Goal: Contribute content

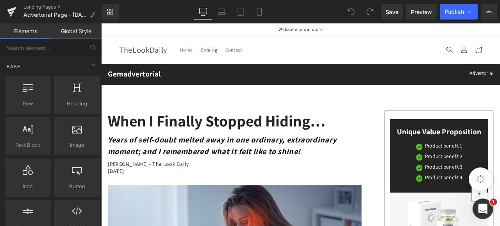
click at [484, 205] on icon "Open Intercom Messenger" at bounding box center [481, 207] width 13 height 13
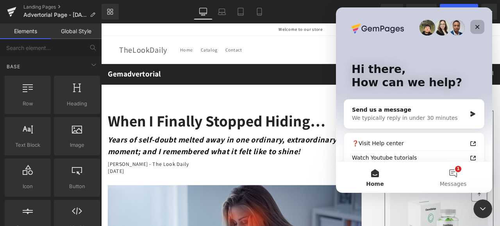
click at [475, 26] on icon "Close" at bounding box center [477, 27] width 6 height 6
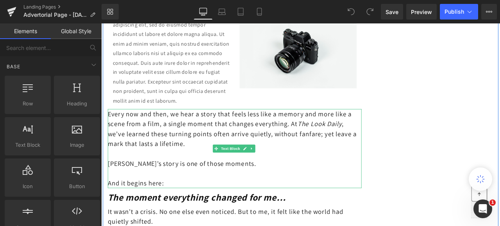
scroll to position [429, 0]
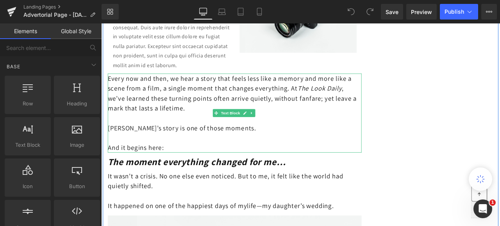
click at [295, 119] on span "Every now and then, we hear a story that feels less like a memory and more like…" at bounding box center [256, 106] width 295 height 45
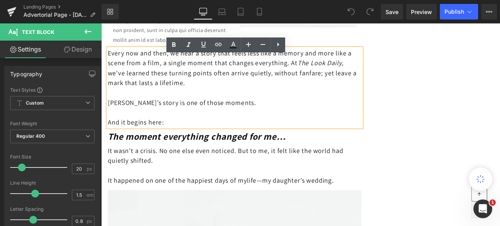
scroll to position [468, 0]
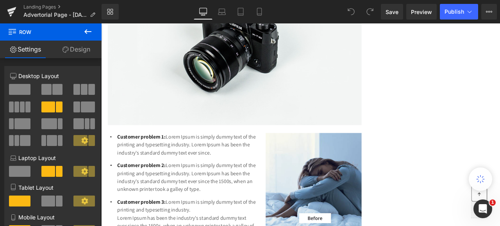
scroll to position [742, 0]
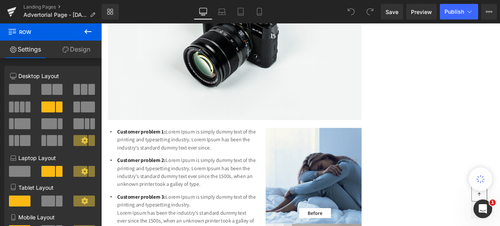
click at [85, 32] on icon at bounding box center [87, 31] width 7 height 5
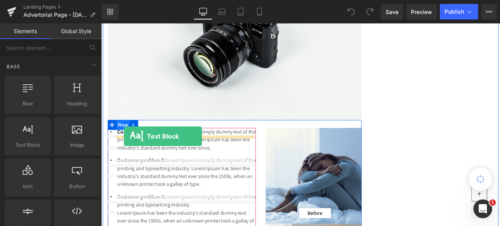
drag, startPoint x: 133, startPoint y: 156, endPoint x: 128, endPoint y: 157, distance: 5.5
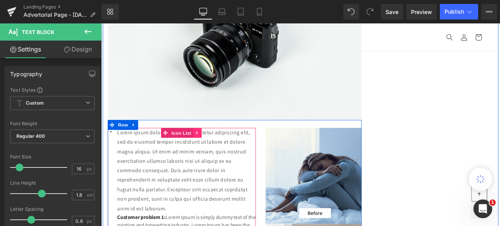
click at [213, 155] on icon at bounding box center [214, 153] width 2 height 4
click at [217, 156] on icon at bounding box center [219, 152] width 5 height 5
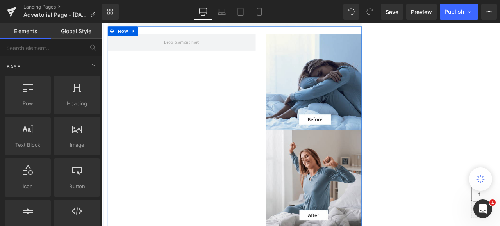
scroll to position [859, 0]
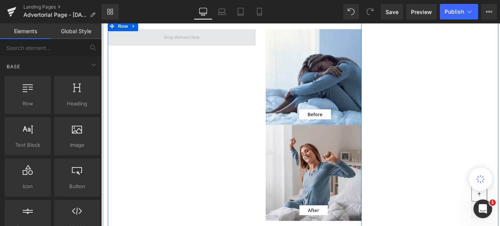
click at [198, 46] on span at bounding box center [197, 39] width 48 height 13
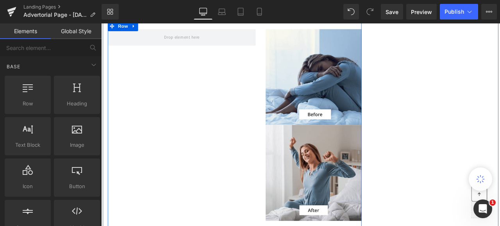
click at [165, 75] on div "Image Image Row Image Image Row Row" at bounding box center [259, 148] width 301 height 255
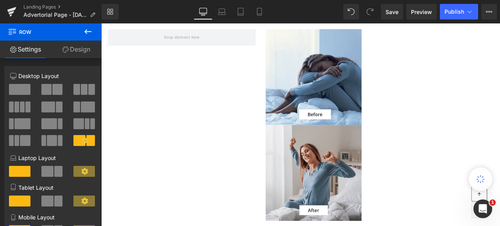
click at [86, 31] on icon at bounding box center [87, 31] width 7 height 5
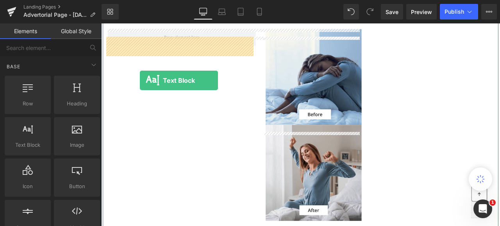
drag, startPoint x: 127, startPoint y: 158, endPoint x: 147, endPoint y: 91, distance: 69.6
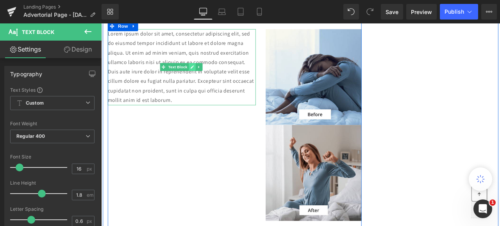
click at [207, 77] on icon at bounding box center [209, 75] width 4 height 5
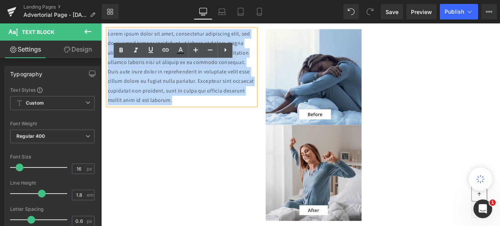
drag, startPoint x: 267, startPoint y: 125, endPoint x: 107, endPoint y: 48, distance: 177.2
click at [109, 48] on p "Lorem ipsum dolor sit amet, consectetur adipiscing elit, sed do eiusmod tempor …" at bounding box center [196, 75] width 175 height 90
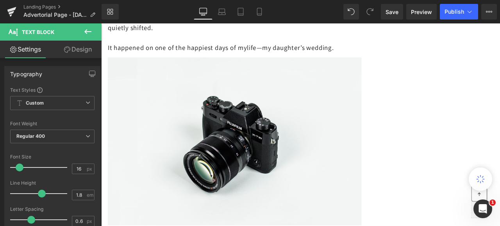
scroll to position [742, 0]
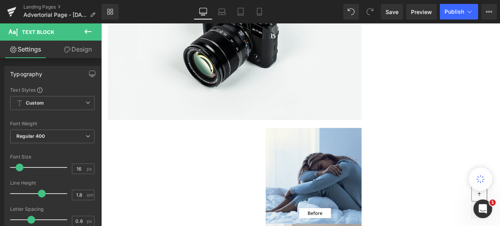
click at [85, 30] on icon at bounding box center [87, 31] width 9 height 9
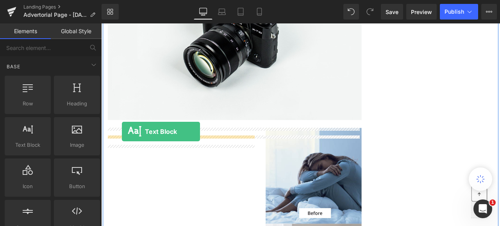
drag, startPoint x: 125, startPoint y: 158, endPoint x: 128, endPoint y: 150, distance: 8.6
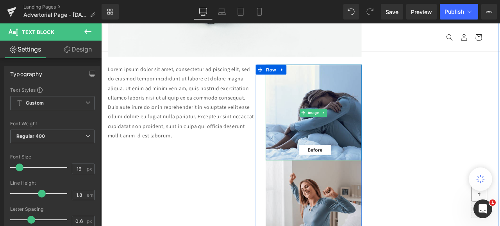
scroll to position [781, 0]
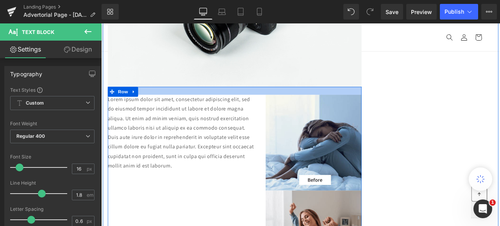
click at [230, 108] on div at bounding box center [259, 103] width 301 height 9
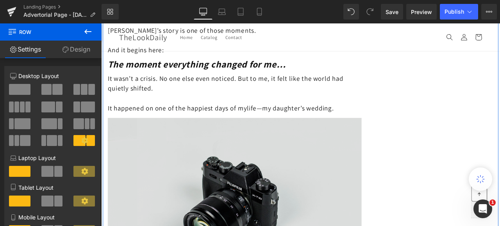
scroll to position [507, 0]
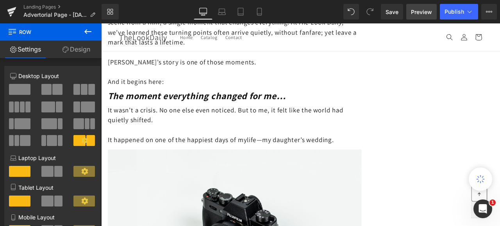
click at [418, 13] on span "Preview" at bounding box center [421, 12] width 21 height 8
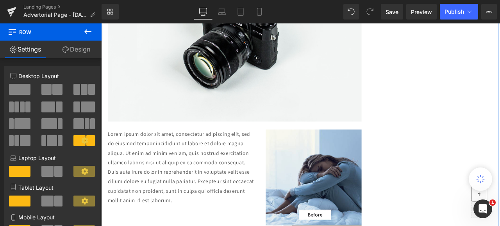
scroll to position [742, 0]
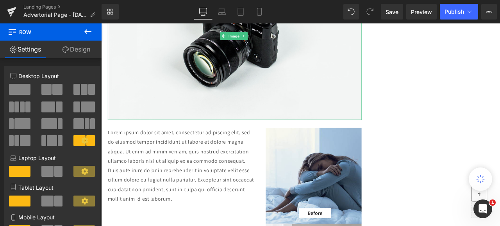
click at [87, 31] on icon at bounding box center [87, 31] width 7 height 5
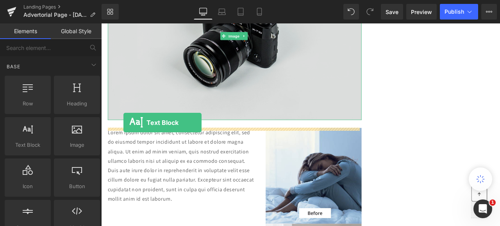
drag, startPoint x: 126, startPoint y: 153, endPoint x: 128, endPoint y: 141, distance: 11.9
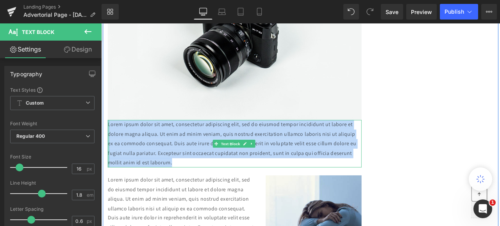
drag, startPoint x: 244, startPoint y: 196, endPoint x: 107, endPoint y: 149, distance: 144.9
click at [109, 149] on div "Lorem ipsum dolor sit amet, consectetur adipiscing elit, sed do eiusmod tempor …" at bounding box center [259, 166] width 301 height 56
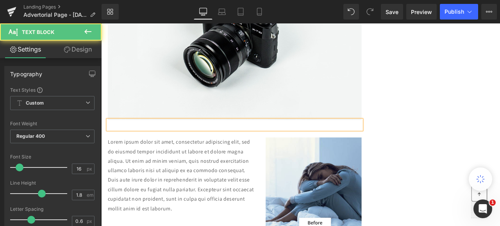
click at [113, 149] on p at bounding box center [259, 143] width 301 height 11
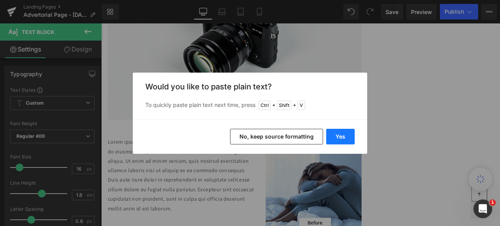
click at [345, 134] on button "Yes" at bounding box center [340, 137] width 28 height 16
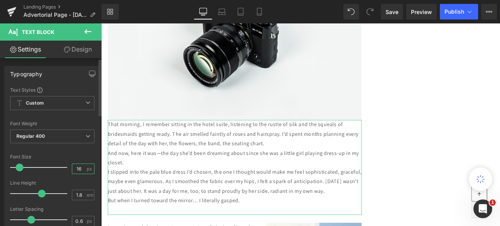
click at [77, 167] on input "16" at bounding box center [79, 169] width 14 height 10
type input "1"
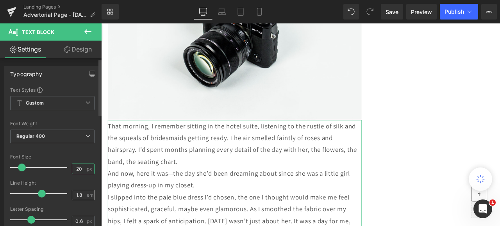
type input "20"
click at [77, 196] on input "1.8" at bounding box center [79, 195] width 14 height 10
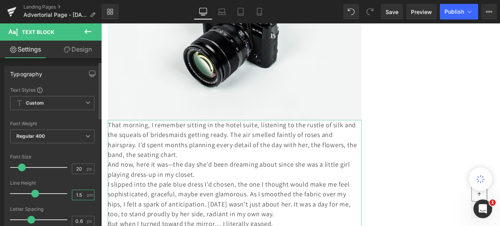
scroll to position [39, 0]
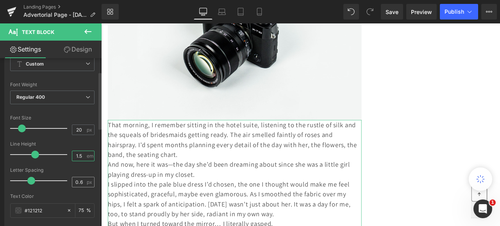
type input "1.5"
click at [78, 180] on input "0.6" at bounding box center [79, 182] width 14 height 10
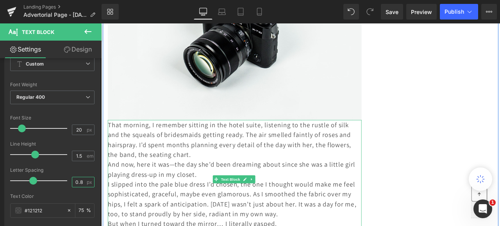
type input "0.8"
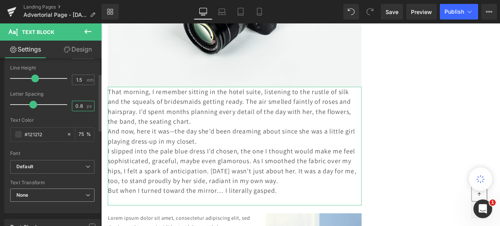
scroll to position [117, 0]
click at [80, 130] on input "75" at bounding box center [82, 132] width 8 height 9
drag, startPoint x: 80, startPoint y: 130, endPoint x: 76, endPoint y: 128, distance: 4.0
click at [78, 128] on input "75" at bounding box center [82, 132] width 8 height 9
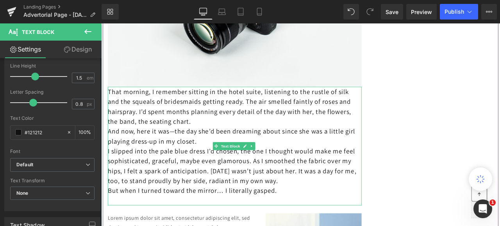
type input "100"
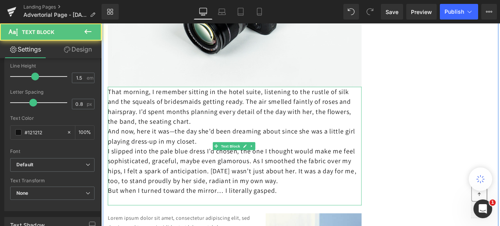
click at [315, 169] on p "And now, here it was—the day she’d been dreaming about since she was a little g…" at bounding box center [259, 157] width 301 height 23
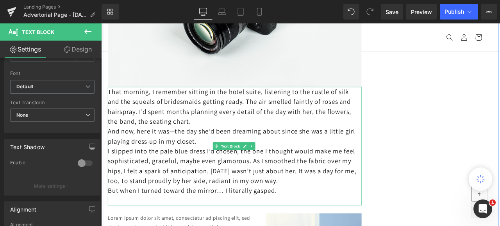
scroll to position [703, 0]
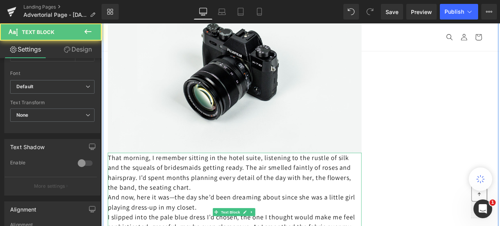
click at [245, 224] on p "That morning, I remember sitting in the hotel suite, listening to the rustle of…" at bounding box center [259, 200] width 301 height 47
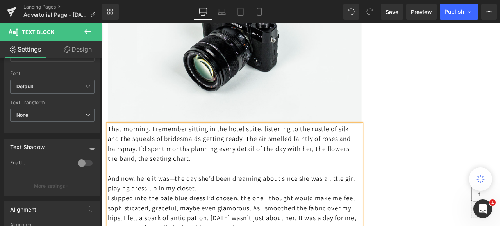
scroll to position [742, 0]
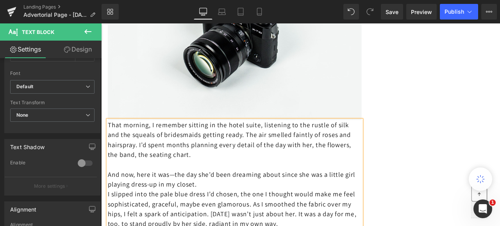
click at [253, 220] on p "And now, here it was—the day she’d been dreaming about since she was a little g…" at bounding box center [259, 207] width 301 height 23
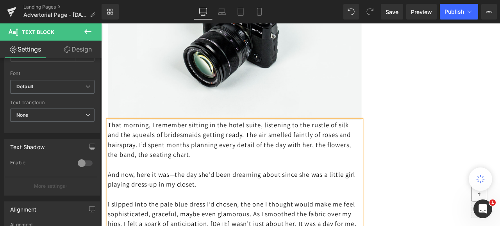
click at [366, 196] on p at bounding box center [259, 191] width 301 height 12
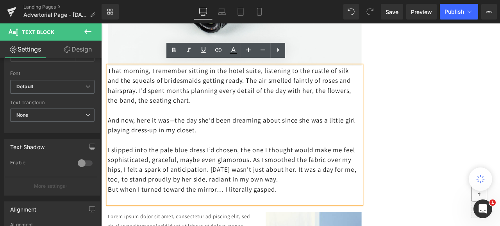
scroll to position [820, 0]
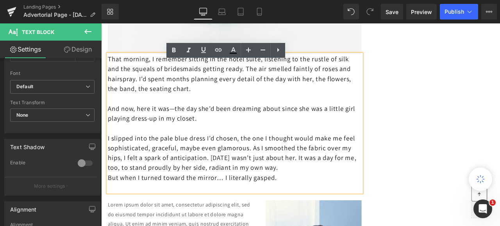
click at [366, 200] on p "I slipped into the pale blue dress I’d chosen, the one I thought would make me …" at bounding box center [259, 176] width 301 height 47
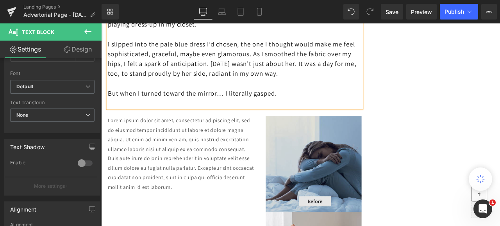
scroll to position [937, 0]
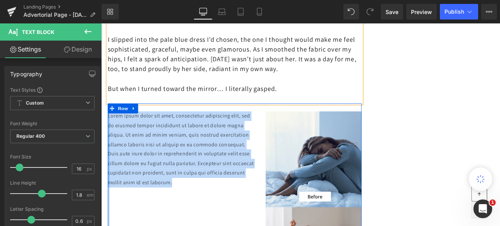
drag, startPoint x: 262, startPoint y: 221, endPoint x: 108, endPoint y: 144, distance: 172.5
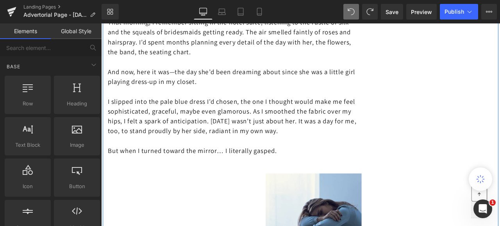
scroll to position [898, 0]
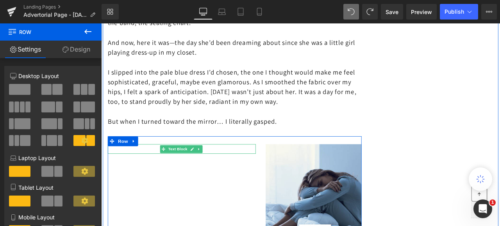
click at [146, 178] on p at bounding box center [196, 172] width 175 height 11
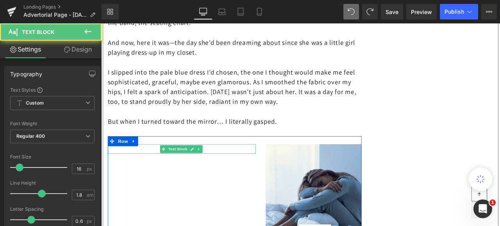
click at [115, 178] on p at bounding box center [196, 172] width 175 height 11
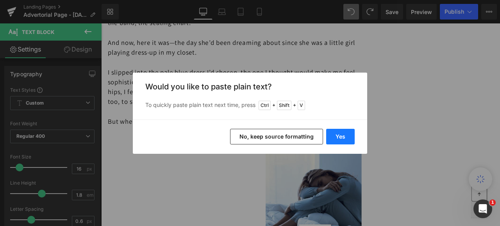
click at [343, 135] on button "Yes" at bounding box center [340, 137] width 28 height 16
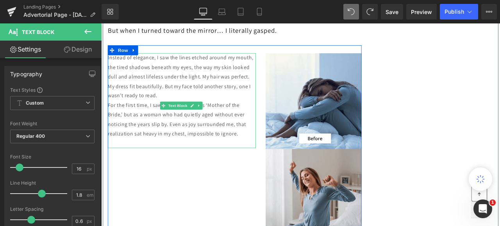
scroll to position [1015, 0]
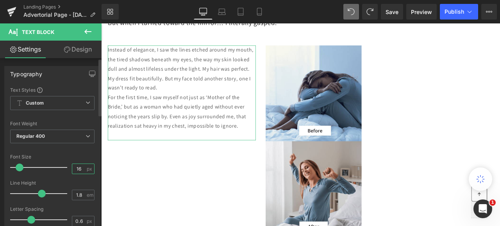
click at [80, 167] on input "16" at bounding box center [79, 169] width 14 height 10
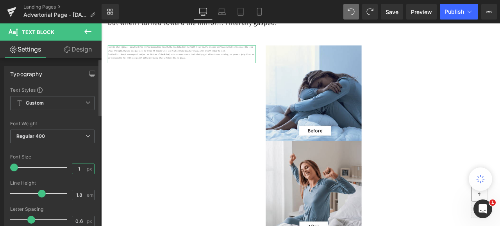
type input "6"
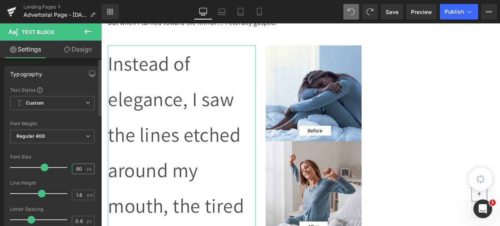
type input "6"
drag, startPoint x: 77, startPoint y: 168, endPoint x: 73, endPoint y: 169, distance: 4.4
click at [73, 169] on input "60" at bounding box center [79, 169] width 14 height 10
type input "60"
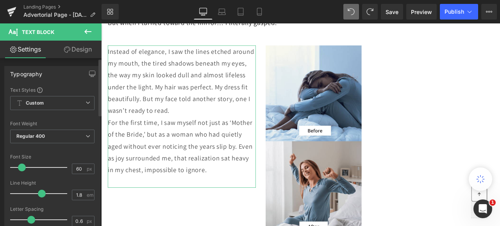
drag, startPoint x: 43, startPoint y: 167, endPoint x: 22, endPoint y: 166, distance: 21.1
click at [22, 166] on span at bounding box center [22, 168] width 8 height 8
click at [80, 194] on input "1.8" at bounding box center [79, 195] width 14 height 10
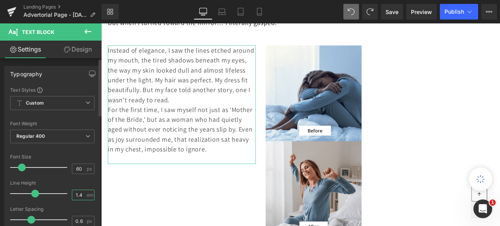
scroll to position [0, 0]
type input "1.4"
click at [78, 222] on input "0.6" at bounding box center [79, 221] width 14 height 10
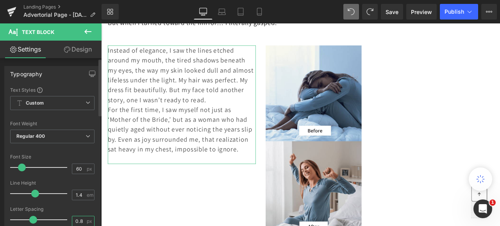
type input "0.8"
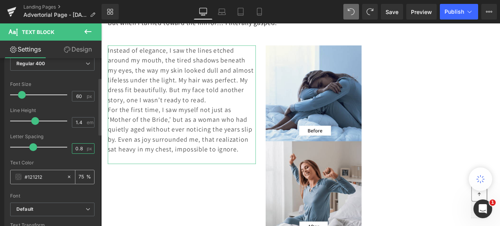
scroll to position [78, 0]
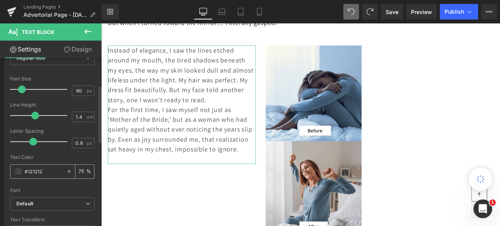
drag, startPoint x: 82, startPoint y: 171, endPoint x: 75, endPoint y: 170, distance: 7.5
click at [78, 170] on input "75" at bounding box center [82, 171] width 8 height 9
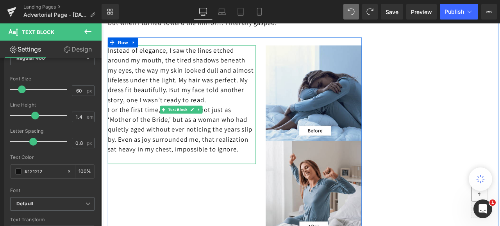
type input "100"
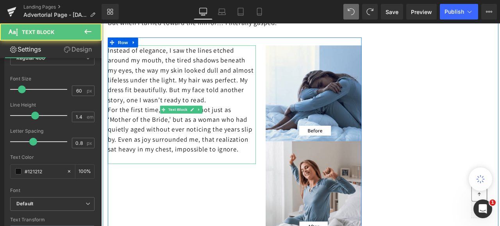
click at [161, 178] on p "For the first time, I saw myself not just as ‘Mother of the Bride,’ but as a wo…" at bounding box center [196, 149] width 175 height 59
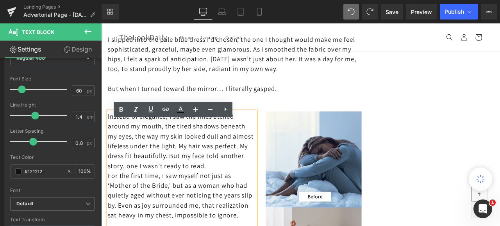
scroll to position [859, 0]
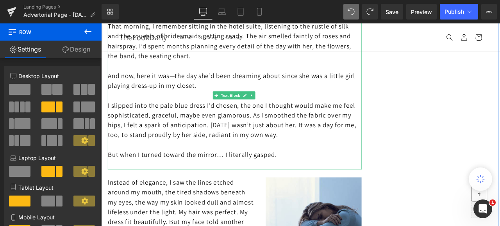
click at [114, 196] on p at bounding box center [259, 191] width 301 height 12
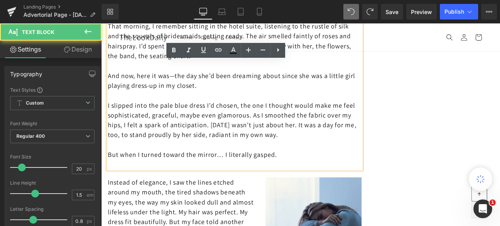
click at [114, 196] on p at bounding box center [259, 191] width 301 height 12
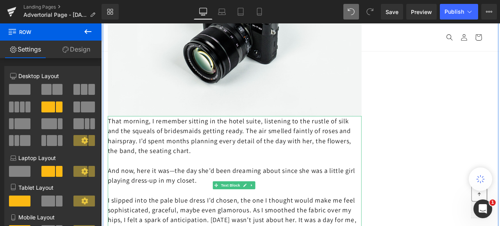
scroll to position [742, 0]
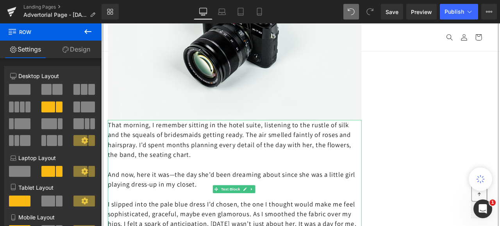
click at [109, 153] on div "That morning, I remember sitting in the hotel suite, listening to the rustle of…" at bounding box center [259, 220] width 301 height 164
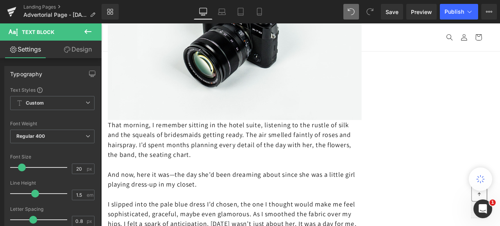
click at [82, 50] on link "Design" at bounding box center [77, 50] width 51 height 18
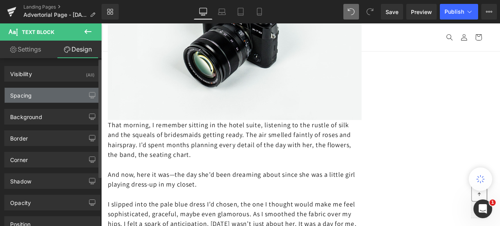
click at [33, 98] on div "Spacing" at bounding box center [52, 95] width 95 height 15
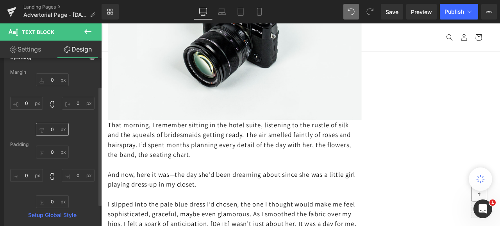
scroll to position [39, 0]
click at [52, 151] on input "text" at bounding box center [52, 151] width 33 height 13
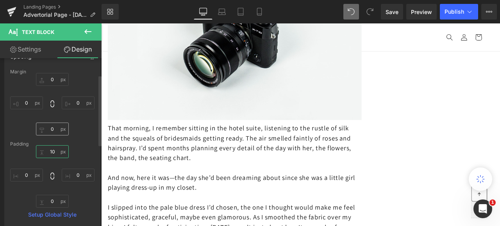
type input "10"
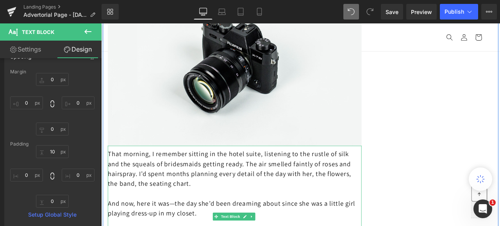
scroll to position [703, 0]
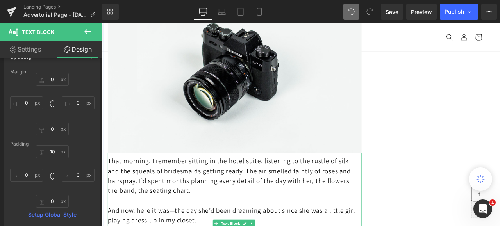
click at [109, 198] on p "That morning, I remember sitting in the hotel suite, listening to the rustle of…" at bounding box center [259, 204] width 301 height 47
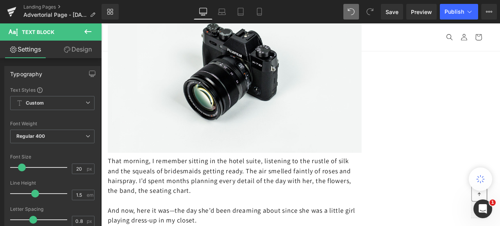
click at [78, 49] on link "Design" at bounding box center [77, 50] width 51 height 18
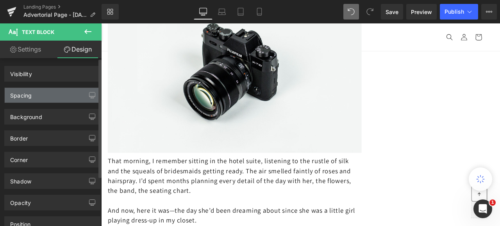
click at [45, 92] on div "Spacing" at bounding box center [52, 95] width 95 height 15
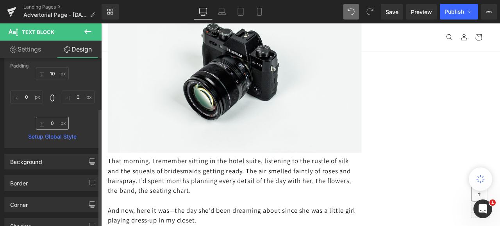
scroll to position [78, 0]
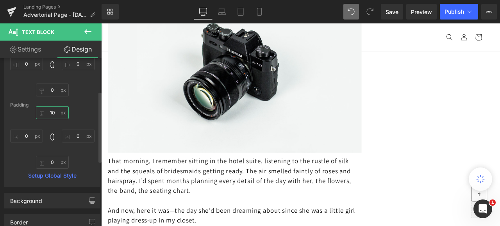
click at [53, 112] on input "text" at bounding box center [52, 112] width 33 height 13
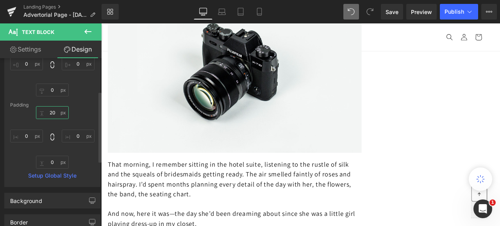
type input "20"
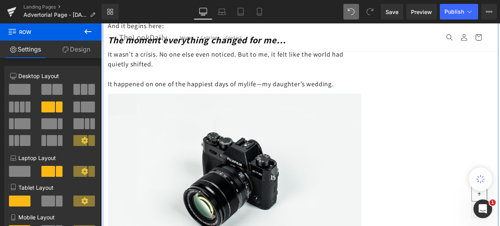
scroll to position [546, 0]
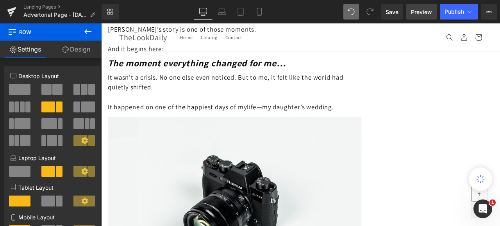
click at [417, 10] on span "Preview" at bounding box center [421, 12] width 21 height 8
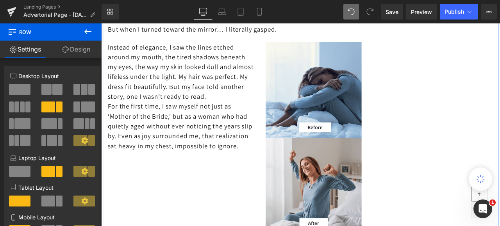
scroll to position [1132, 0]
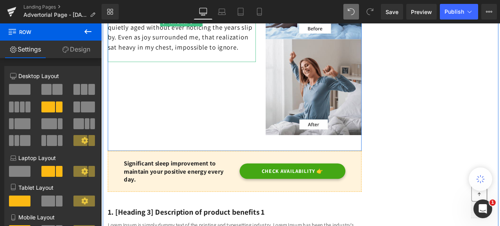
click at [149, 57] on p "For the first time, I saw myself not just as ‘Mother of the Bride,’ but as a wo…" at bounding box center [196, 28] width 175 height 59
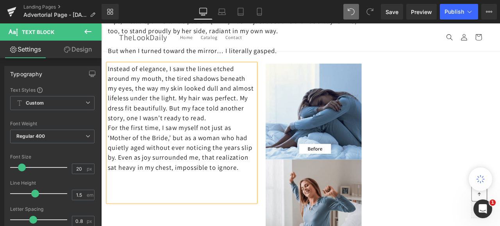
scroll to position [976, 0]
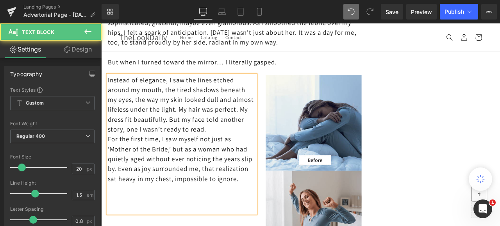
click at [278, 155] on p "Instead of elegance, I saw the lines etched around my mouth, the tired shadows …" at bounding box center [196, 120] width 175 height 70
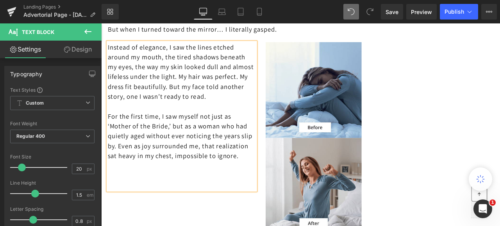
scroll to position [1054, 0]
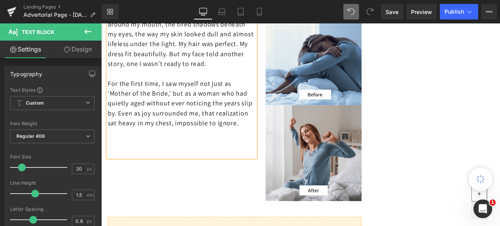
click at [144, 147] on p "For the first time, I saw myself not just as ‘Mother of the Bride,’ but as a wo…" at bounding box center [196, 118] width 175 height 59
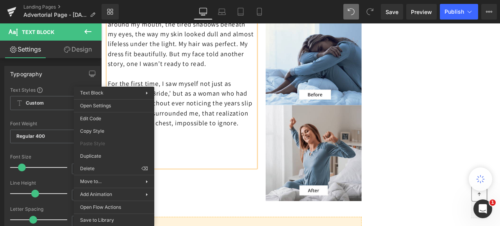
click at [175, 159] on p at bounding box center [196, 153] width 175 height 12
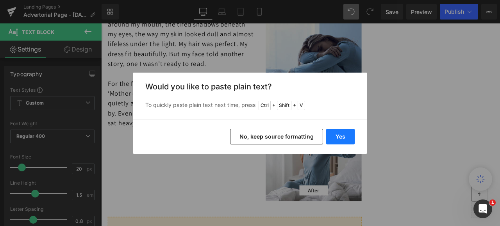
click at [337, 137] on button "Yes" at bounding box center [340, 137] width 28 height 16
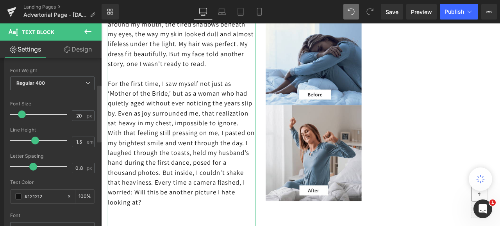
scroll to position [78, 0]
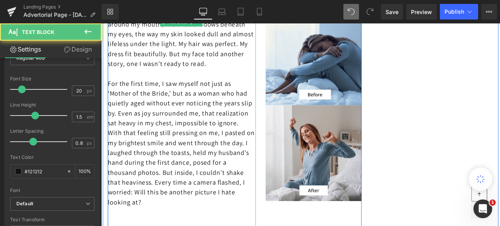
click at [152, 147] on p "For the first time, I saw myself not just as ‘Mother of the Bride,’ but as a wo…" at bounding box center [196, 118] width 175 height 59
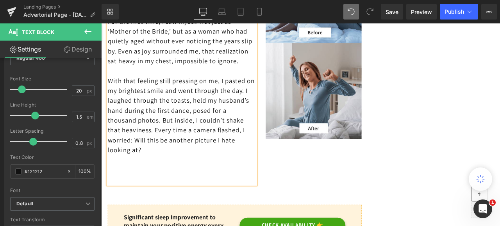
scroll to position [1171, 0]
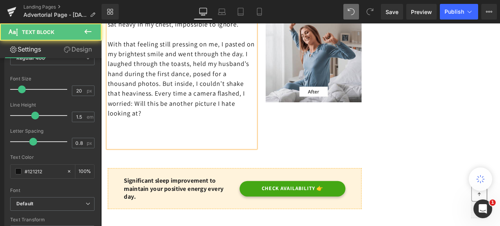
click at [117, 171] on p at bounding box center [196, 165] width 175 height 12
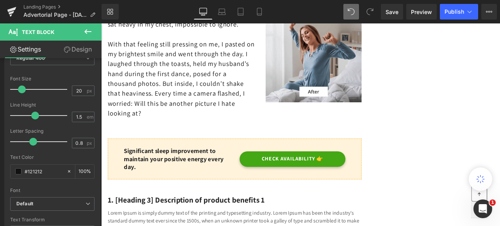
click at [87, 28] on icon at bounding box center [87, 31] width 9 height 9
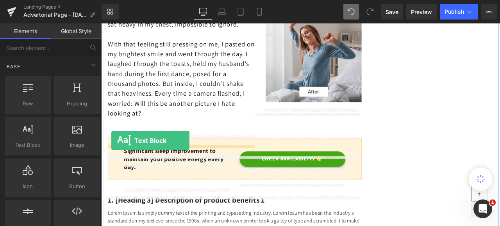
drag, startPoint x: 128, startPoint y: 157, endPoint x: 113, endPoint y: 162, distance: 15.9
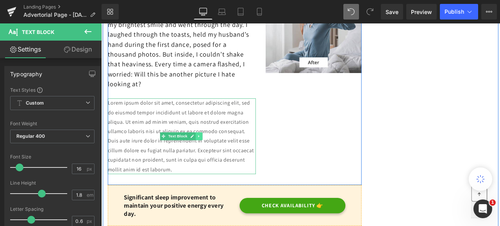
scroll to position [1210, 0]
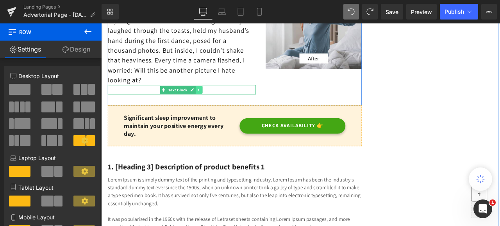
click at [215, 105] on icon at bounding box center [217, 102] width 4 height 5
click at [219, 105] on icon at bounding box center [221, 102] width 4 height 5
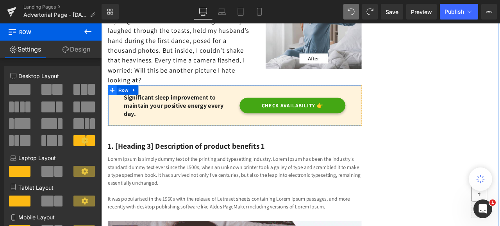
drag, startPoint x: 117, startPoint y: 128, endPoint x: 117, endPoint y: 119, distance: 8.2
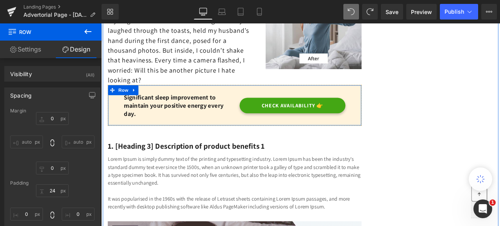
click at [388, 131] on div "CHECK AVAILABILITY 👉 Button" at bounding box center [327, 120] width 137 height 29
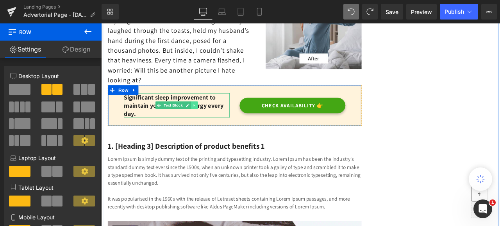
click at [209, 123] on icon at bounding box center [211, 120] width 4 height 5
click at [213, 123] on icon at bounding box center [215, 121] width 4 height 4
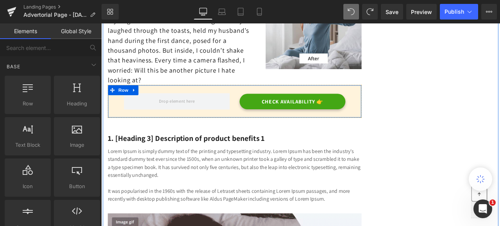
click at [400, 134] on div "CHECK AVAILABILITY 👉 Button Row" at bounding box center [259, 115] width 301 height 39
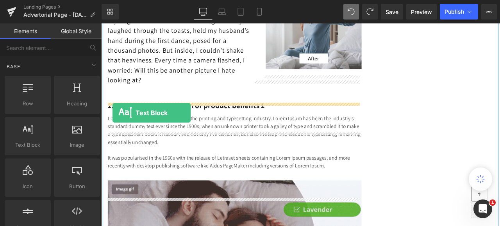
drag, startPoint x: 135, startPoint y: 157, endPoint x: 114, endPoint y: 129, distance: 34.6
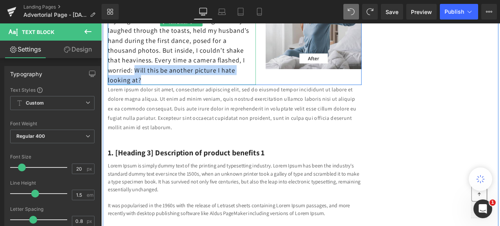
drag, startPoint x: 176, startPoint y: 97, endPoint x: 180, endPoint y: 107, distance: 11.0
click at [180, 96] on p "With that feeling still pressing on me, I pasted on my brightest smile and went…" at bounding box center [196, 50] width 175 height 94
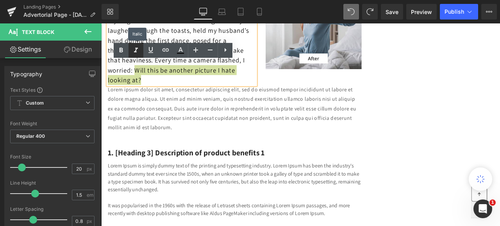
click at [136, 48] on icon at bounding box center [136, 50] width 4 height 5
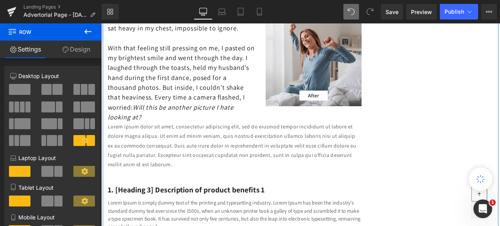
scroll to position [1171, 0]
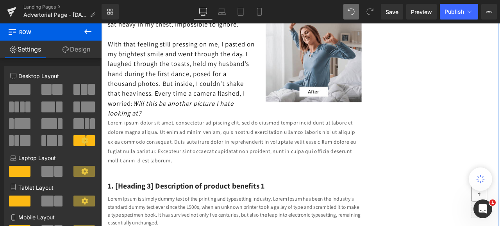
click at [157, 178] on p "Lorem ipsum dolor sit amet, consectetur adipiscing elit, sed do eiusmod tempor …" at bounding box center [259, 163] width 301 height 56
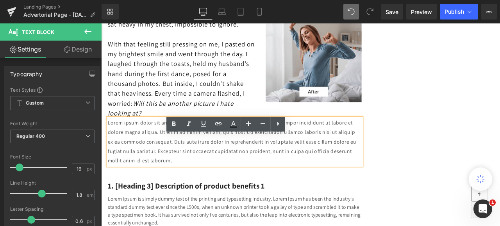
drag, startPoint x: 244, startPoint y: 208, endPoint x: 133, endPoint y: 185, distance: 112.7
click at [133, 185] on p "Lorem ipsum dolor sit amet, consectetur adipiscing elit, sed do eiusmod tempor …" at bounding box center [259, 163] width 301 height 56
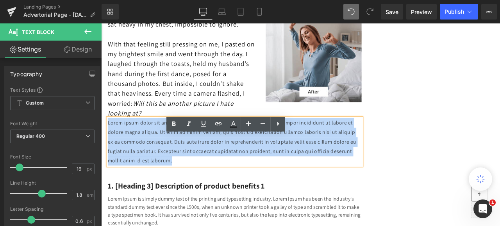
drag, startPoint x: 255, startPoint y: 210, endPoint x: 107, endPoint y: 163, distance: 155.4
click at [109, 163] on p "Lorem ipsum dolor sit amet, consectetur adipiscing elit, sed do eiusmod tempor …" at bounding box center [259, 163] width 301 height 56
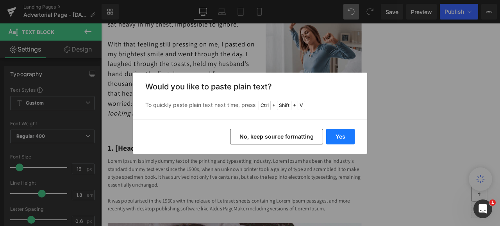
click at [339, 134] on button "Yes" at bounding box center [340, 137] width 28 height 16
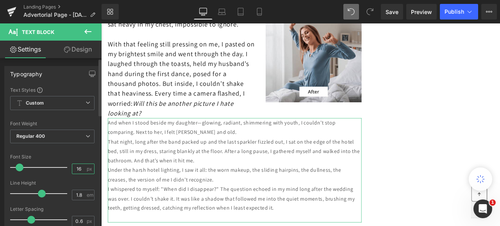
click at [79, 169] on input "16" at bounding box center [79, 169] width 14 height 10
type input "1"
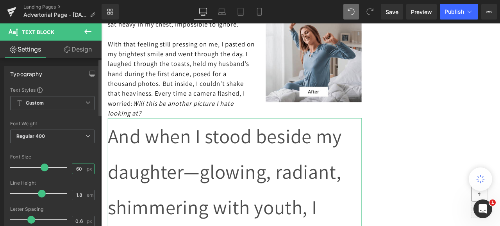
type input "6"
type input "60"
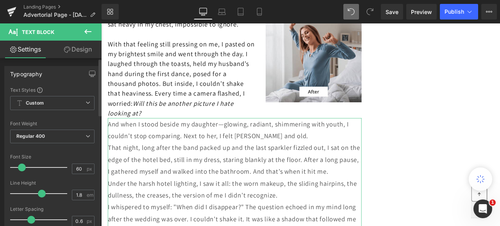
drag, startPoint x: 41, startPoint y: 168, endPoint x: 20, endPoint y: 171, distance: 21.2
click at [20, 170] on span at bounding box center [22, 168] width 8 height 8
click at [81, 194] on input "1.8" at bounding box center [79, 195] width 14 height 10
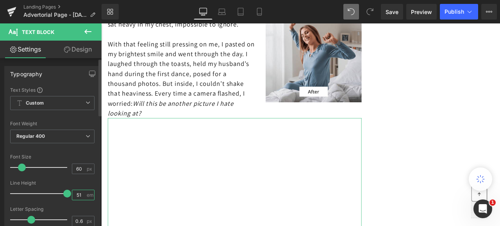
type input "51"
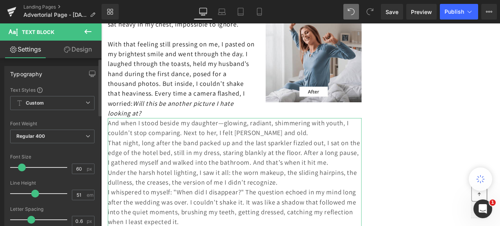
drag, startPoint x: 64, startPoint y: 196, endPoint x: 33, endPoint y: 197, distance: 30.9
click at [33, 197] on div at bounding box center [40, 194] width 53 height 16
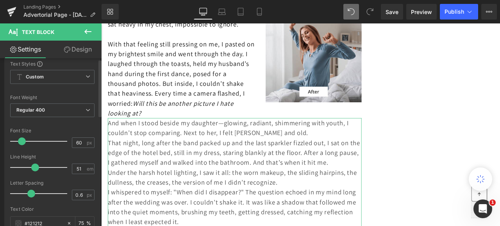
scroll to position [39, 0]
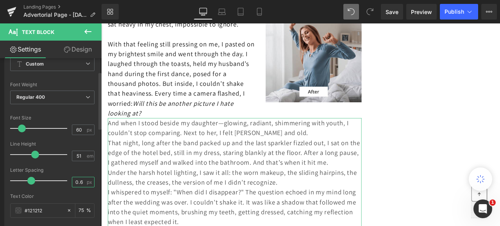
click at [81, 182] on input "0.6" at bounding box center [79, 182] width 14 height 10
click at [78, 181] on input "0.6" at bounding box center [79, 182] width 14 height 10
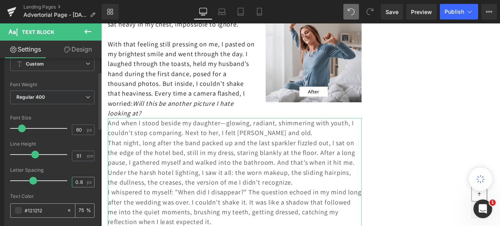
type input "0.8"
click at [81, 208] on input "75" at bounding box center [82, 210] width 8 height 9
drag, startPoint x: 81, startPoint y: 208, endPoint x: 75, endPoint y: 209, distance: 6.4
click at [78, 209] on input "75" at bounding box center [82, 210] width 8 height 9
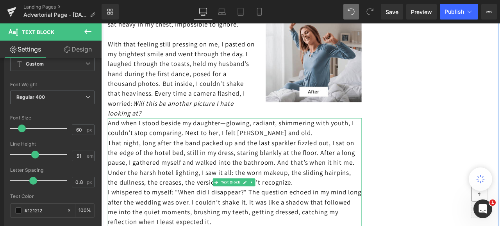
type input "100"
click at [278, 194] on p "That night, long after the band packed up and the last sparkler fizzled out, I …" at bounding box center [259, 176] width 301 height 35
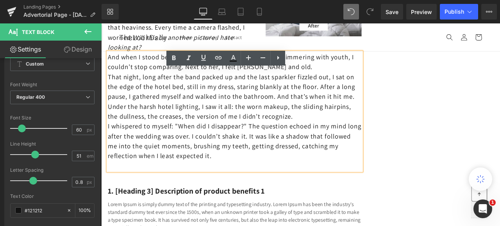
scroll to position [1249, 0]
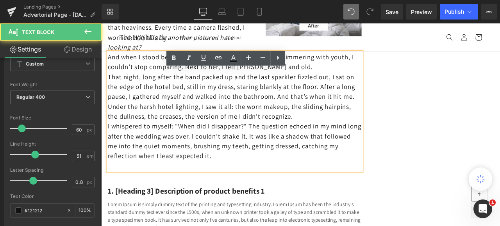
click at [363, 81] on p "And when I stood beside my daughter—glowing, radiant, shimmering with youth, I …" at bounding box center [259, 68] width 301 height 23
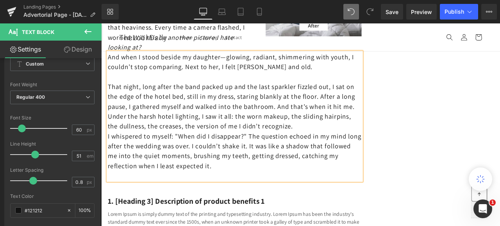
click at [146, 128] on p "That night, long after the band packed up and the last sparkler fizzled out, I …" at bounding box center [259, 109] width 301 height 35
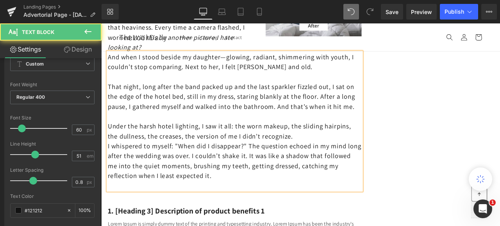
click at [375, 163] on p "Under the harsh hotel lighting, I saw it all: the worn makeup, the sliding hair…" at bounding box center [259, 150] width 301 height 23
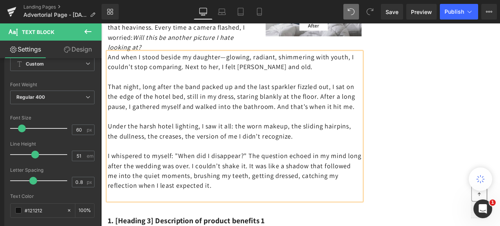
scroll to position [1327, 0]
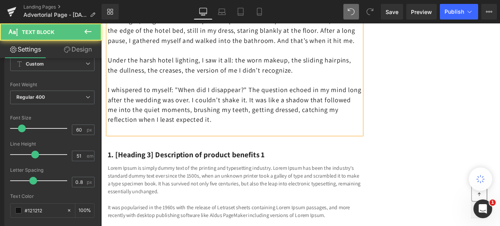
click at [288, 143] on p "I whispered to myself: "When did I disappear?" The question echoed in my mind l…" at bounding box center [259, 119] width 301 height 47
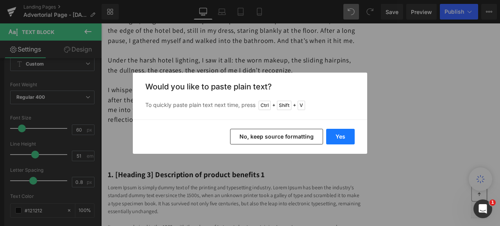
click at [333, 135] on button "Yes" at bounding box center [340, 137] width 28 height 16
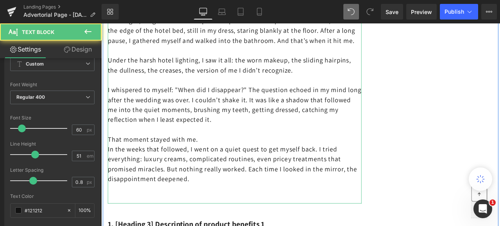
click at [228, 201] on p "In the weeks that followed, I went on a quiet quest to get myself back. I tried…" at bounding box center [259, 190] width 301 height 47
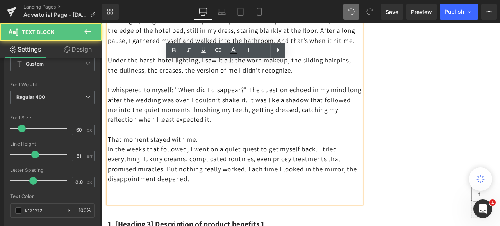
click at [224, 167] on p "That moment stayed with me." at bounding box center [259, 161] width 301 height 12
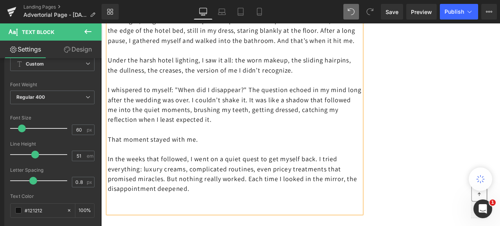
scroll to position [1366, 0]
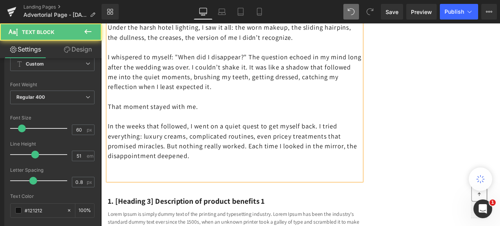
click at [221, 186] on p "In the weeks that followed, I went on a quiet quest to get myself back. I tried…" at bounding box center [259, 162] width 301 height 47
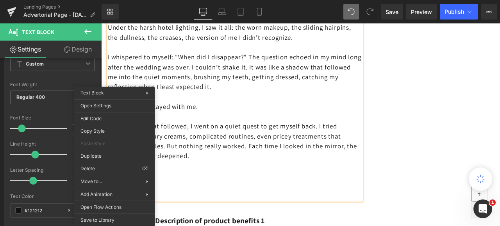
click at [174, 221] on p at bounding box center [259, 216] width 301 height 12
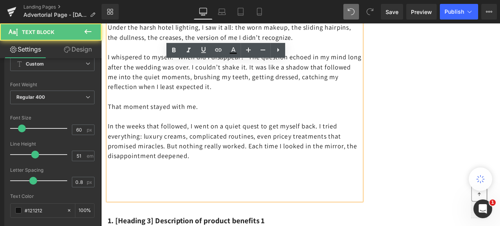
click at [109, 210] on p at bounding box center [259, 204] width 301 height 12
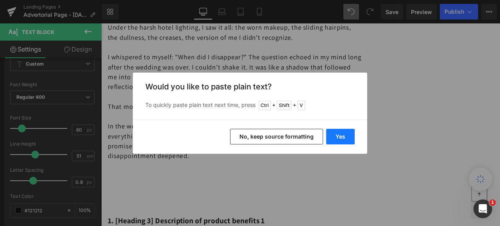
click at [342, 138] on button "Yes" at bounding box center [340, 137] width 28 height 16
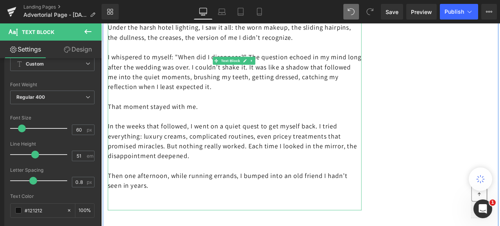
scroll to position [1444, 0]
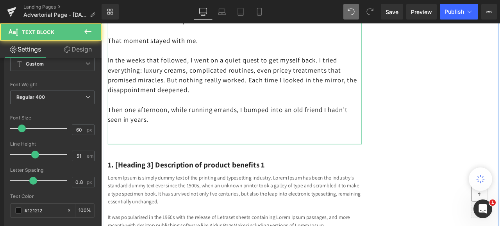
click at [110, 167] on p at bounding box center [259, 161] width 301 height 12
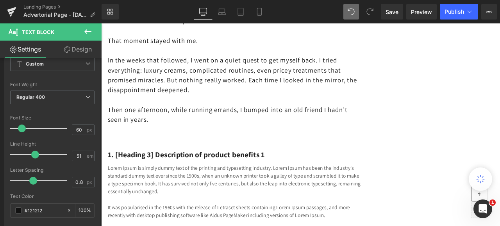
click at [82, 32] on button at bounding box center [87, 31] width 27 height 17
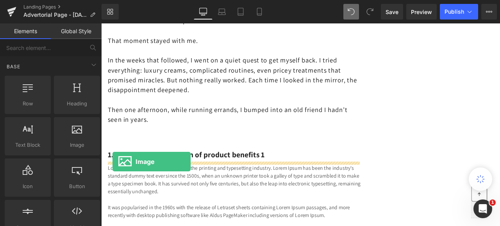
drag, startPoint x: 174, startPoint y: 158, endPoint x: 114, endPoint y: 187, distance: 66.7
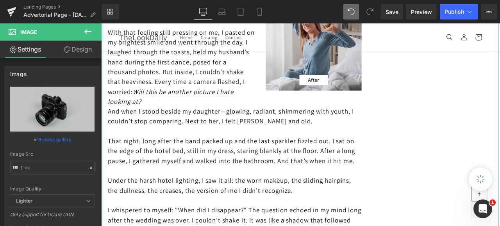
scroll to position [1171, 0]
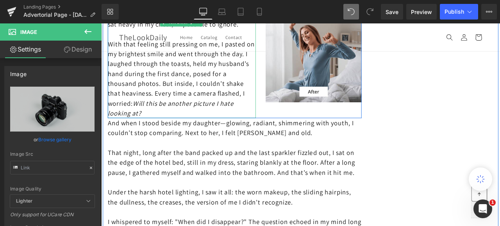
click at [178, 135] on p "With that feeling still pressing on me, I pasted on my brightest smile and went…" at bounding box center [196, 89] width 175 height 94
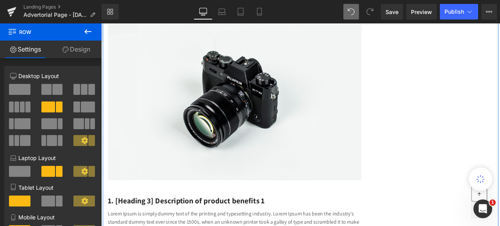
scroll to position [1678, 0]
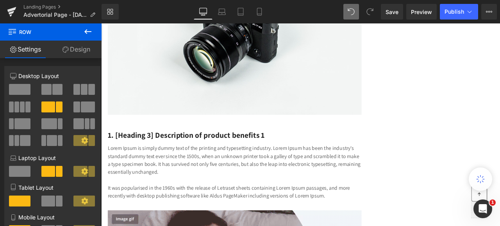
click at [87, 32] on icon at bounding box center [87, 31] width 9 height 9
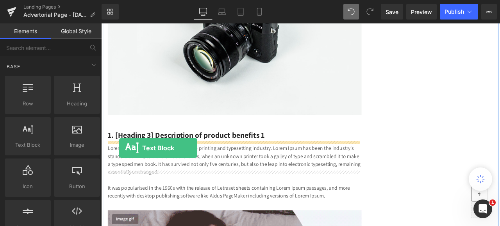
drag, startPoint x: 130, startPoint y: 156, endPoint x: 122, endPoint y: 171, distance: 16.9
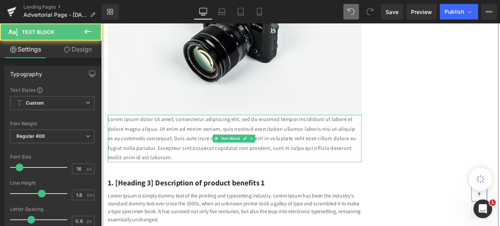
click at [133, 185] on p "Lorem ipsum dolor sit amet, consectetur adipiscing elit, sed do eiusmod tempor …" at bounding box center [259, 160] width 301 height 56
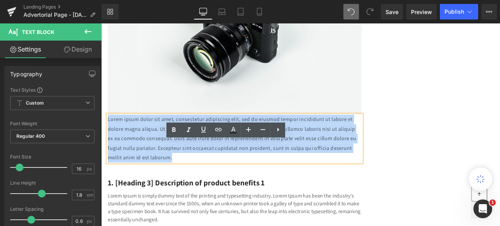
drag, startPoint x: 248, startPoint y: 213, endPoint x: 107, endPoint y: 165, distance: 149.1
click at [109, 165] on p "Lorem ipsum dolor sit amet, consectetur adipiscing elit, sed do eiusmod tempor …" at bounding box center [259, 160] width 301 height 56
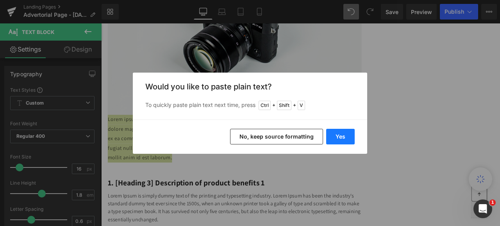
click at [345, 135] on button "Yes" at bounding box center [340, 137] width 28 height 16
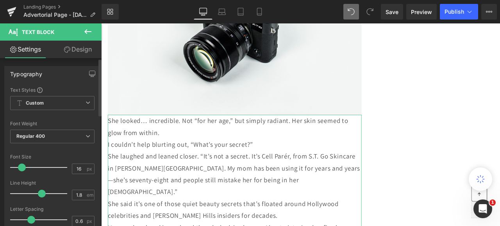
click at [23, 168] on span at bounding box center [22, 168] width 8 height 8
click at [78, 193] on input "1.8" at bounding box center [79, 195] width 14 height 10
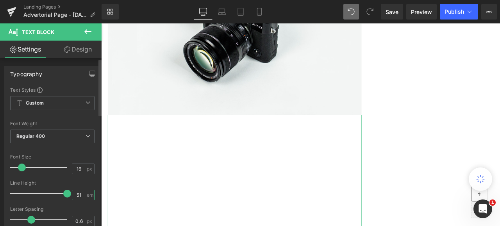
drag, startPoint x: 79, startPoint y: 196, endPoint x: 73, endPoint y: 194, distance: 6.1
click at [73, 194] on input "51" at bounding box center [79, 195] width 14 height 10
type input "51"
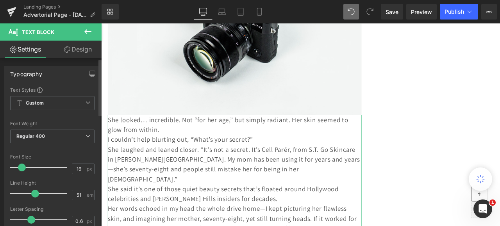
drag, startPoint x: 64, startPoint y: 193, endPoint x: 34, endPoint y: 191, distance: 30.5
click at [34, 191] on span at bounding box center [35, 194] width 8 height 8
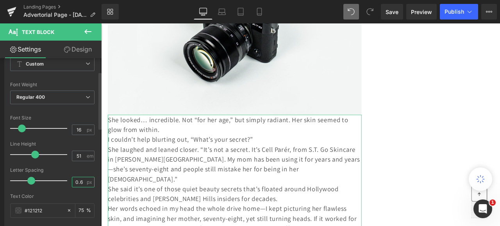
click at [78, 183] on input "0.6" at bounding box center [79, 182] width 14 height 10
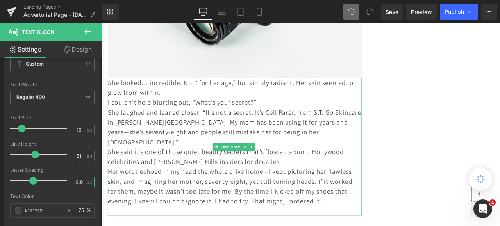
scroll to position [1756, 0]
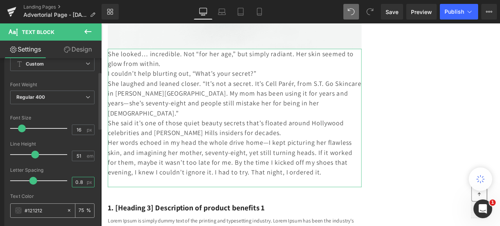
type input "0.8"
drag, startPoint x: 82, startPoint y: 209, endPoint x: 76, endPoint y: 209, distance: 6.2
click at [78, 209] on input "75" at bounding box center [82, 210] width 8 height 9
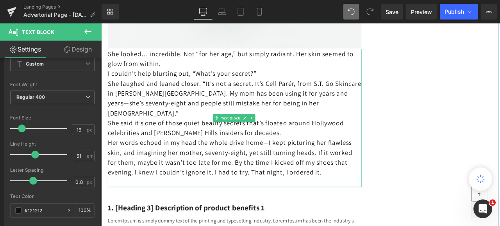
type input "100"
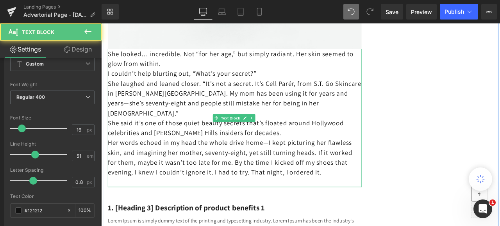
click at [246, 206] on p "Her words echoed in my head the whole drive home—I kept picturing her flawless …" at bounding box center [259, 182] width 301 height 47
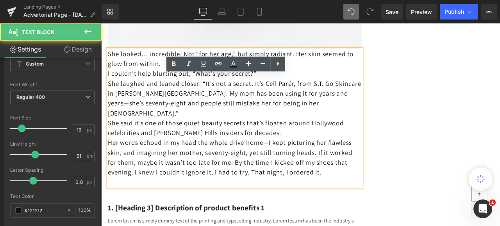
click at [109, 77] on p "She looked… incredible. Not “for her age,” but simply radiant. Her skin seemed …" at bounding box center [259, 64] width 301 height 23
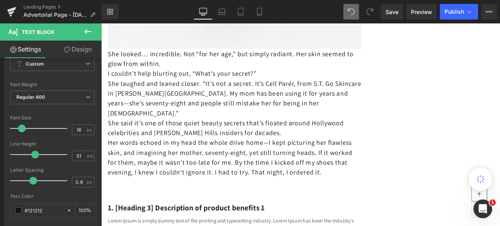
drag, startPoint x: 81, startPoint y: 46, endPoint x: 31, endPoint y: 95, distance: 70.4
click at [81, 46] on link "Design" at bounding box center [77, 50] width 51 height 18
click at [0, 0] on div "Spacing" at bounding box center [0, 0] width 0 height 0
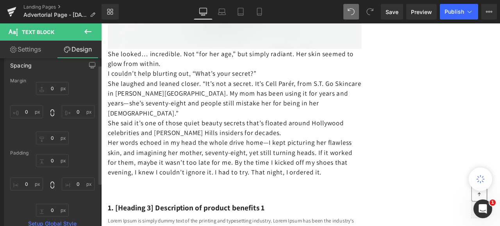
scroll to position [39, 0]
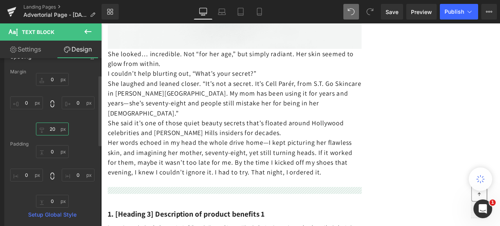
type input "20"
click at [109, 90] on div "She looked… incredible. Not “for her age,” but simply radiant. Her skin seemed …" at bounding box center [259, 135] width 301 height 164
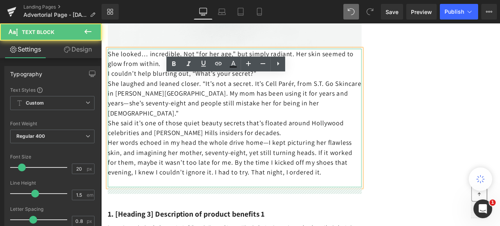
click at [110, 77] on p "She looked… incredible. Not “for her age,” but simply radiant. Her skin seemed …" at bounding box center [259, 64] width 301 height 23
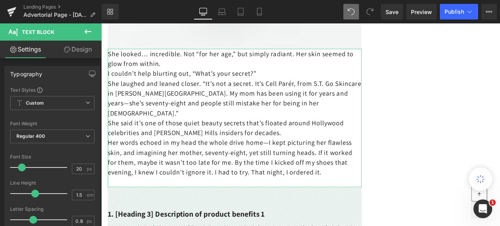
click at [87, 50] on link "Design" at bounding box center [77, 50] width 51 height 18
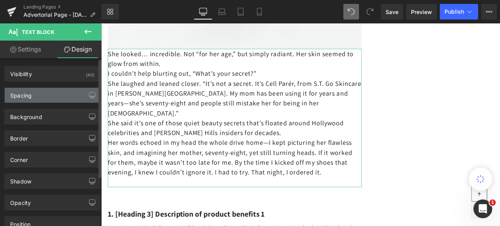
click at [21, 92] on div "Spacing" at bounding box center [20, 93] width 21 height 11
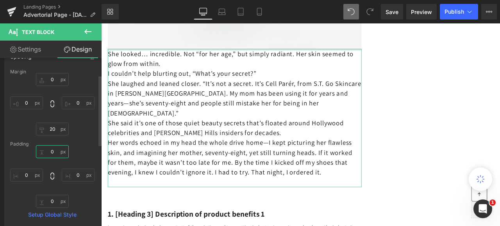
click at [52, 150] on input "text" at bounding box center [52, 151] width 33 height 13
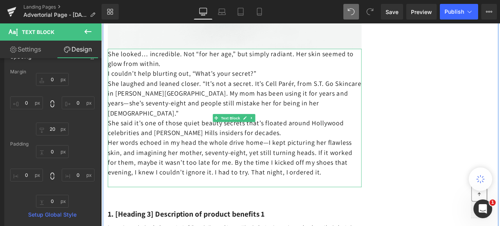
click at [109, 77] on p "She looked… incredible. Not “for her age,” but simply radiant. Her skin seemed …" at bounding box center [259, 64] width 301 height 23
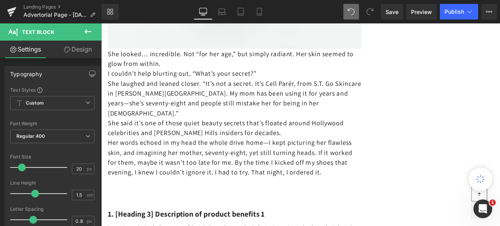
click at [80, 51] on link "Design" at bounding box center [77, 50] width 51 height 18
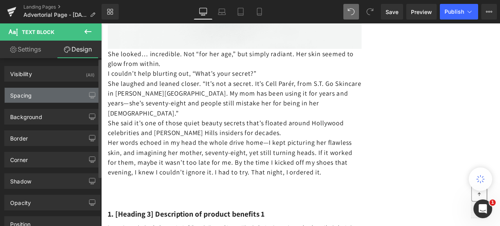
click at [33, 92] on div "Spacing" at bounding box center [52, 95] width 95 height 15
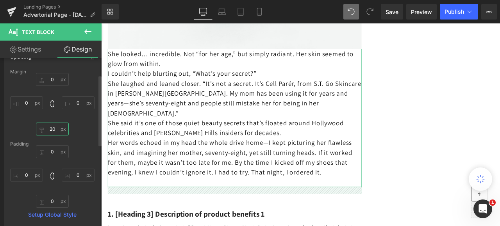
click at [57, 130] on input "text" at bounding box center [52, 129] width 33 height 13
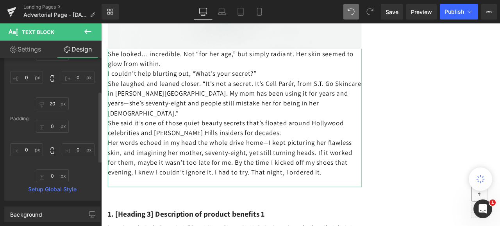
scroll to position [78, 0]
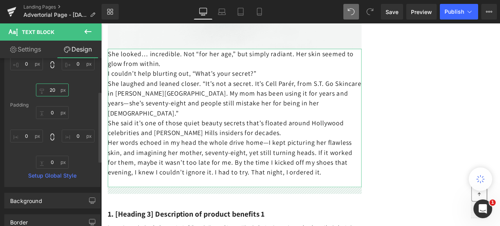
click at [53, 90] on input "20" at bounding box center [52, 90] width 33 height 13
click at [55, 90] on input "20" at bounding box center [52, 90] width 33 height 13
type input "2"
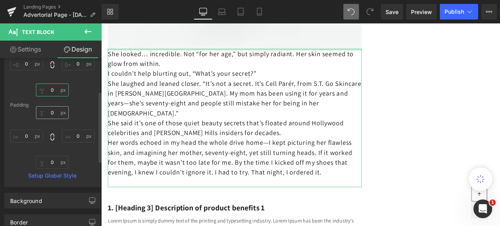
type input "0"
click at [53, 111] on input "text" at bounding box center [52, 112] width 33 height 13
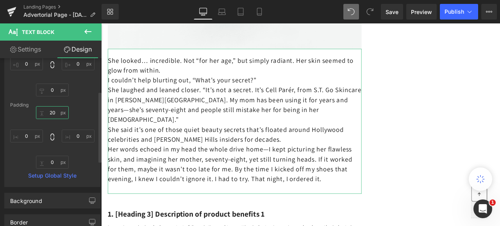
type input "20"
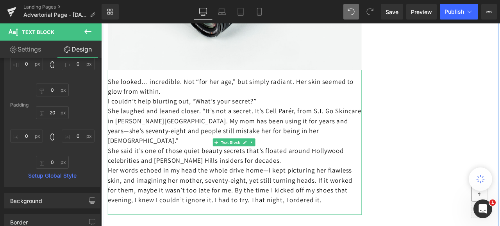
scroll to position [1756, 0]
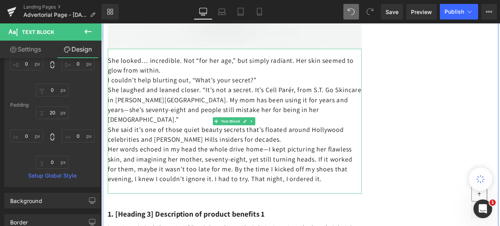
click at [181, 85] on p "She looked… incredible. Not “for her age,” but simply radiant. Her skin seemed …" at bounding box center [259, 72] width 301 height 23
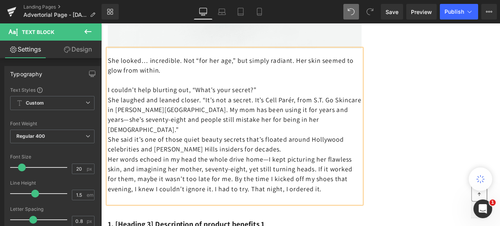
click at [292, 108] on p "I couldn’t help blurting out, “What’s your secret?”" at bounding box center [259, 102] width 301 height 12
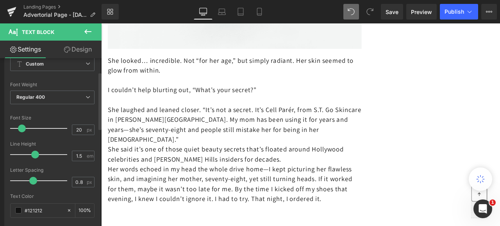
scroll to position [78, 0]
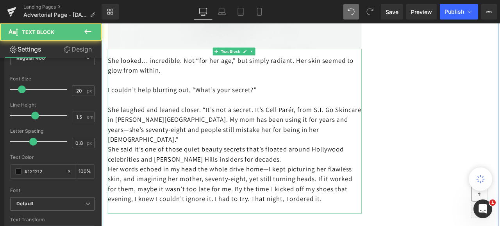
click at [345, 167] on p "She laughed and leaned closer. “It’s not a secret. It’s Cell Parér, from S.T. G…" at bounding box center [259, 143] width 301 height 47
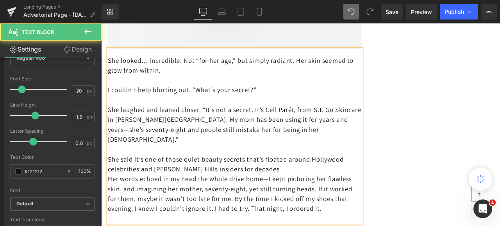
click at [299, 202] on p "She said it’s one of those quiet beauty secrets that’s floated around Hollywood…" at bounding box center [259, 189] width 301 height 23
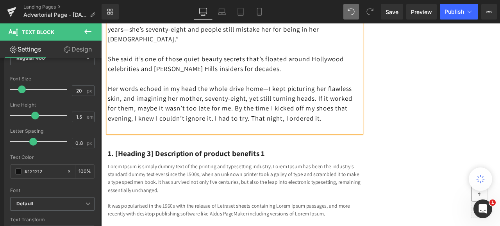
scroll to position [1951, 0]
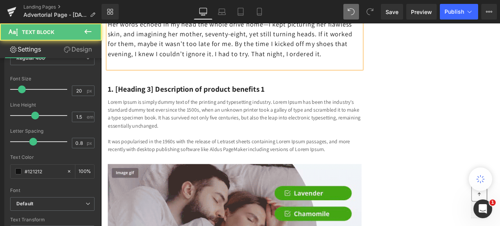
click at [160, 65] on p "Her words echoed in my head the whole drive home—I kept picturing her flawless …" at bounding box center [259, 41] width 301 height 47
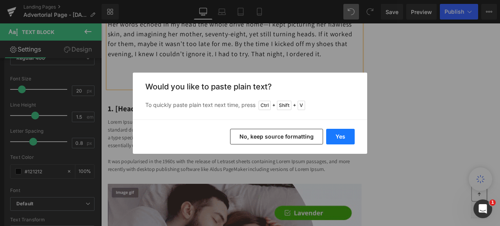
click at [334, 136] on button "Yes" at bounding box center [340, 137] width 28 height 16
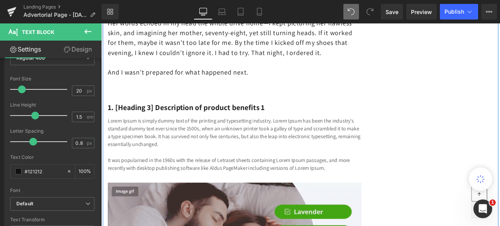
scroll to position [1990, 0]
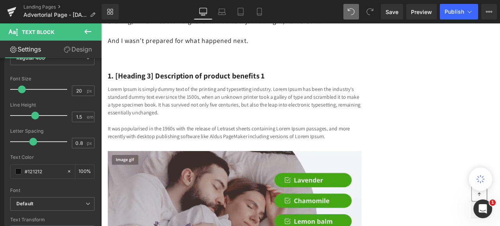
click at [88, 30] on icon at bounding box center [87, 31] width 9 height 9
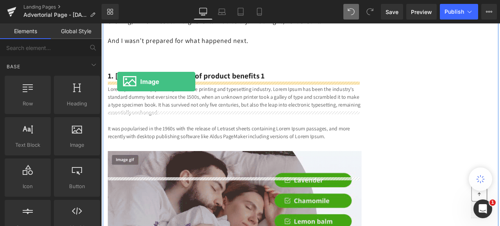
drag, startPoint x: 172, startPoint y: 164, endPoint x: 120, endPoint y: 92, distance: 87.7
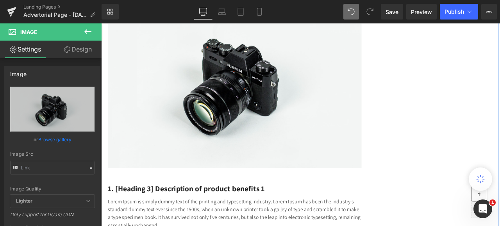
scroll to position [2108, 0]
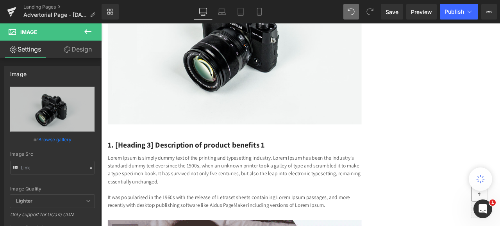
click at [84, 28] on icon at bounding box center [87, 31] width 9 height 9
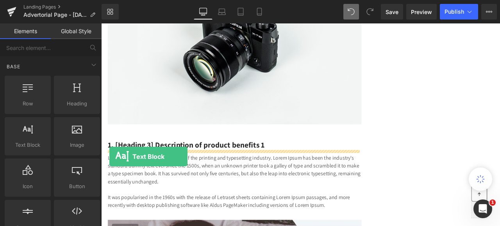
drag, startPoint x: 126, startPoint y: 158, endPoint x: 111, endPoint y: 181, distance: 27.4
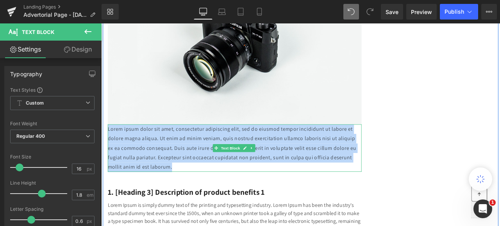
drag, startPoint x: 244, startPoint y: 226, endPoint x: 104, endPoint y: 179, distance: 147.7
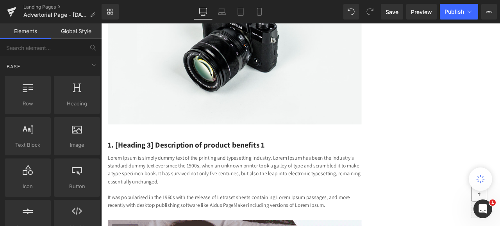
scroll to position [2108, 0]
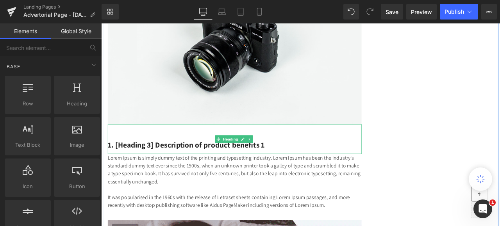
click at [117, 178] on div "1. [Heading 3] Description of product benefits 1" at bounding box center [259, 160] width 301 height 35
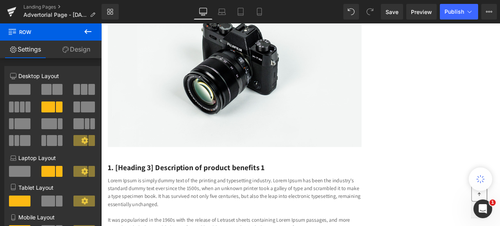
scroll to position [2147, 0]
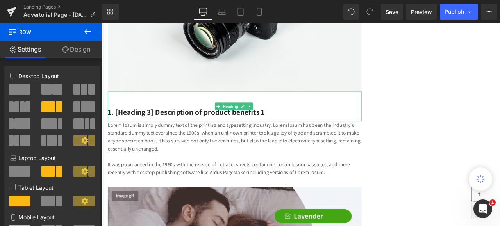
click at [120, 139] on div "1. [Heading 3] Description of product benefits 1" at bounding box center [259, 121] width 301 height 35
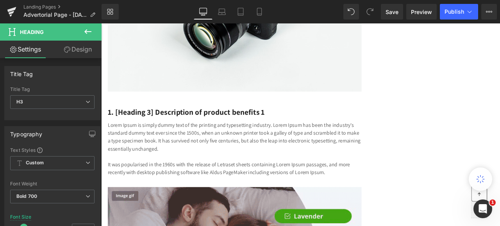
click at [84, 31] on icon at bounding box center [87, 31] width 7 height 5
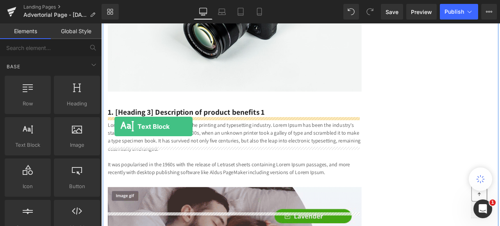
drag, startPoint x: 128, startPoint y: 155, endPoint x: 117, endPoint y: 146, distance: 14.4
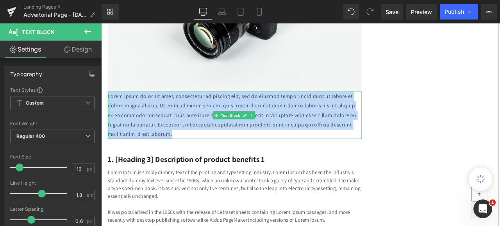
drag, startPoint x: 251, startPoint y: 187, endPoint x: 108, endPoint y: 139, distance: 150.6
click at [109, 139] on div "Lorem ipsum dolor sit amet, consectetur adipiscing elit, sed do eiusmod tempor …" at bounding box center [259, 132] width 301 height 56
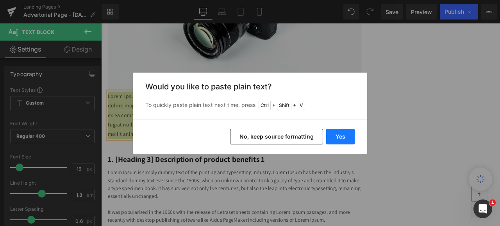
click at [340, 137] on button "Yes" at bounding box center [340, 137] width 28 height 16
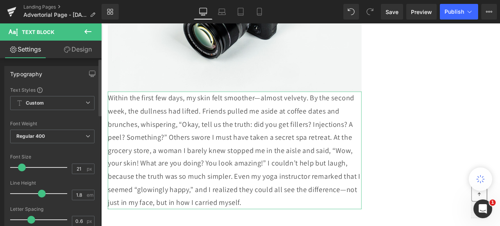
type input "20"
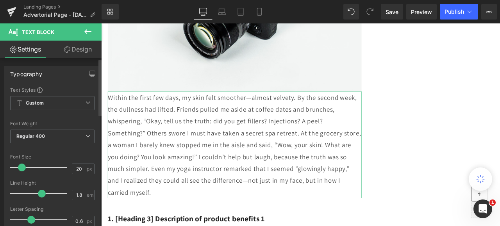
click at [23, 168] on span at bounding box center [22, 168] width 8 height 8
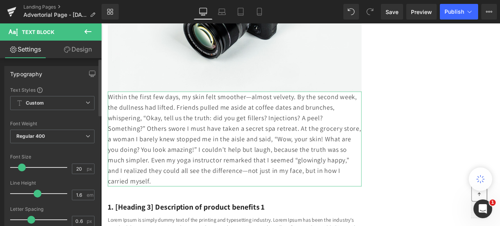
type input "1.5"
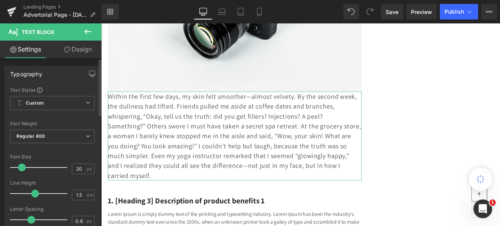
drag, startPoint x: 42, startPoint y: 192, endPoint x: 37, endPoint y: 193, distance: 5.5
click at [37, 193] on span at bounding box center [35, 194] width 8 height 8
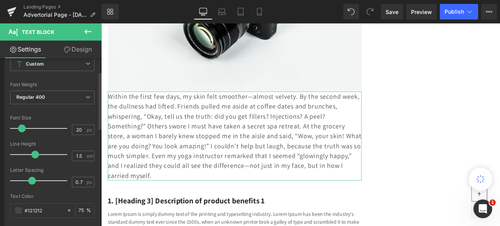
type input "0.8"
click at [32, 183] on span at bounding box center [33, 181] width 8 height 8
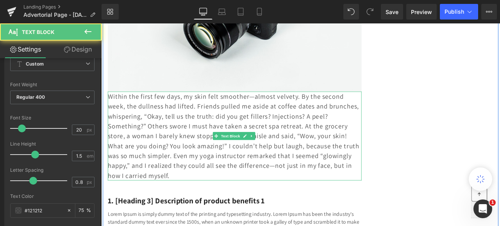
click at [109, 141] on p "Within the first few days, my skin felt smoother—almost velvety. By the second …" at bounding box center [259, 156] width 301 height 105
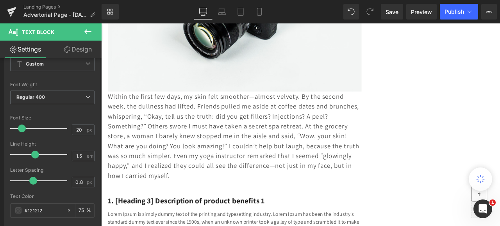
click at [81, 50] on link "Design" at bounding box center [77, 50] width 51 height 18
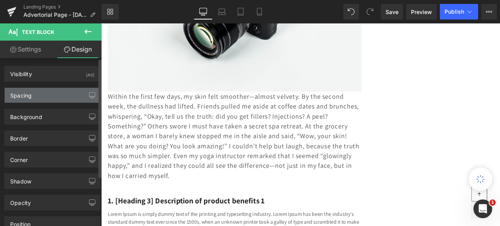
click at [26, 96] on div "Spacing" at bounding box center [20, 93] width 21 height 11
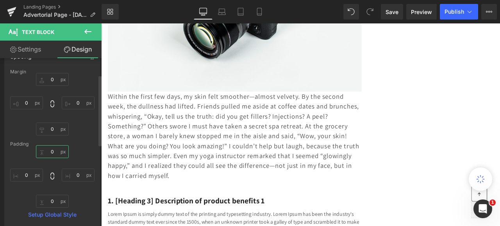
click at [52, 152] on input "0" at bounding box center [52, 151] width 33 height 13
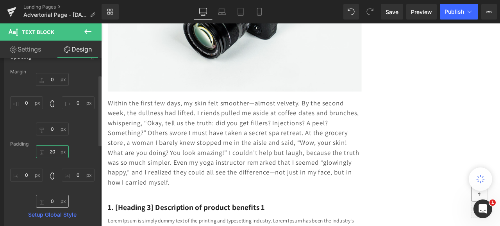
type input "20"
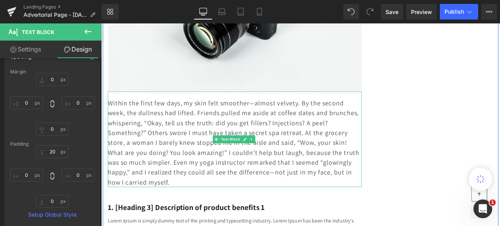
click at [110, 149] on p "Within the first few days, my skin felt smoother—almost velvety. By the second …" at bounding box center [259, 164] width 301 height 105
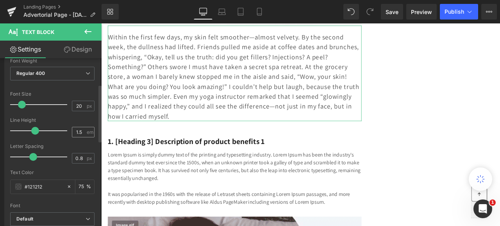
scroll to position [78, 0]
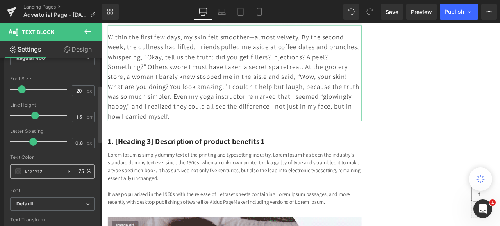
drag, startPoint x: 80, startPoint y: 169, endPoint x: 76, endPoint y: 168, distance: 4.2
click at [78, 168] on input "75" at bounding box center [82, 171] width 8 height 9
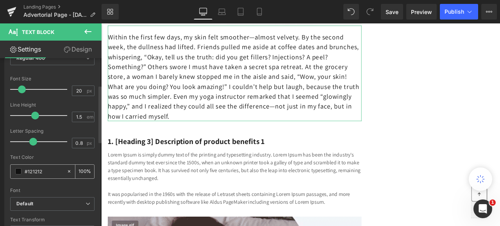
type input "100"
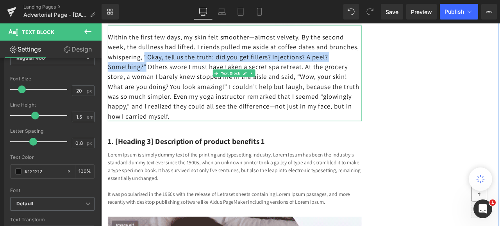
drag, startPoint x: 191, startPoint y: 91, endPoint x: 178, endPoint y: 103, distance: 18.2
click at [178, 103] on p "Within the first few days, my skin felt smoother—almost velvety. By the second …" at bounding box center [259, 86] width 301 height 105
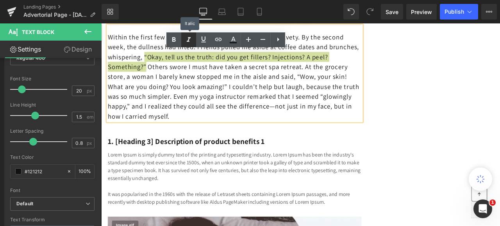
click at [188, 39] on icon at bounding box center [188, 39] width 9 height 9
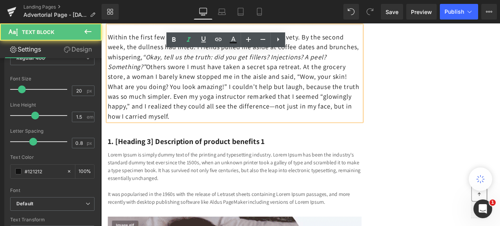
click at [386, 139] on p "Within the first few days, my skin felt smoother—almost velvety. By the second …" at bounding box center [259, 86] width 301 height 105
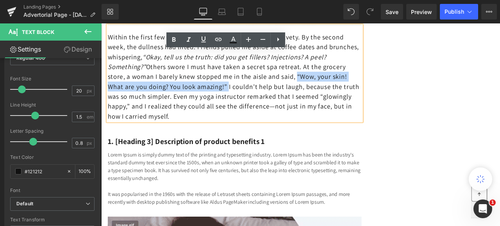
drag, startPoint x: 375, startPoint y: 115, endPoint x: 298, endPoint y: 132, distance: 78.8
click at [298, 132] on p "Within the first few days, my skin felt smoother—almost velvety. By the second …" at bounding box center [259, 86] width 301 height 105
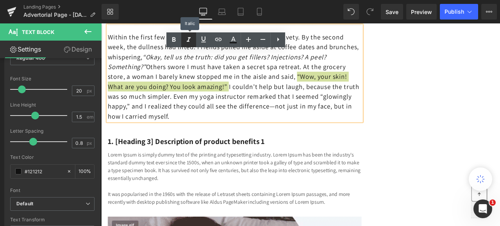
click at [187, 38] on icon at bounding box center [188, 39] width 9 height 9
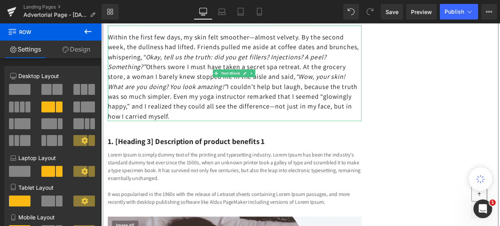
click at [293, 139] on p "Within the first few days, my skin felt smoother—almost velvety. By the second …" at bounding box center [259, 86] width 301 height 105
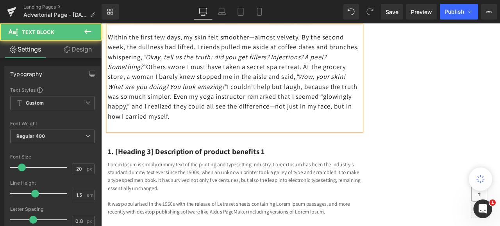
click at [300, 127] on p "Within the first few days, my skin felt smoother—almost velvety. By the second …" at bounding box center [259, 86] width 301 height 105
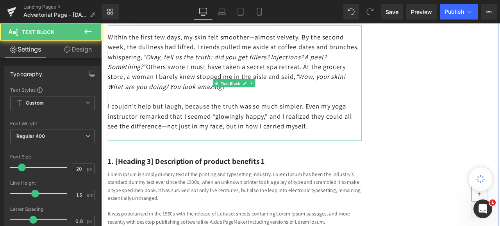
click at [395, 151] on p "I couldn’t help but laugh, because the truth was so much simpler. Even my yoga …" at bounding box center [259, 133] width 301 height 35
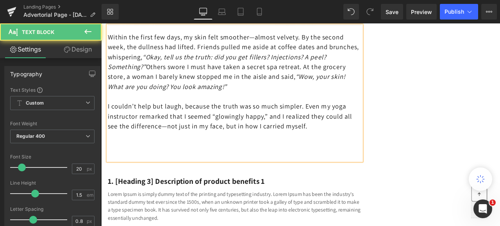
click at [172, 174] on p at bounding box center [259, 169] width 301 height 12
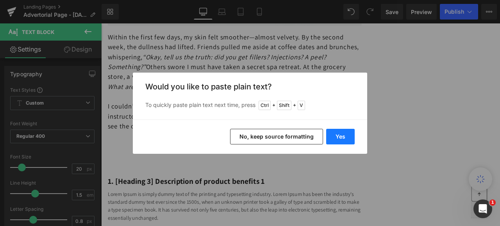
click at [342, 137] on button "Yes" at bounding box center [340, 137] width 28 height 16
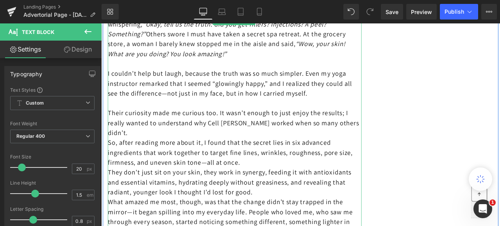
scroll to position [2303, 0]
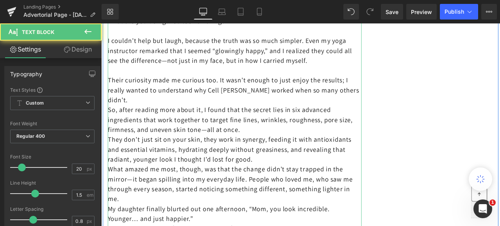
click at [134, 120] on p "Their curiosity made me curious too. It wasn’t enough to just enjoy the results…" at bounding box center [259, 102] width 301 height 35
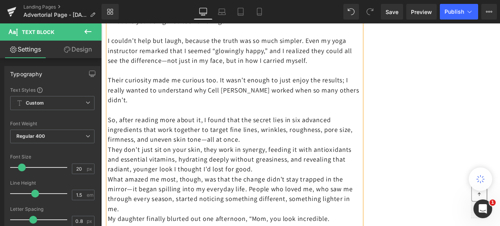
click at [296, 167] on p "So, after reading more about it, I found that the secret lies in six advanced i…" at bounding box center [259, 149] width 301 height 35
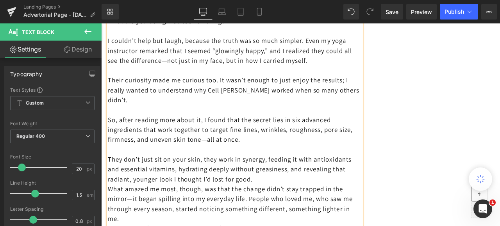
scroll to position [2342, 0]
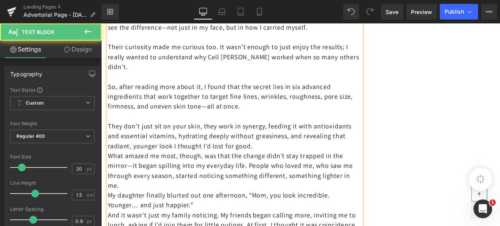
click at [344, 174] on p "They don’t just sit on your skin, they work in synergy, feeding it with antioxi…" at bounding box center [259, 156] width 301 height 35
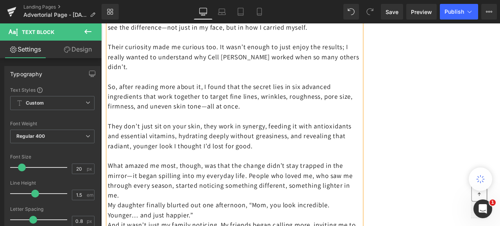
scroll to position [2381, 0]
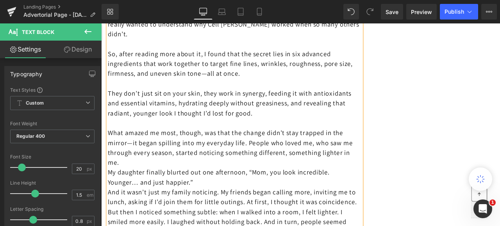
click at [157, 194] on p "What amazed me most, though, was that the change didn’t stay trapped in the mir…" at bounding box center [259, 170] width 301 height 47
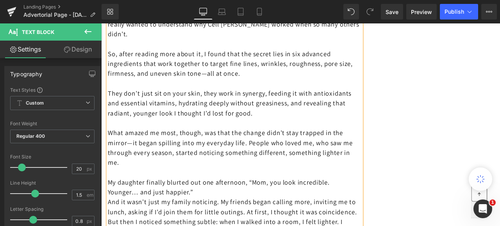
scroll to position [2459, 0]
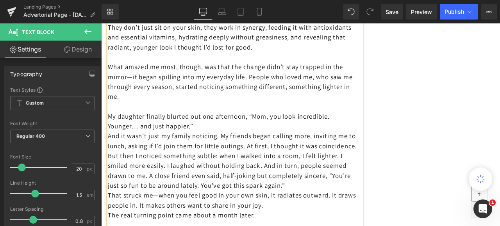
click at [219, 151] on p "My daughter finally blurted out one afternoon, “Mom, you look incredible. Young…" at bounding box center [259, 139] width 301 height 23
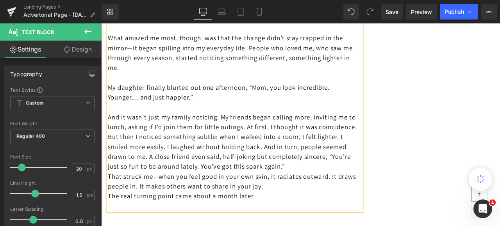
scroll to position [2537, 0]
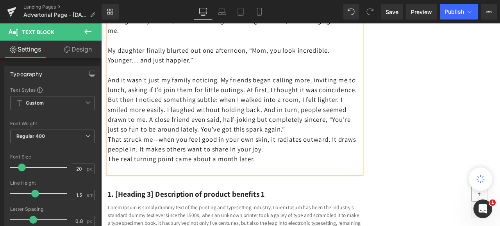
click at [136, 155] on p "And it wasn’t just my family noticing. My friends began calling more, inviting …" at bounding box center [259, 120] width 301 height 70
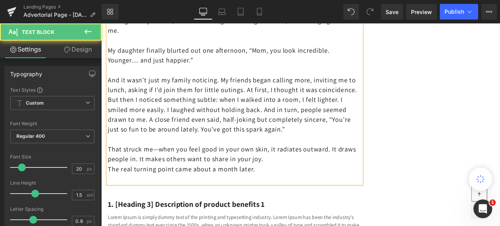
click at [335, 190] on p "That struck me—when you feel good in your own skin, it radiates outward. It dra…" at bounding box center [259, 178] width 301 height 23
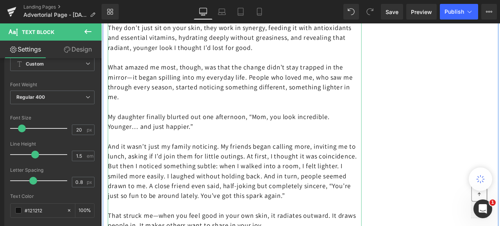
scroll to position [2459, 0]
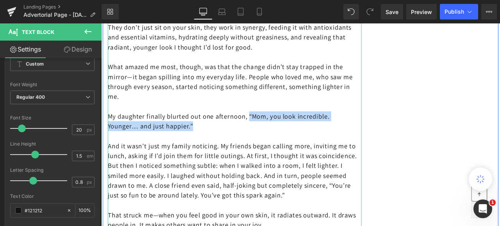
drag, startPoint x: 279, startPoint y: 163, endPoint x: 289, endPoint y: 172, distance: 13.3
click at [289, 151] on p "My daughter finally blurted out one afternoon, “Mom, you look incredible. Young…" at bounding box center [259, 139] width 301 height 23
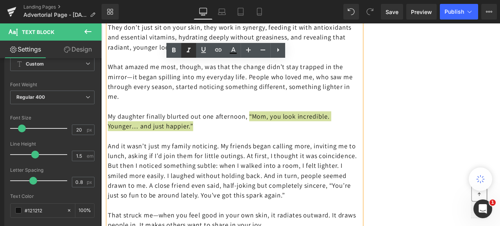
click at [187, 51] on icon at bounding box center [188, 50] width 9 height 9
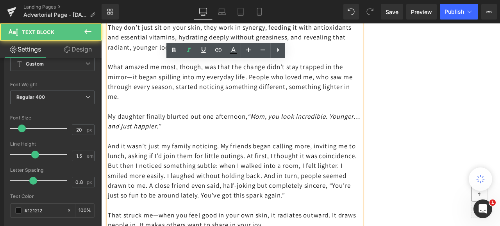
click at [260, 128] on p at bounding box center [259, 122] width 301 height 12
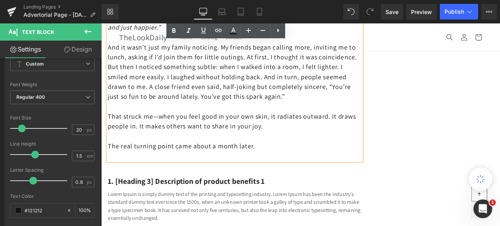
scroll to position [2537, 0]
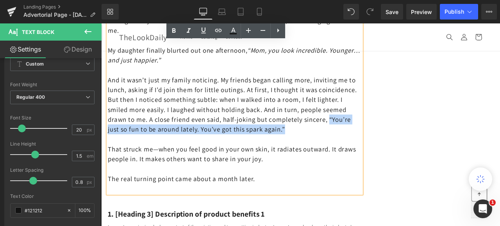
drag, startPoint x: 182, startPoint y: 177, endPoint x: 188, endPoint y: 187, distance: 11.7
click at [188, 155] on p "And it wasn’t just my family noticing. My friends began calling more, inviting …" at bounding box center [259, 120] width 301 height 70
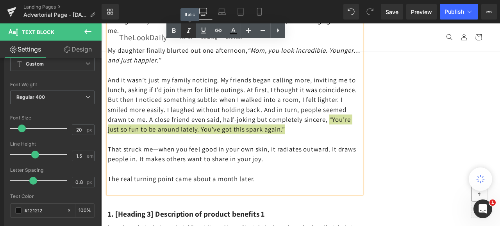
click at [188, 30] on icon at bounding box center [189, 30] width 4 height 5
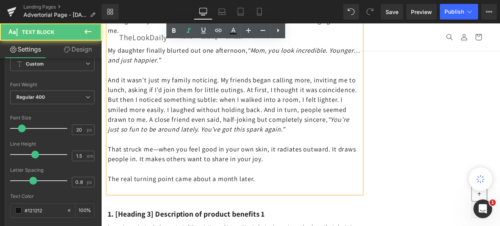
click at [273, 167] on p at bounding box center [259, 161] width 301 height 12
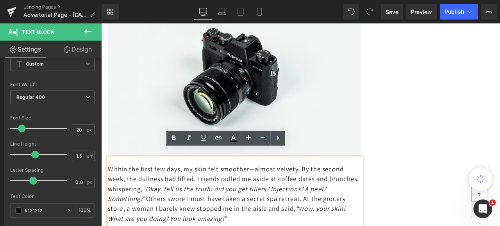
scroll to position [2147, 0]
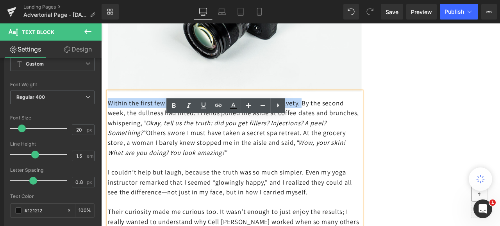
drag, startPoint x: 347, startPoint y: 147, endPoint x: 110, endPoint y: 150, distance: 237.7
click at [110, 150] on p "Within the first few days, my skin felt smoother—almost velvety. By the second …" at bounding box center [259, 147] width 301 height 70
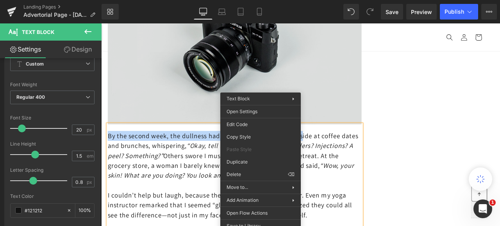
scroll to position [1990, 0]
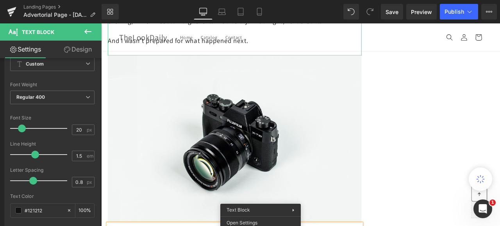
click at [290, 50] on p "And I wasn’t prepared for what happened next." at bounding box center [259, 44] width 301 height 12
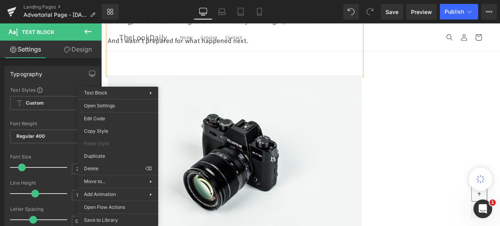
click at [116, 73] on p at bounding box center [259, 67] width 301 height 12
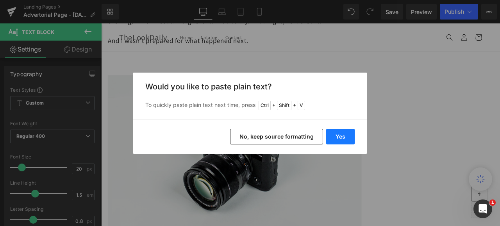
click at [335, 134] on button "Yes" at bounding box center [340, 137] width 28 height 16
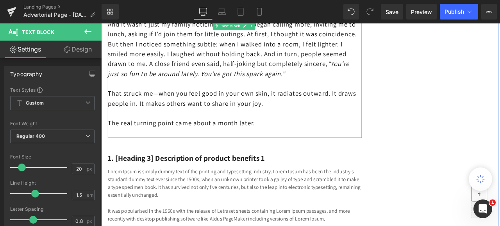
scroll to position [2654, 0]
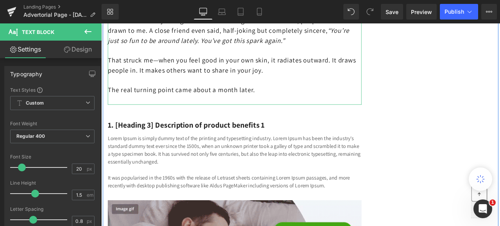
click at [291, 108] on p "The real turning point came about a month later." at bounding box center [259, 102] width 301 height 12
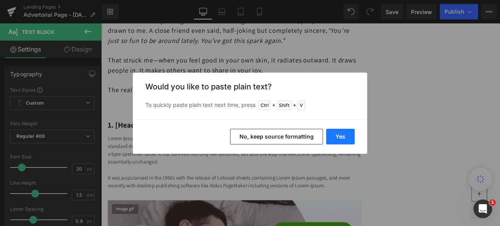
click at [340, 138] on button "Yes" at bounding box center [340, 137] width 28 height 16
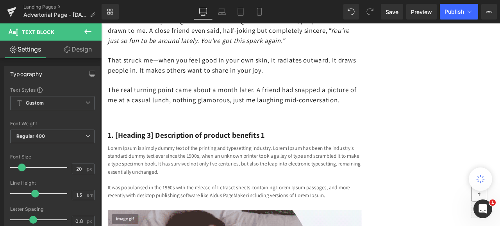
click at [86, 32] on icon at bounding box center [87, 31] width 7 height 5
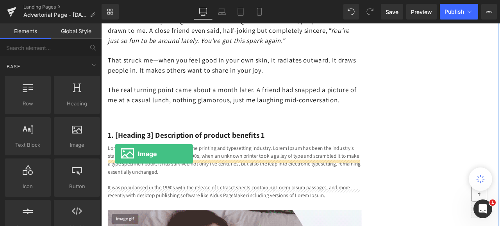
drag, startPoint x: 178, startPoint y: 154, endPoint x: 117, endPoint y: 178, distance: 65.2
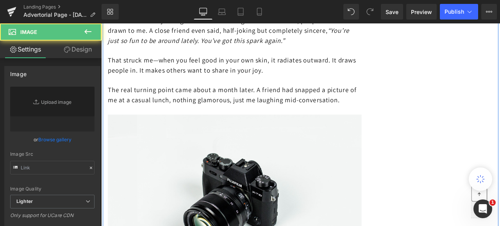
type input "//[DOMAIN_NAME][URL]"
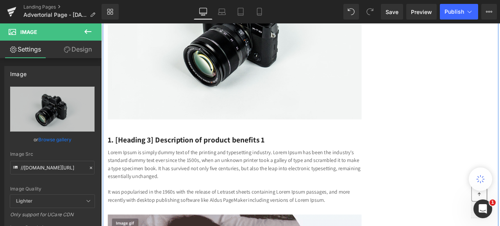
scroll to position [2849, 0]
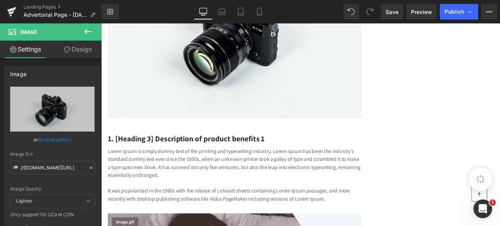
click at [84, 31] on icon at bounding box center [87, 31] width 9 height 9
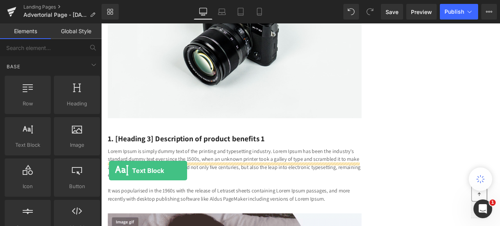
drag, startPoint x: 126, startPoint y: 151, endPoint x: 110, endPoint y: 198, distance: 49.4
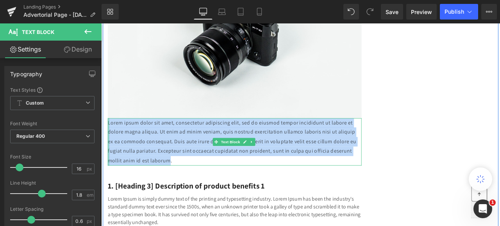
drag, startPoint x: 243, startPoint y: 239, endPoint x: 107, endPoint y: 195, distance: 142.7
click at [109, 192] on div "Lorem ipsum dolor sit amet, consectetur adipiscing elit, sed do eiusmod tempor …" at bounding box center [259, 164] width 301 height 56
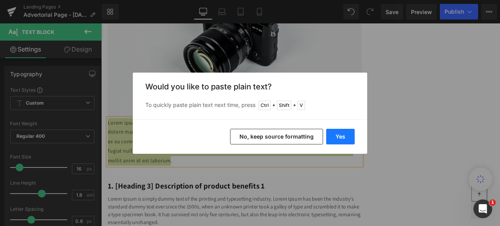
click at [340, 133] on button "Yes" at bounding box center [340, 137] width 28 height 16
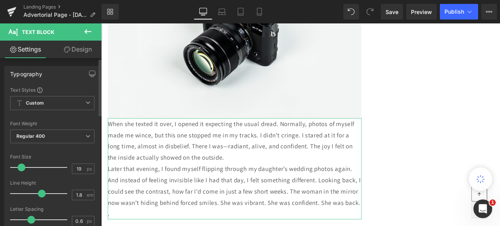
type input "20"
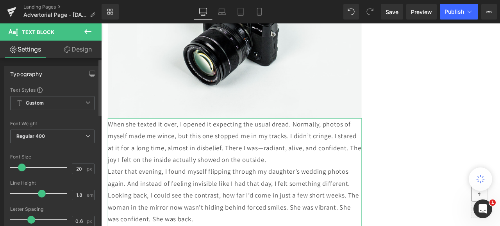
click at [20, 167] on span at bounding box center [22, 168] width 8 height 8
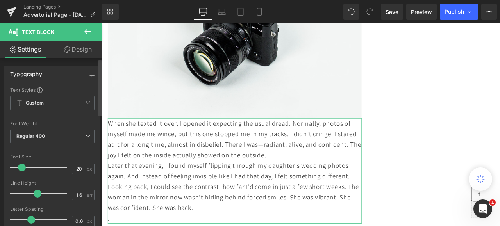
type input "1.5"
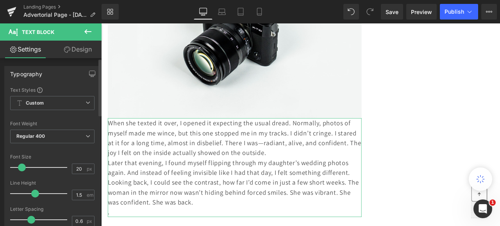
drag, startPoint x: 39, startPoint y: 193, endPoint x: 34, endPoint y: 193, distance: 5.1
click at [34, 193] on span at bounding box center [35, 194] width 8 height 8
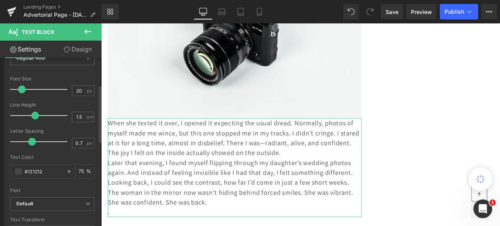
type input "0.8"
click at [33, 143] on span at bounding box center [33, 142] width 8 height 8
click at [78, 171] on input "75" at bounding box center [82, 171] width 8 height 9
drag, startPoint x: 81, startPoint y: 171, endPoint x: 71, endPoint y: 171, distance: 9.4
click at [71, 171] on div "75 %" at bounding box center [80, 172] width 28 height 14
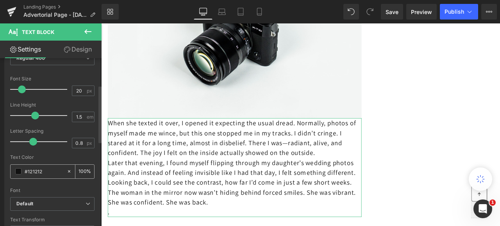
type input "100"
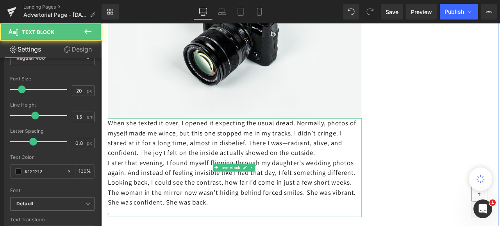
drag, startPoint x: 111, startPoint y: 194, endPoint x: 110, endPoint y: 189, distance: 4.8
click at [110, 183] on p "When she texted it over, I opened it expecting the usual dread. Normally, photo…" at bounding box center [259, 159] width 301 height 47
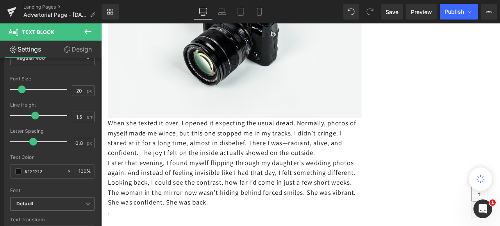
click at [86, 49] on link "Design" at bounding box center [77, 50] width 51 height 18
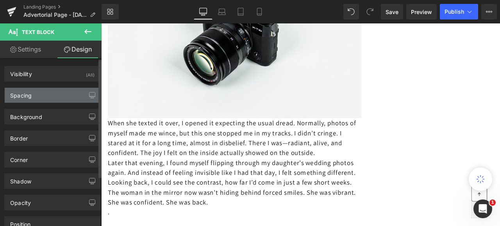
type input "0"
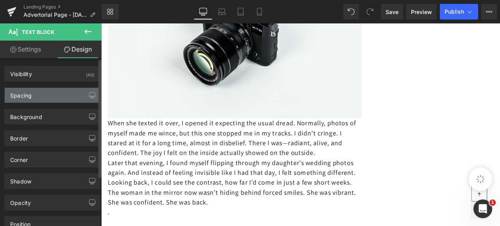
type input "0"
click at [22, 94] on div "Spacing" at bounding box center [20, 93] width 21 height 11
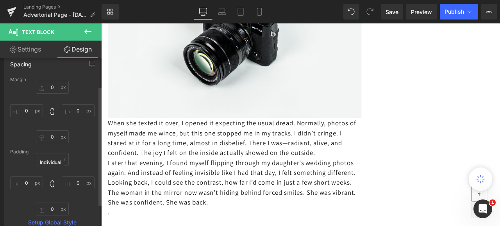
scroll to position [39, 0]
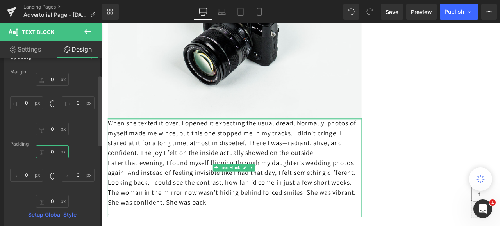
click at [52, 150] on input "0" at bounding box center [52, 151] width 33 height 13
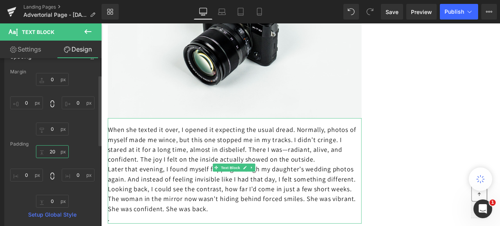
type input "20"
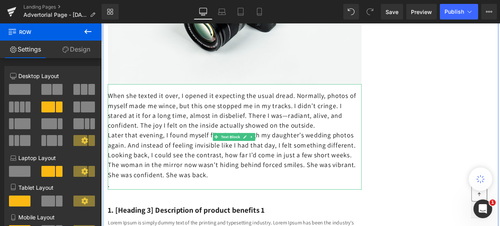
scroll to position [2927, 0]
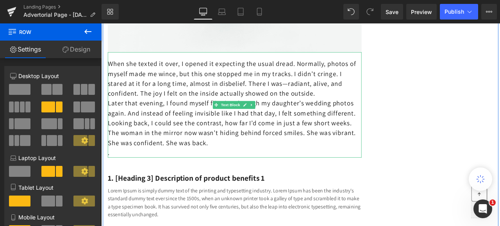
click at [403, 112] on p "When she texted it over, I opened it expecting the usual dread. Normally, photo…" at bounding box center [259, 89] width 301 height 47
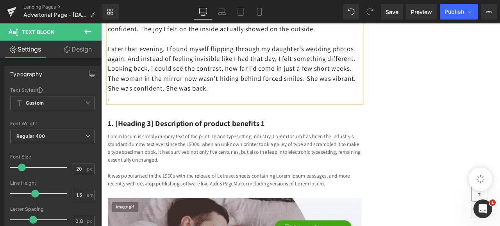
scroll to position [3005, 0]
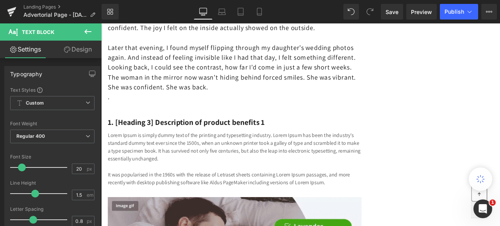
click at [85, 29] on icon at bounding box center [87, 31] width 9 height 9
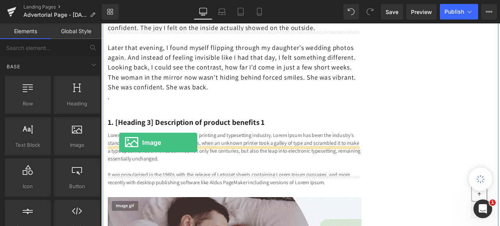
drag, startPoint x: 178, startPoint y: 157, endPoint x: 122, endPoint y: 165, distance: 56.8
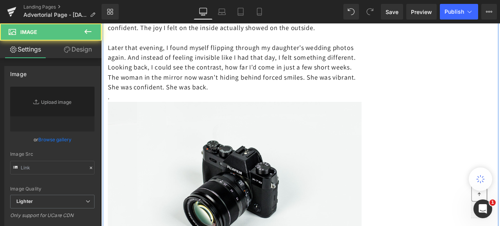
type input "//[DOMAIN_NAME][URL]"
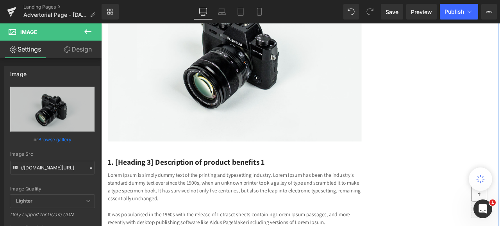
scroll to position [3161, 0]
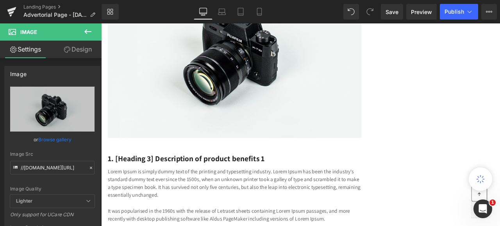
click at [84, 30] on icon at bounding box center [87, 31] width 9 height 9
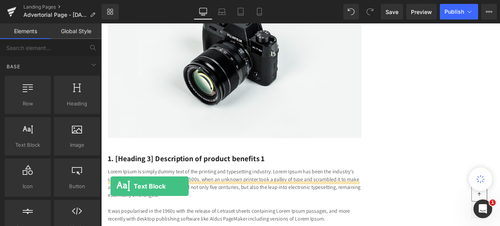
drag, startPoint x: 128, startPoint y: 158, endPoint x: 112, endPoint y: 216, distance: 60.1
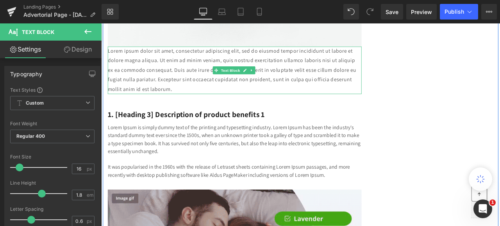
scroll to position [3278, 0]
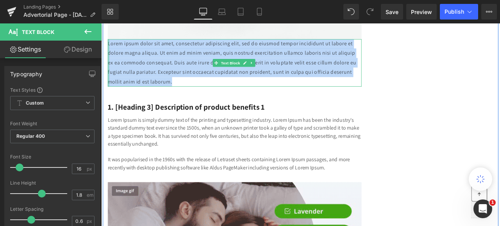
drag, startPoint x: 249, startPoint y: 142, endPoint x: 108, endPoint y: 98, distance: 147.6
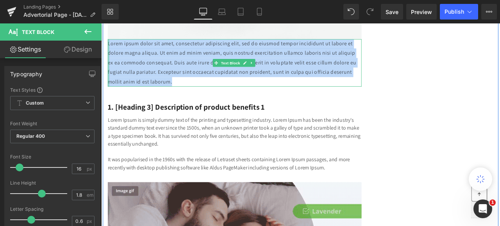
click at [109, 98] on div "Lorem ipsum dolor sit amet, consectetur adipiscing elit, sed do eiusmod tempor …" at bounding box center [259, 70] width 301 height 56
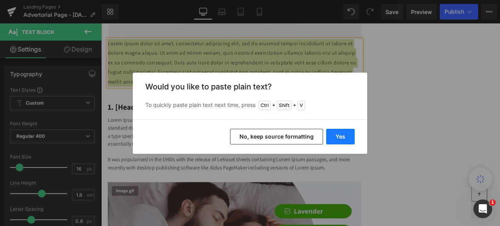
click at [334, 135] on button "Yes" at bounding box center [340, 137] width 28 height 16
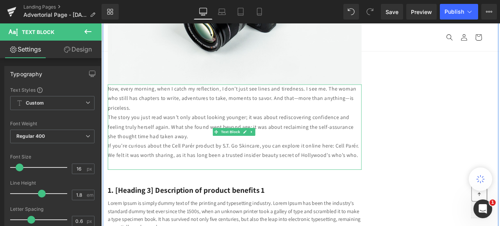
scroll to position [3200, 0]
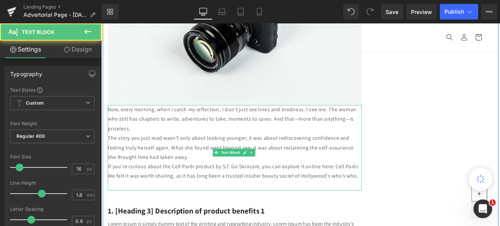
click at [183, 154] on p "Now, every morning, when I catch my reflection, I don’t just see lines and tire…" at bounding box center [259, 137] width 301 height 34
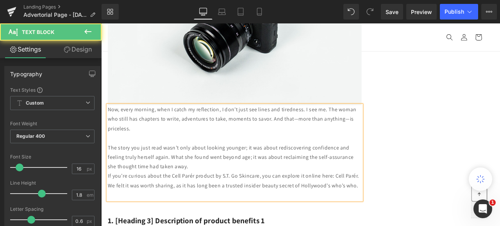
click at [250, 199] on p "The story you just read wasn’t only about looking younger; it was about redisco…" at bounding box center [259, 182] width 301 height 34
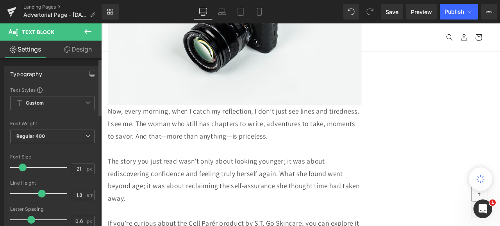
type input "20"
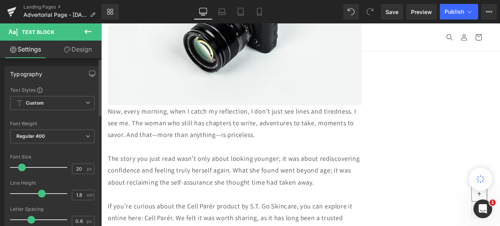
click at [23, 169] on span at bounding box center [22, 168] width 8 height 8
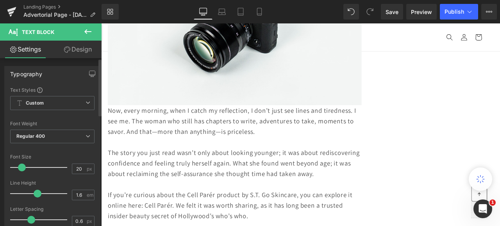
type input "1.5"
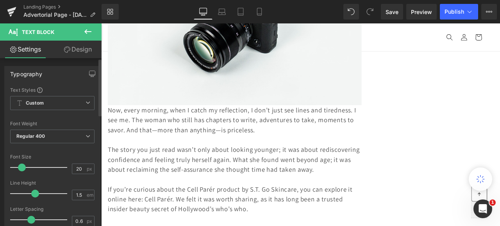
drag, startPoint x: 39, startPoint y: 194, endPoint x: 34, endPoint y: 193, distance: 5.1
click at [34, 193] on span at bounding box center [35, 194] width 8 height 8
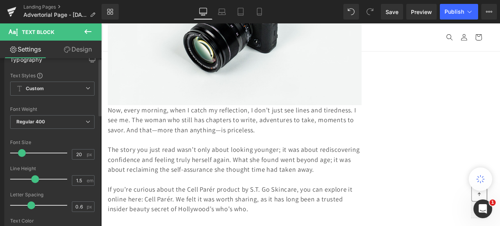
scroll to position [78, 0]
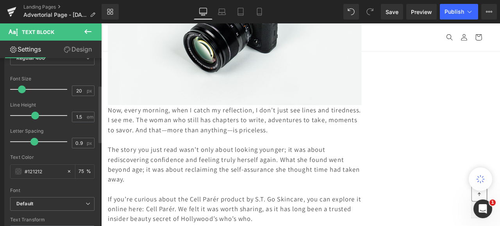
type input "0.8"
click at [34, 142] on span at bounding box center [33, 142] width 8 height 8
drag, startPoint x: 82, startPoint y: 170, endPoint x: 76, endPoint y: 170, distance: 5.5
click at [78, 170] on input "75" at bounding box center [82, 171] width 8 height 9
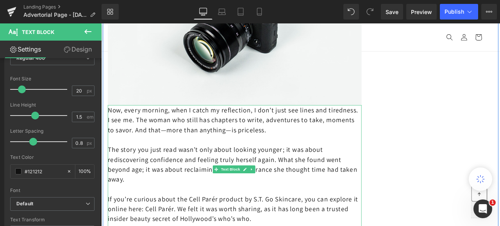
type input "100"
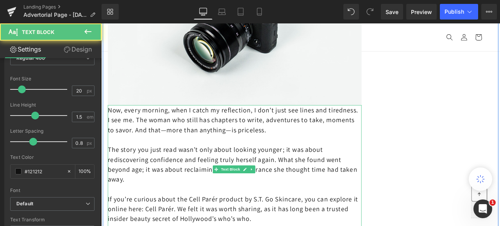
click at [110, 155] on p "Now, every morning, when I catch my reflection, I don’t just see lines and tire…" at bounding box center [259, 137] width 301 height 35
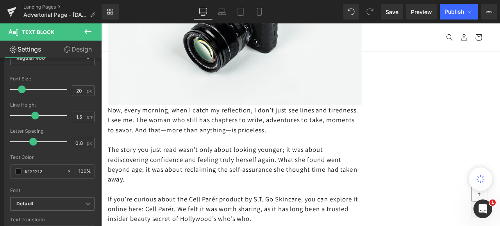
click at [82, 50] on link "Design" at bounding box center [77, 50] width 51 height 18
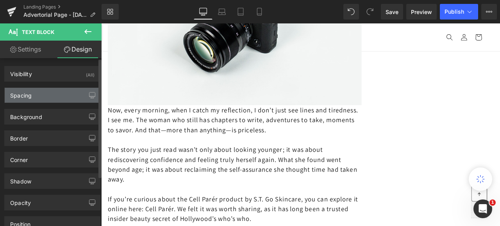
click at [37, 93] on div "Spacing" at bounding box center [52, 95] width 95 height 15
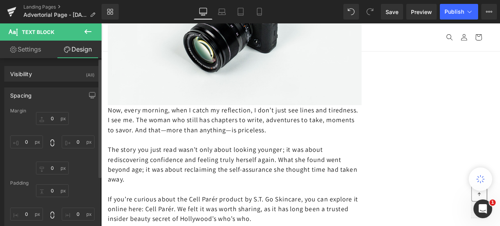
type input "0"
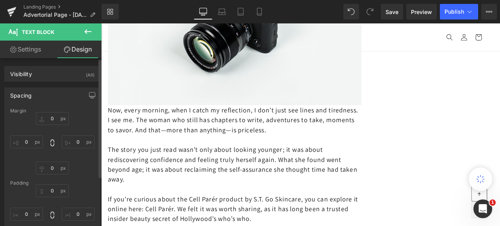
type input "0"
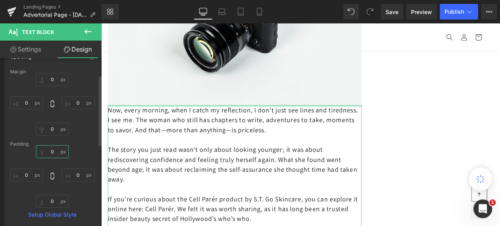
click at [53, 150] on input "0" at bounding box center [52, 151] width 33 height 13
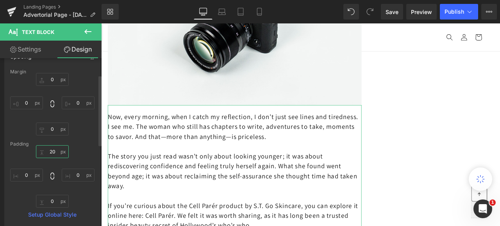
type input "20"
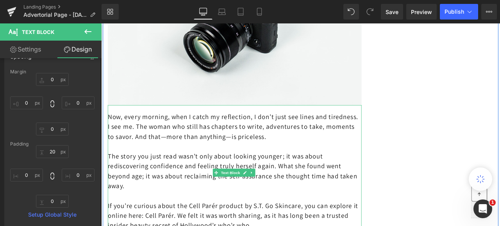
scroll to position [3278, 0]
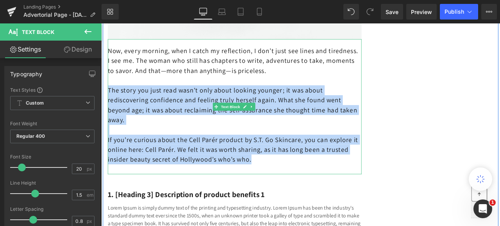
drag, startPoint x: 353, startPoint y: 239, endPoint x: 109, endPoint y: 149, distance: 259.6
click at [109, 149] on div "Now, every morning, when I catch my reflection, I don’t just see lines and tire…" at bounding box center [259, 122] width 301 height 160
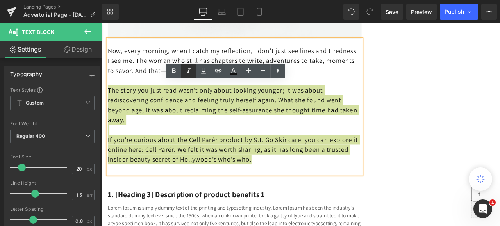
click at [188, 70] on icon at bounding box center [188, 70] width 9 height 9
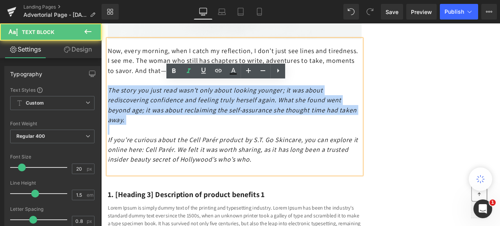
click at [288, 155] on p at bounding box center [259, 150] width 301 height 12
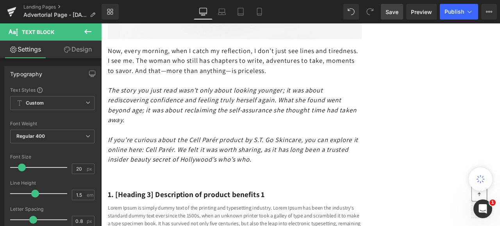
click at [392, 9] on span "Save" at bounding box center [391, 12] width 13 height 8
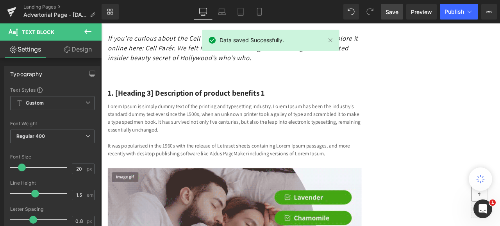
scroll to position [3435, 0]
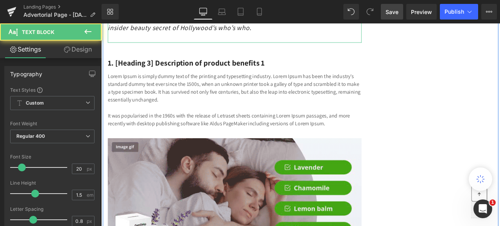
click at [352, 34] on p "If you’re curious about the Cell Parér product by S.T. Go Skincare, you can exp…" at bounding box center [259, 16] width 301 height 35
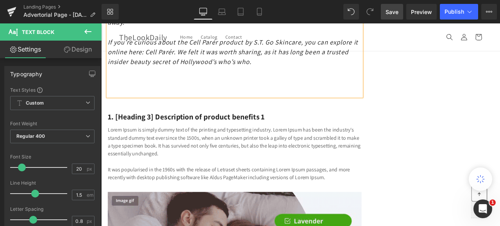
scroll to position [3357, 0]
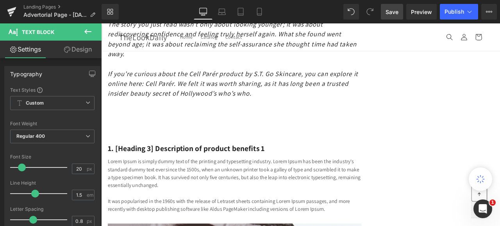
click at [392, 11] on span "Save" at bounding box center [391, 12] width 13 height 8
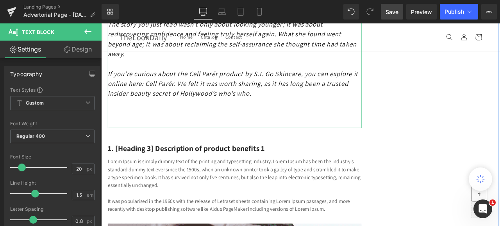
click at [423, 82] on div "When I Finally Stopped Hiding… Heading Years of self-doubt melted away in one o…" at bounding box center [337, 145] width 468 height 6813
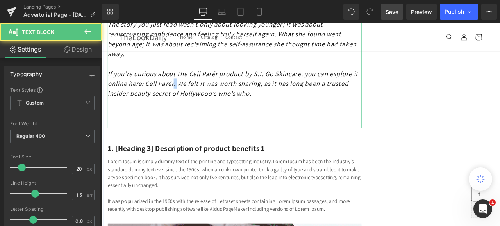
click at [229, 112] on icon "If you’re curious about the Cell Parér product by S.T. Go Skincare, you can exp…" at bounding box center [257, 95] width 297 height 34
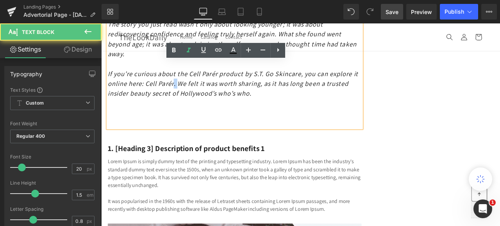
click at [230, 112] on icon "If you’re curious about the Cell Parér product by S.T. Go Skincare, you can exp…" at bounding box center [257, 95] width 297 height 34
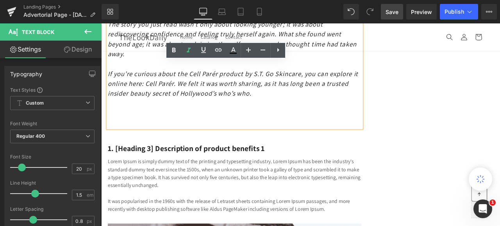
drag, startPoint x: 230, startPoint y: 144, endPoint x: 194, endPoint y: 144, distance: 35.9
click at [194, 112] on icon "If you’re curious about the Cell Parér product by S.T. Go Skincare, you can exp…" at bounding box center [257, 95] width 297 height 34
drag, startPoint x: 230, startPoint y: 146, endPoint x: 193, endPoint y: 145, distance: 37.1
click at [193, 112] on icon "If you’re curious about the Cell Parér product by S.T. Go Skincare, you can exp…" at bounding box center [257, 95] width 297 height 34
click at [216, 48] on icon at bounding box center [217, 49] width 9 height 9
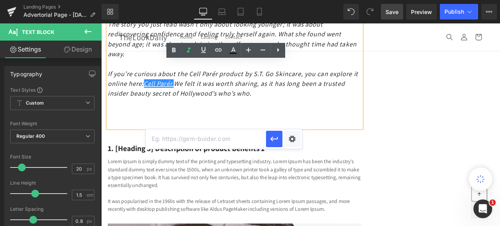
click at [173, 139] on input "text" at bounding box center [206, 139] width 120 height 20
click at [155, 140] on input "text" at bounding box center [206, 139] width 120 height 20
paste input "[URL][DOMAIN_NAME]"
type input "[URL][DOMAIN_NAME]"
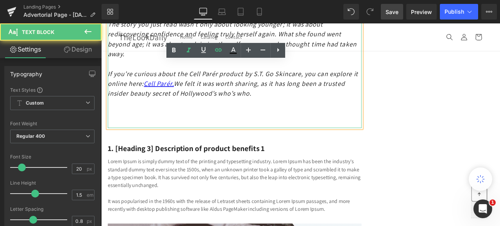
click at [388, 124] on p at bounding box center [259, 118] width 301 height 12
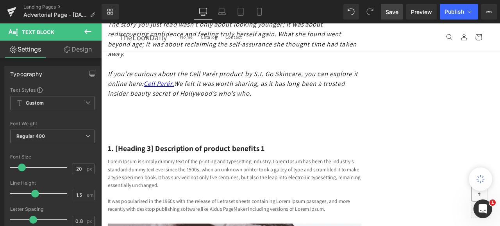
click at [390, 11] on span "Save" at bounding box center [391, 12] width 13 height 8
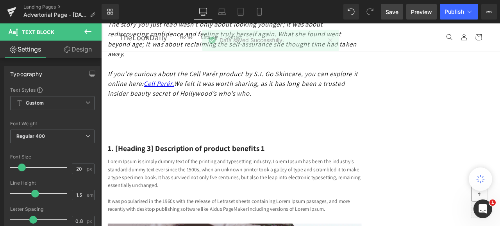
click at [417, 10] on span "Preview" at bounding box center [421, 12] width 21 height 8
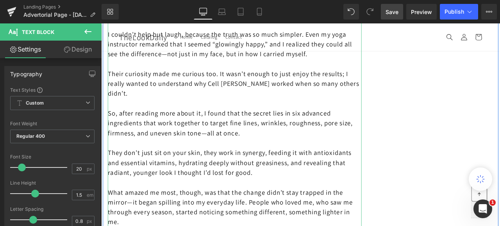
scroll to position [2303, 0]
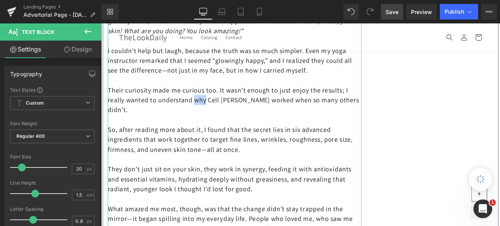
drag, startPoint x: 232, startPoint y: 144, endPoint x: 219, endPoint y: 144, distance: 13.7
click at [219, 132] on p "Their curiosity made me curious too. It wasn’t enough to just enjoy the results…" at bounding box center [259, 113] width 301 height 35
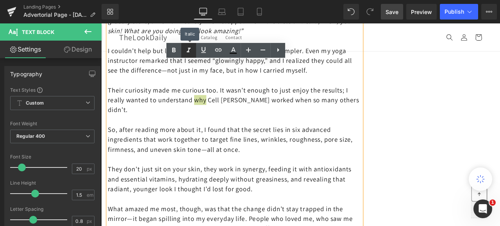
click at [189, 49] on icon at bounding box center [188, 50] width 9 height 9
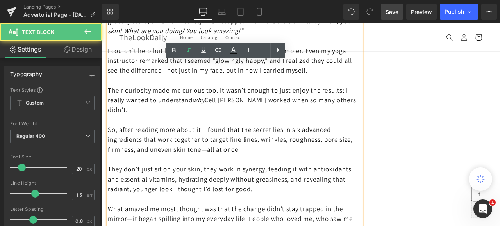
click at [259, 132] on p "Their curiosity made me curious too. It wasn’t enough to just enjoy the results…" at bounding box center [259, 113] width 301 height 35
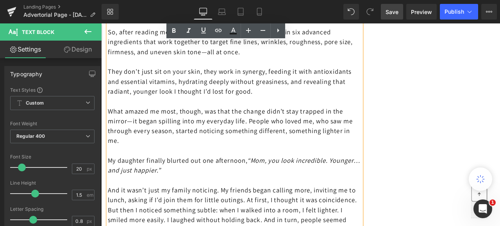
scroll to position [2459, 0]
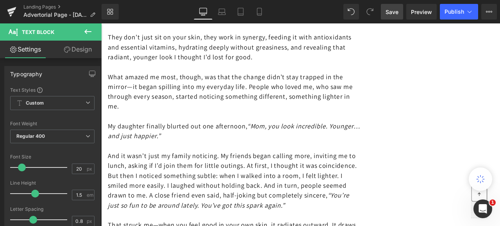
click at [391, 11] on span "Save" at bounding box center [391, 12] width 13 height 8
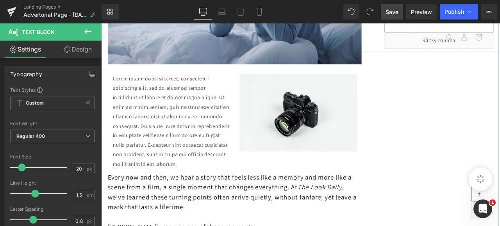
scroll to position [312, 0]
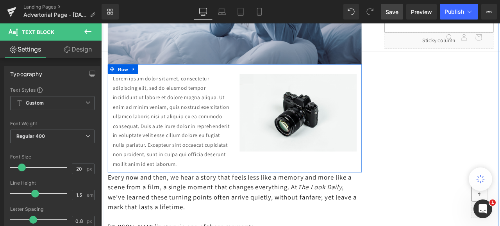
click at [400, 80] on div "Lorem ipsum dolor sit amet, consectetur adipiscing elit, sed do eiusmod tempor …" at bounding box center [259, 136] width 301 height 128
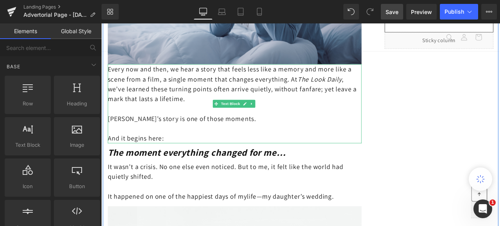
click at [110, 76] on span "Every now and then, we hear a story that feels less like a memory and more like…" at bounding box center [256, 95] width 295 height 45
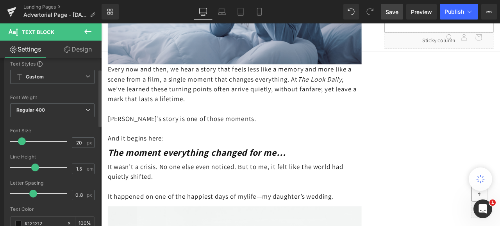
scroll to position [39, 0]
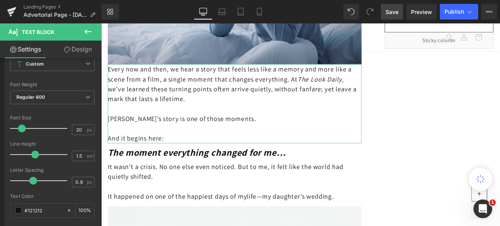
click at [86, 48] on link "Design" at bounding box center [77, 50] width 51 height 18
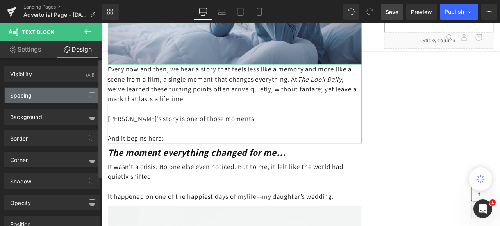
click at [69, 94] on div "Spacing" at bounding box center [52, 95] width 95 height 15
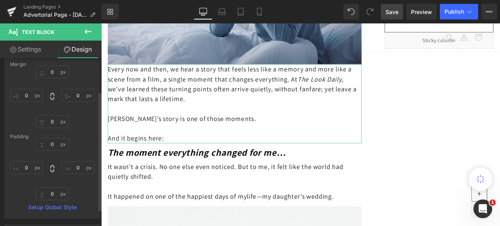
scroll to position [78, 0]
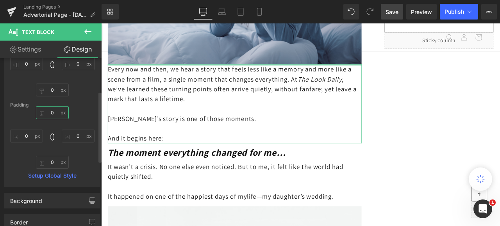
click at [54, 112] on input "0" at bounding box center [52, 112] width 33 height 13
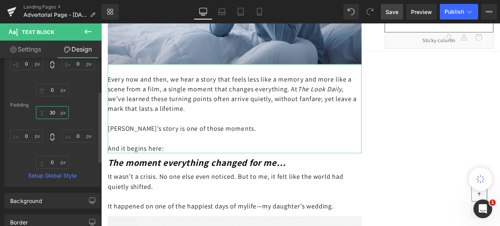
type input "30"
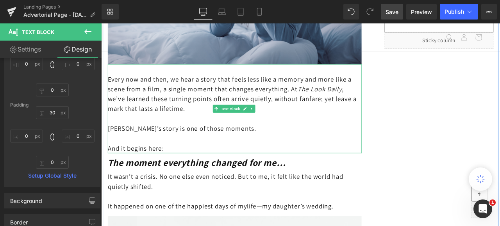
click at [368, 142] on p "[PERSON_NAME]’s story is one of those moments." at bounding box center [259, 148] width 301 height 12
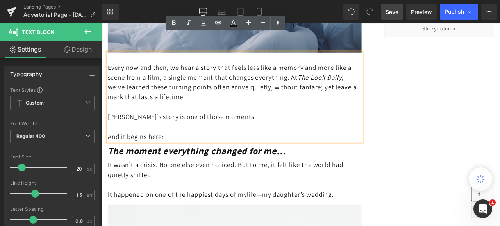
scroll to position [351, 0]
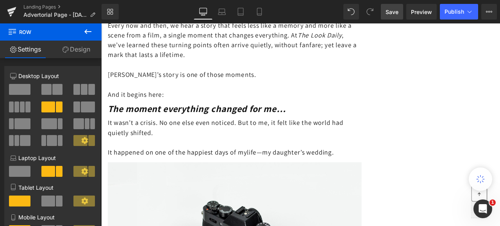
scroll to position [390, 0]
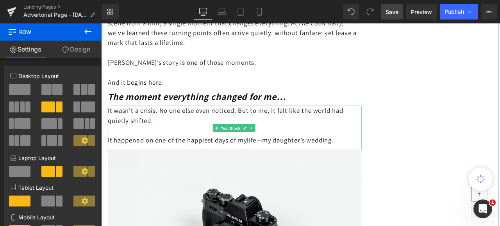
click at [394, 162] on p "It happened on one of the happiest days of m y life—my daughter’s wedding." at bounding box center [259, 162] width 301 height 12
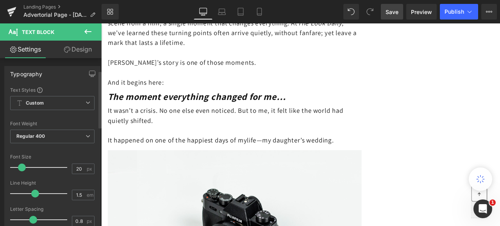
scroll to position [78, 0]
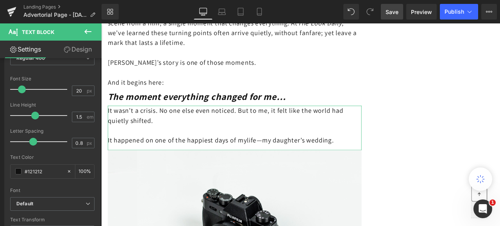
click at [78, 49] on link "Design" at bounding box center [77, 50] width 51 height 18
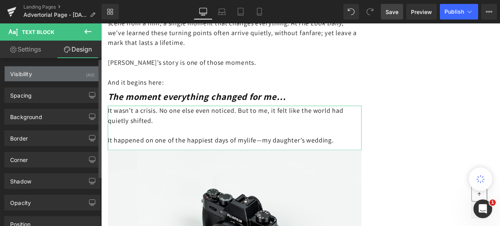
type input "0"
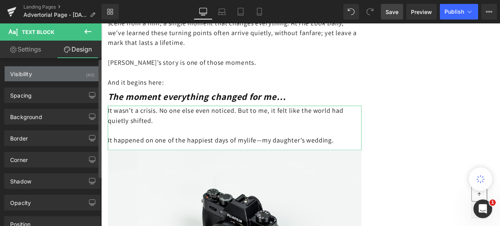
type input "0"
type input "15"
type input "0"
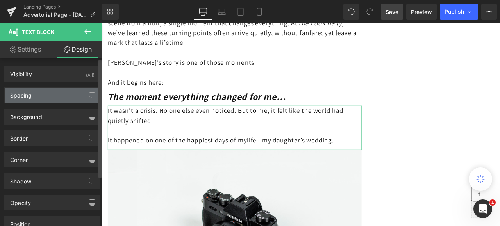
click at [41, 91] on div "Spacing" at bounding box center [52, 95] width 95 height 15
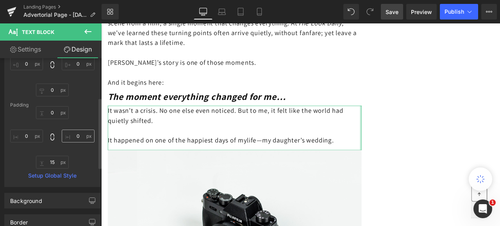
scroll to position [117, 0]
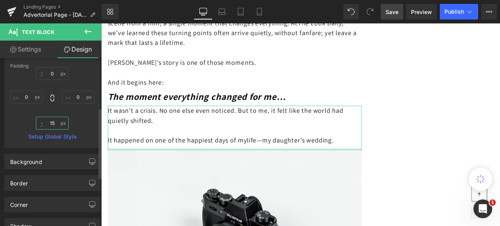
click at [55, 122] on input "15" at bounding box center [52, 123] width 33 height 13
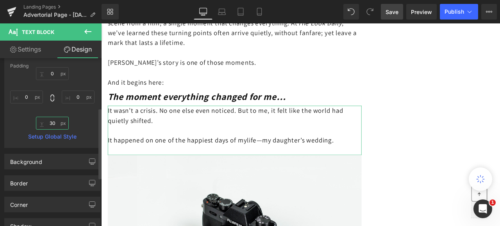
type input "30"
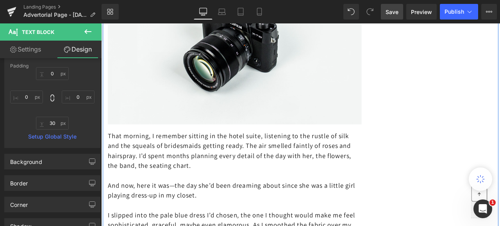
scroll to position [663, 0]
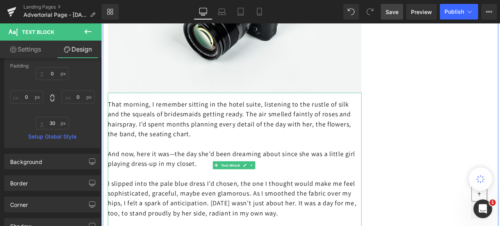
click at [142, 122] on p "That morning, I remember sitting in the hotel suite, listening to the rustle of…" at bounding box center [259, 136] width 301 height 47
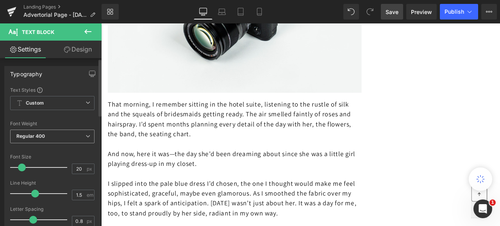
scroll to position [39, 0]
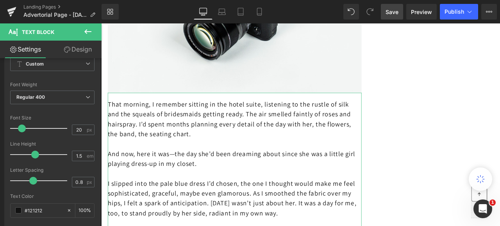
click at [80, 49] on link "Design" at bounding box center [77, 50] width 51 height 18
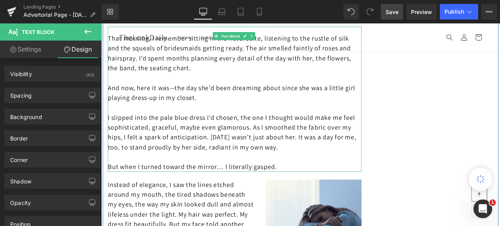
scroll to position [742, 0]
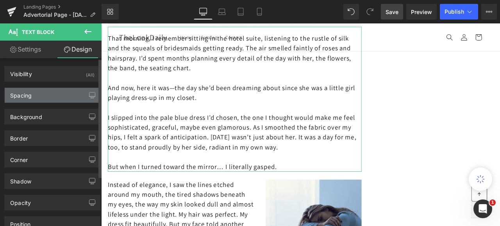
click at [58, 95] on div "Spacing" at bounding box center [52, 95] width 95 height 15
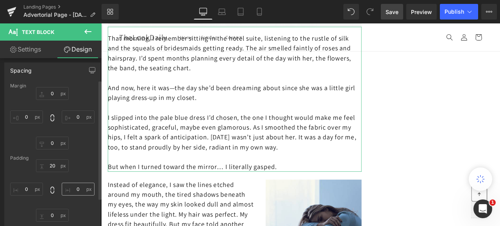
scroll to position [39, 0]
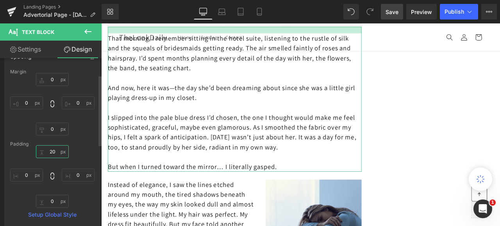
click at [55, 152] on input "20" at bounding box center [52, 151] width 33 height 13
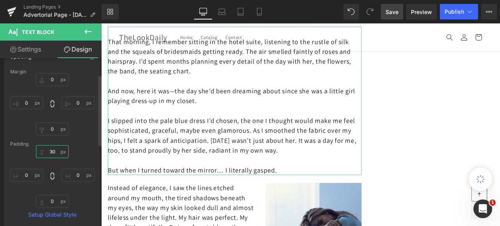
type input "30"
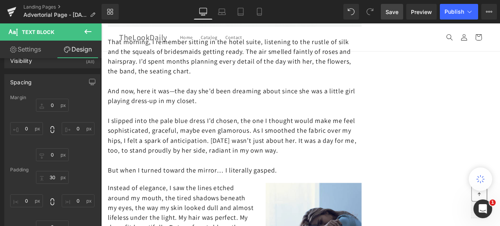
scroll to position [0, 0]
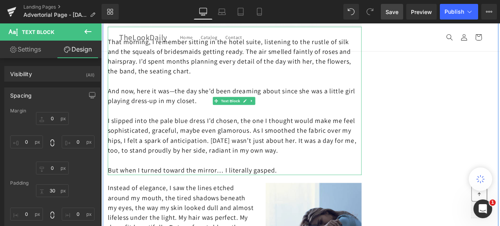
drag, startPoint x: 459, startPoint y: 149, endPoint x: 475, endPoint y: 155, distance: 16.5
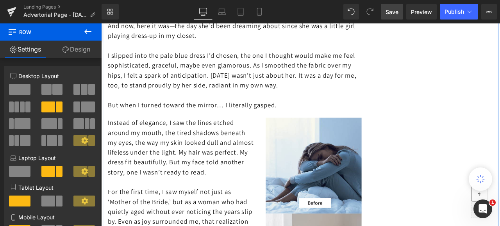
scroll to position [820, 0]
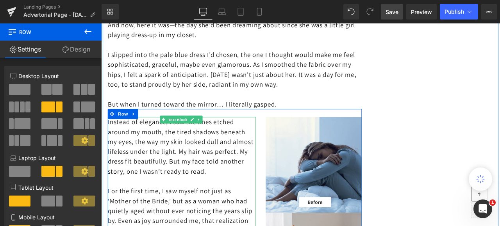
click at [158, 162] on p "Instead of elegance, I saw the lines etched around my mouth, the tired shadows …" at bounding box center [196, 169] width 175 height 70
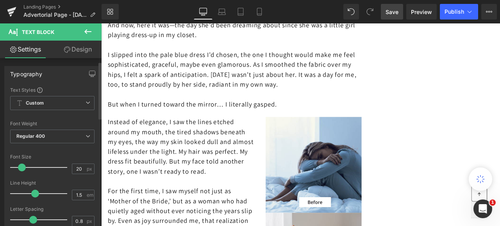
scroll to position [39, 0]
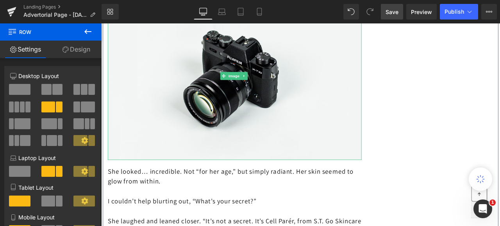
scroll to position [1561, 0]
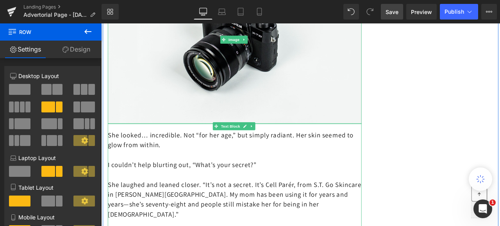
click at [111, 173] on p "She looked… incredible. Not “for her age,” but simply radiant. Her skin seemed …" at bounding box center [259, 161] width 301 height 23
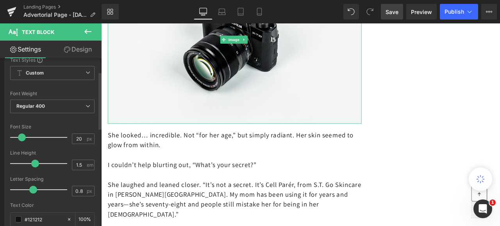
scroll to position [39, 0]
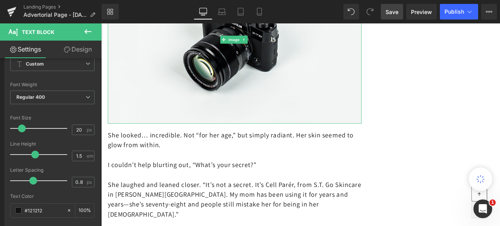
click at [81, 49] on link "Design" at bounding box center [77, 50] width 51 height 18
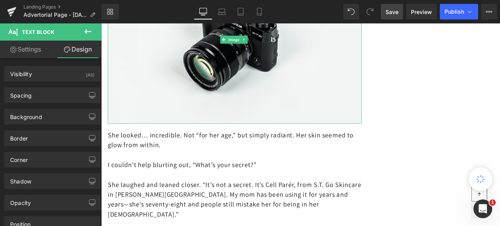
type input "0"
type input "20"
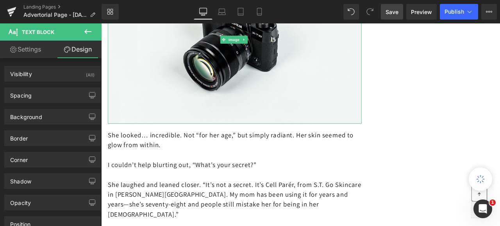
type input "0"
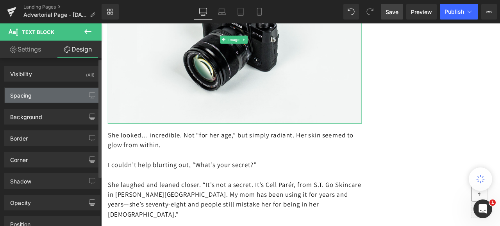
click at [37, 93] on div "Spacing" at bounding box center [52, 95] width 95 height 15
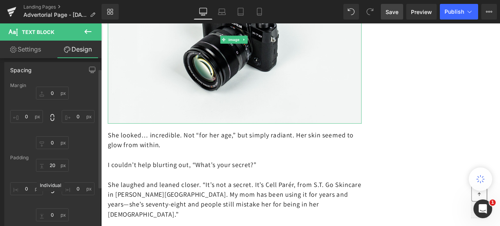
scroll to position [78, 0]
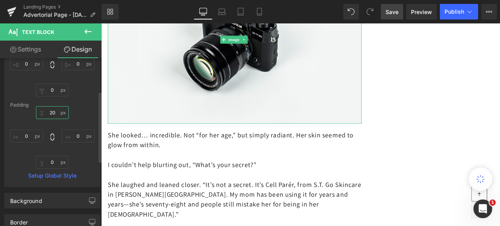
click at [51, 114] on input "20" at bounding box center [52, 112] width 33 height 13
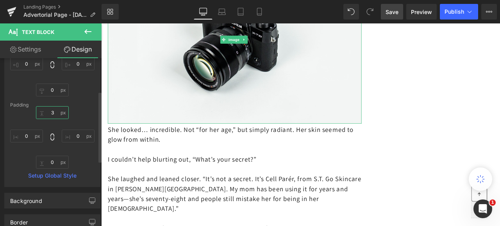
type input "30"
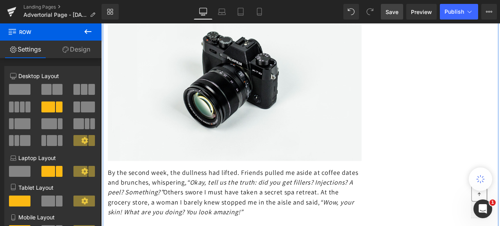
scroll to position [2030, 0]
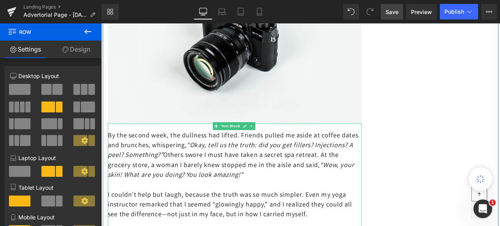
click at [111, 179] on p "By the second week, the dullness had lifted. Friends pulled me aside at coffee …" at bounding box center [259, 179] width 301 height 59
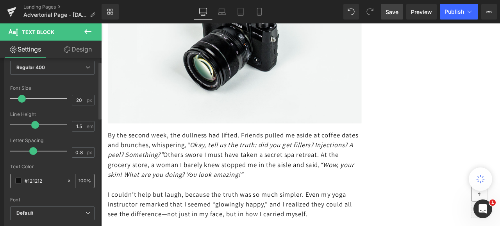
scroll to position [78, 0]
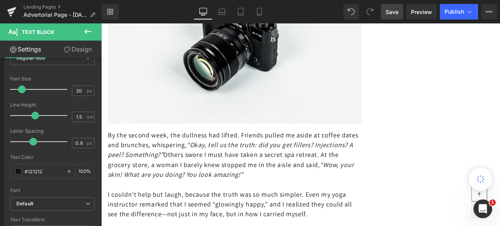
click at [78, 46] on link "Design" at bounding box center [77, 50] width 51 height 18
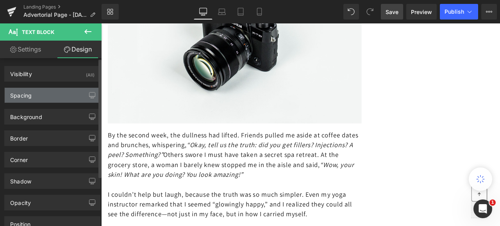
click at [41, 96] on div "Spacing" at bounding box center [52, 95] width 95 height 15
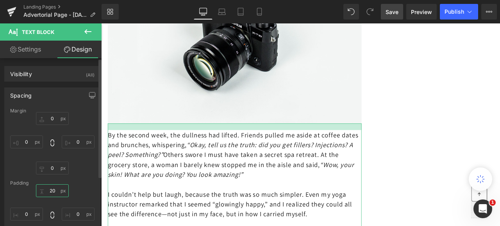
click at [48, 191] on input "20" at bounding box center [52, 190] width 33 height 13
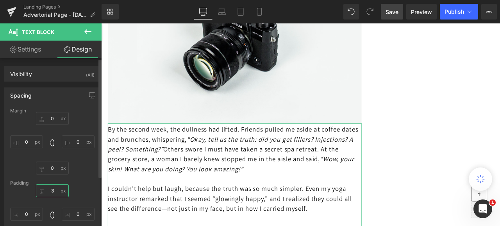
type input "30"
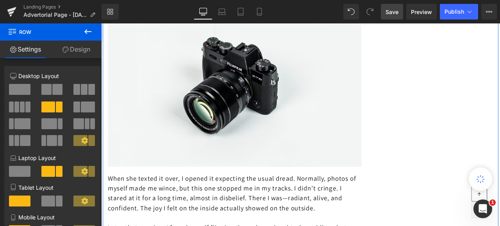
scroll to position [2771, 0]
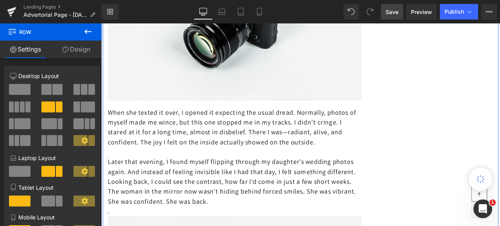
click at [126, 170] on p "When she texted it over, I opened it expecting the usual dread. Normally, photo…" at bounding box center [259, 146] width 301 height 47
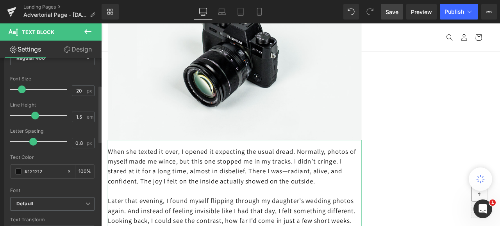
scroll to position [2693, 0]
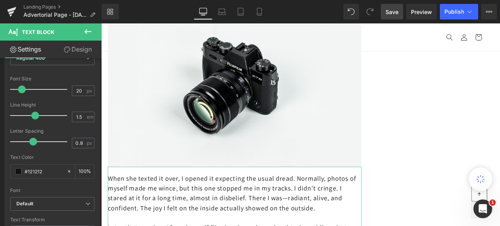
click at [85, 48] on link "Design" at bounding box center [77, 50] width 51 height 18
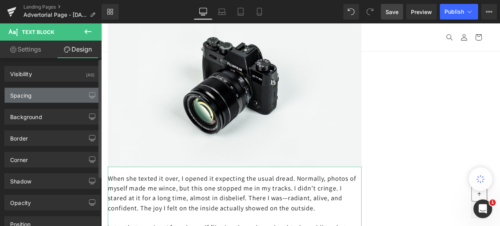
click at [31, 94] on div "Spacing" at bounding box center [20, 93] width 21 height 11
type input "0"
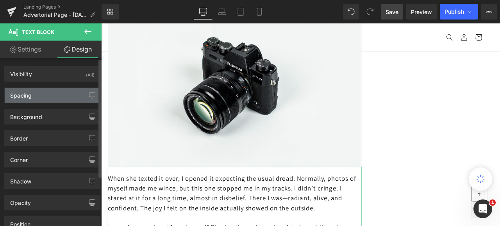
type input "20"
type input "0"
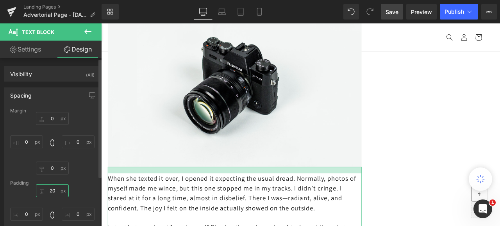
click at [50, 191] on input "20" at bounding box center [52, 190] width 33 height 13
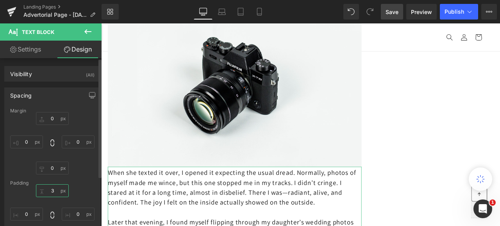
type input "30"
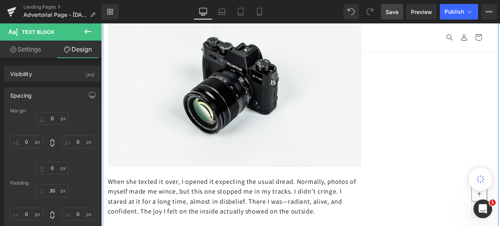
drag, startPoint x: 412, startPoint y: 220, endPoint x: 418, endPoint y: 219, distance: 6.0
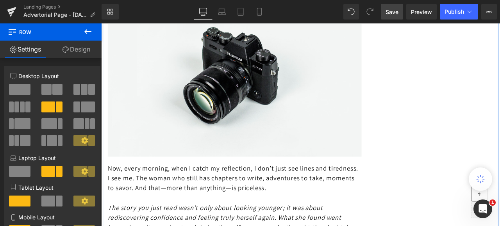
scroll to position [3122, 0]
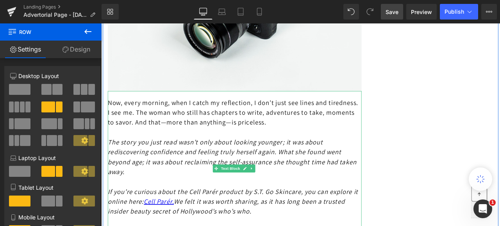
click at [133, 146] on p "Now, every morning, when I catch my reflection, I don’t just see lines and tire…" at bounding box center [259, 128] width 301 height 35
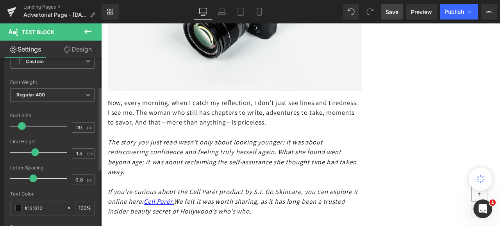
scroll to position [78, 0]
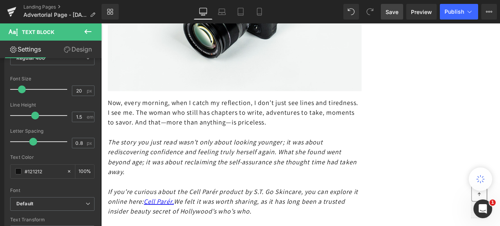
click at [82, 49] on link "Design" at bounding box center [77, 50] width 51 height 18
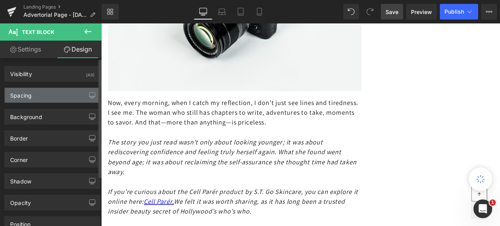
click at [53, 91] on div "Spacing" at bounding box center [52, 95] width 95 height 15
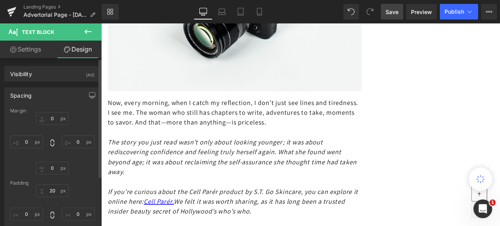
type input "0"
type input "20"
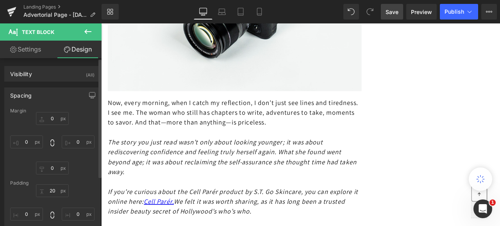
type input "0"
click at [48, 189] on input "20" at bounding box center [52, 190] width 33 height 13
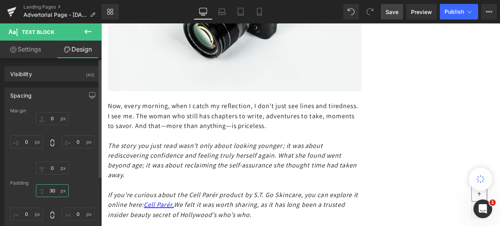
type input "30"
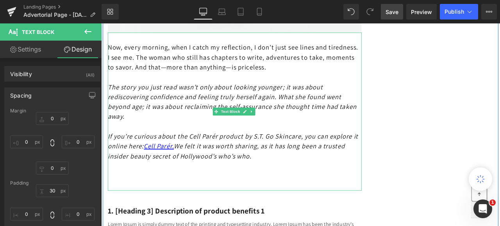
scroll to position [3200, 0]
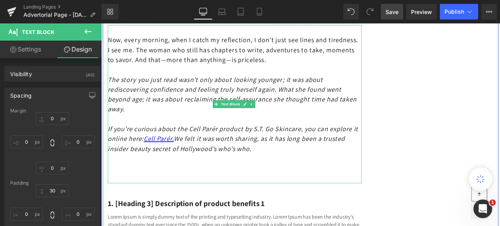
click at [327, 131] on p "The story you just read wasn’t only about looking younger; it was about redisco…" at bounding box center [259, 107] width 301 height 47
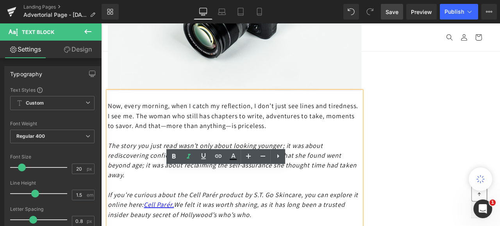
scroll to position [3044, 0]
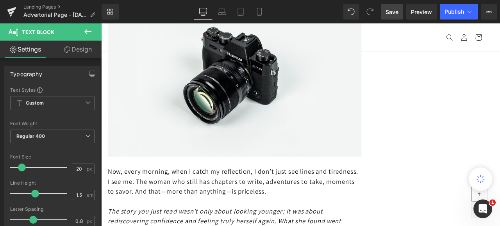
click at [392, 11] on span "Save" at bounding box center [391, 12] width 13 height 8
click at [419, 11] on span "Preview" at bounding box center [421, 12] width 21 height 8
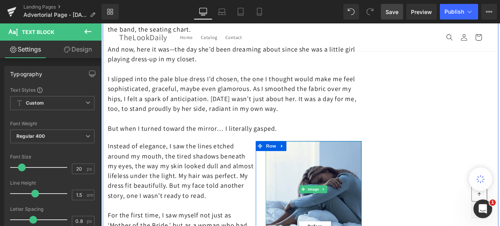
scroll to position [781, 0]
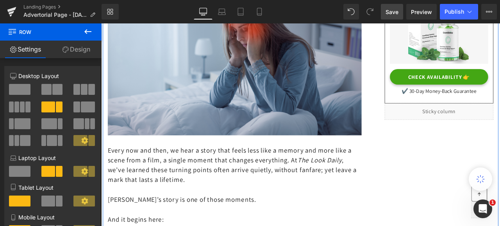
scroll to position [273, 0]
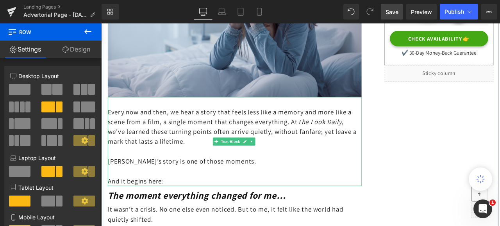
click at [229, 138] on span "Every now and then, we hear a story that feels less like a memory and more like…" at bounding box center [256, 145] width 295 height 45
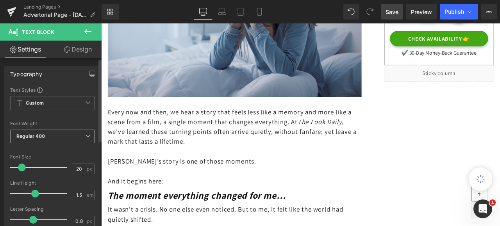
click at [86, 137] on icon at bounding box center [87, 136] width 5 height 5
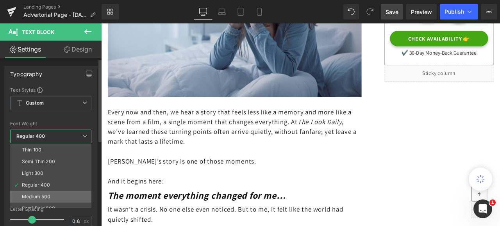
click at [42, 191] on li "Medium 500" at bounding box center [52, 197] width 85 height 12
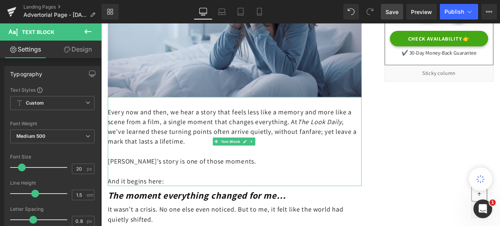
click at [390, 11] on span "Save" at bounding box center [391, 12] width 13 height 8
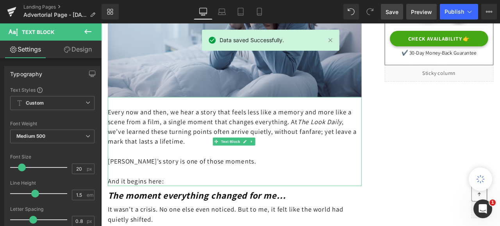
click at [423, 10] on span "Preview" at bounding box center [421, 12] width 21 height 8
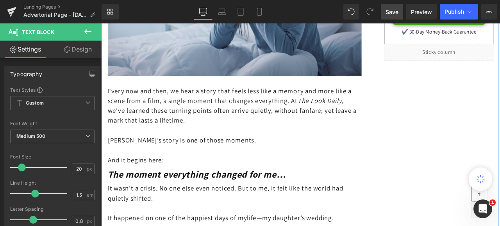
scroll to position [312, 0]
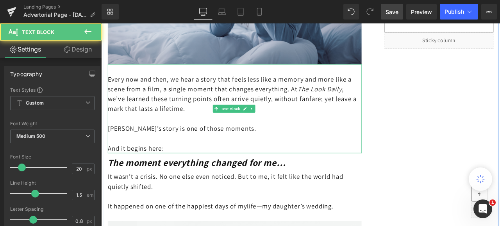
click at [110, 167] on span "And it begins here:" at bounding box center [142, 171] width 66 height 10
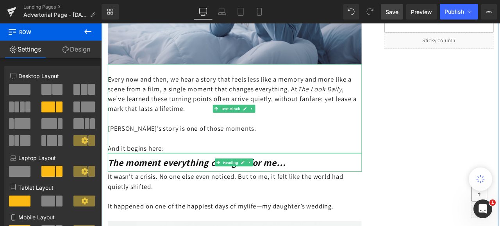
click at [192, 169] on p "And it begins here:" at bounding box center [259, 171] width 301 height 12
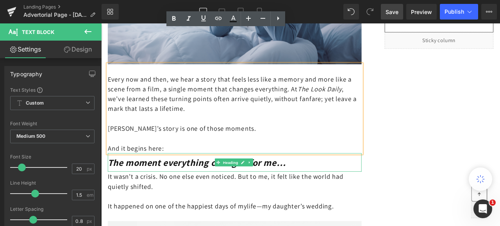
scroll to position [351, 0]
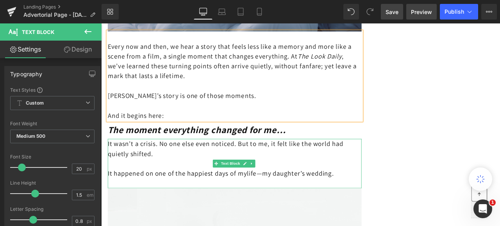
click at [417, 12] on span "Preview" at bounding box center [421, 12] width 21 height 8
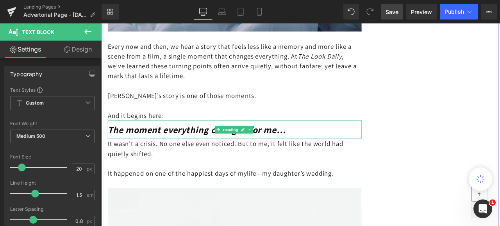
click at [222, 148] on span "The moment everything changed for me…" at bounding box center [214, 149] width 211 height 14
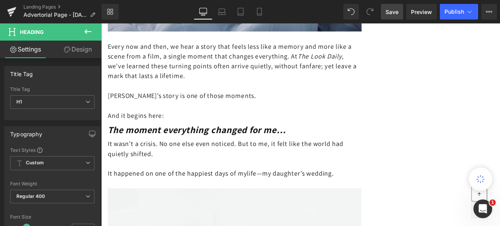
click at [83, 48] on link "Design" at bounding box center [77, 50] width 51 height 18
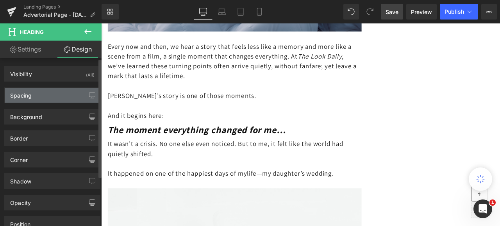
type input "0"
type input "10"
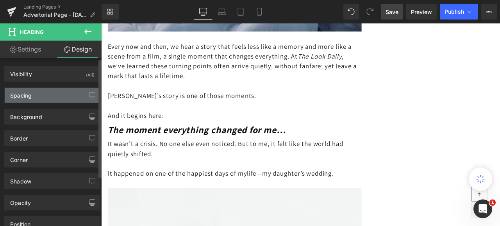
type input "0"
type input "10"
type input "0"
click at [33, 92] on div "Spacing" at bounding box center [52, 95] width 95 height 15
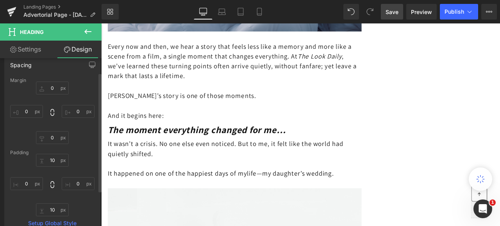
scroll to position [39, 0]
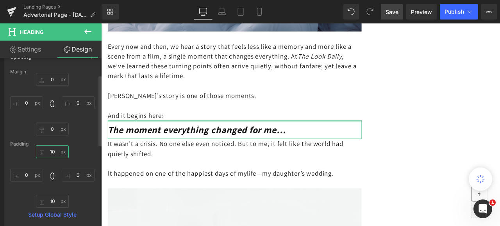
click at [53, 151] on input "10" at bounding box center [52, 151] width 33 height 13
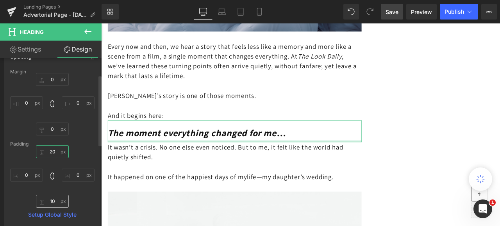
type input "20"
click at [51, 203] on input "10" at bounding box center [52, 201] width 33 height 13
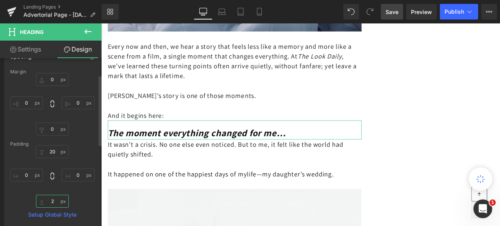
type input "20"
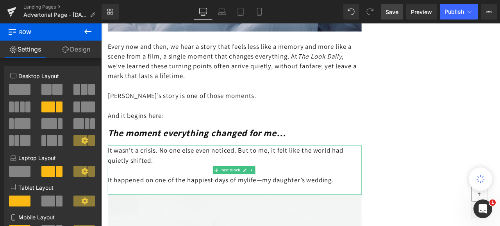
click at [391, 10] on span "Save" at bounding box center [391, 12] width 13 height 8
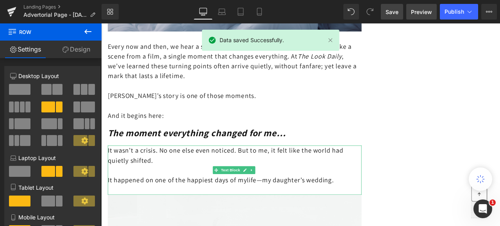
click at [418, 11] on span "Preview" at bounding box center [421, 12] width 21 height 8
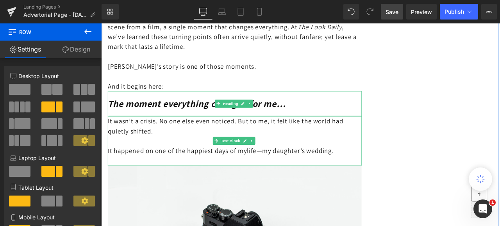
scroll to position [390, 0]
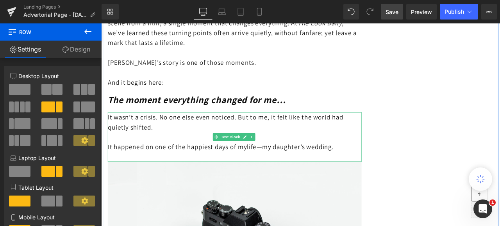
click at [162, 152] on p at bounding box center [259, 158] width 301 height 12
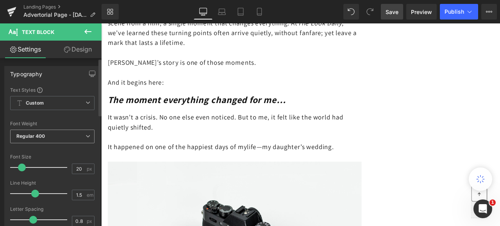
click at [85, 136] on icon at bounding box center [87, 136] width 5 height 5
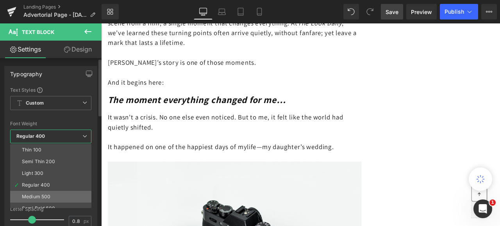
click at [36, 194] on div "Medium 500" at bounding box center [36, 196] width 28 height 5
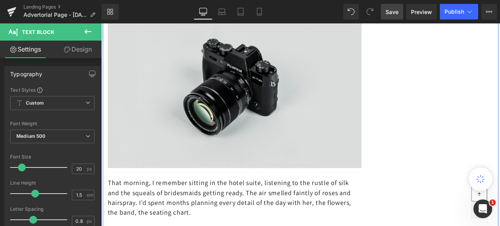
scroll to position [624, 0]
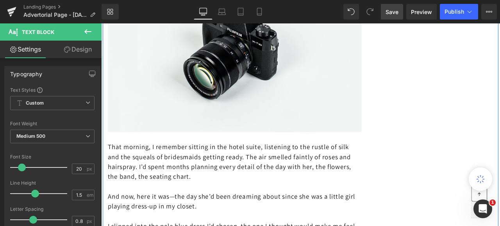
click at [234, 179] on p "That morning, I remember sitting in the hotel suite, listening to the rustle of…" at bounding box center [259, 187] width 301 height 47
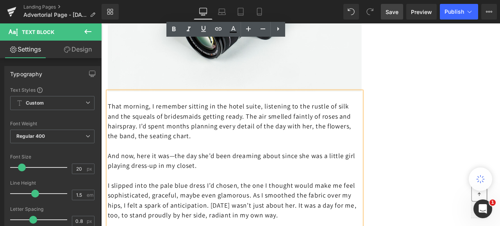
scroll to position [742, 0]
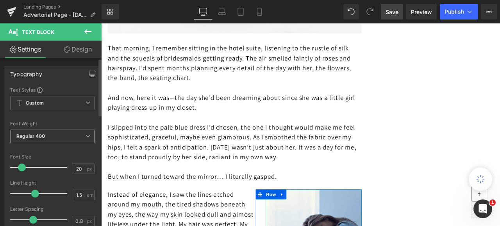
click at [86, 135] on icon at bounding box center [87, 136] width 5 height 5
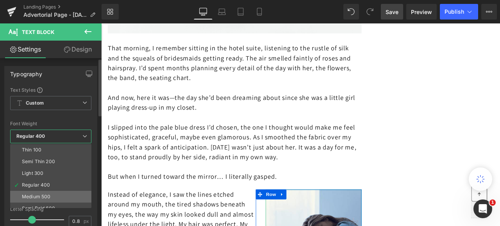
click at [32, 194] on div "Medium 500" at bounding box center [36, 196] width 28 height 5
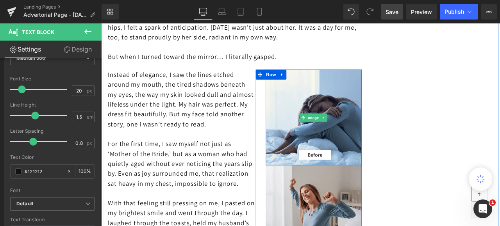
scroll to position [898, 0]
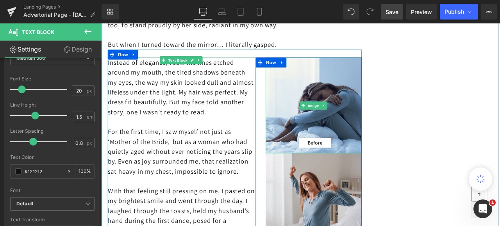
click at [207, 121] on p "Instead of elegance, I saw the lines etched around my mouth, the tired shadows …" at bounding box center [196, 99] width 175 height 70
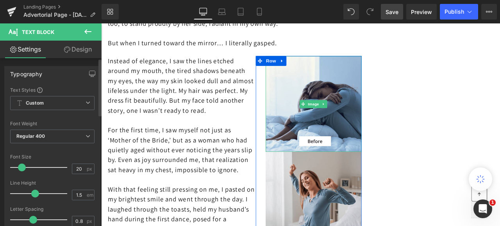
scroll to position [976, 0]
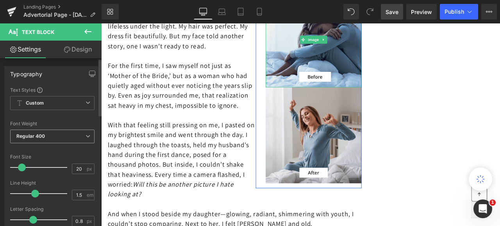
click at [85, 137] on icon at bounding box center [87, 136] width 5 height 5
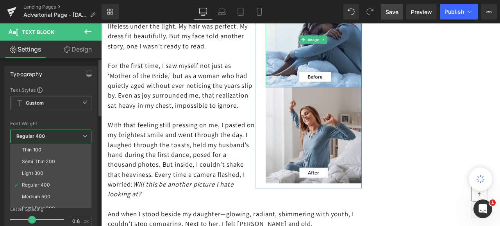
click at [44, 196] on div "Medium 500" at bounding box center [36, 196] width 28 height 5
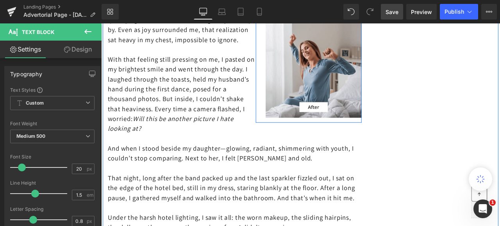
scroll to position [1132, 0]
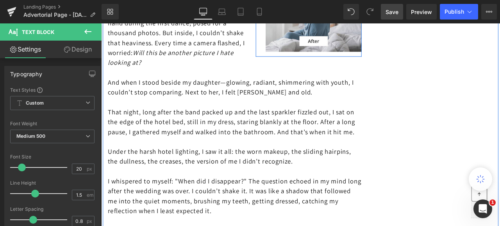
click at [204, 145] on p "That night, long after the band packed up and the last sparkler fizzled out, I …" at bounding box center [259, 140] width 301 height 35
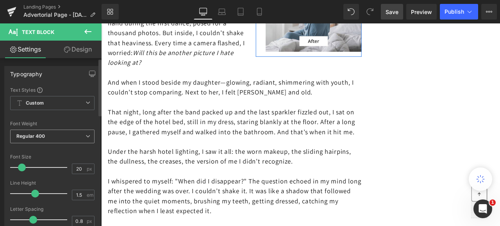
click at [85, 135] on icon at bounding box center [87, 136] width 5 height 5
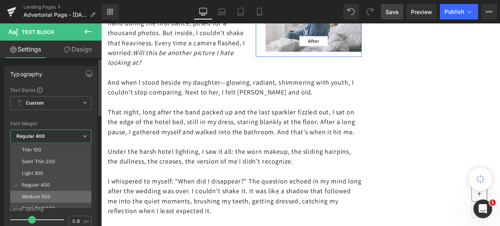
click at [41, 194] on div "Medium 500" at bounding box center [36, 196] width 28 height 5
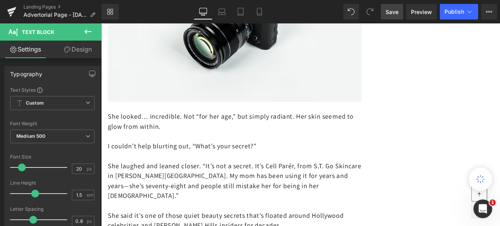
scroll to position [1600, 0]
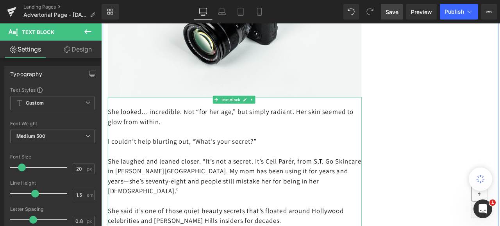
click at [244, 210] on p "She laughed and leaned closer. “It’s not a secret. It’s Cell Parér, from S.T. G…" at bounding box center [259, 204] width 301 height 47
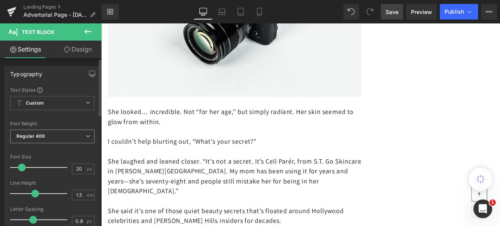
click at [85, 137] on icon at bounding box center [87, 136] width 5 height 5
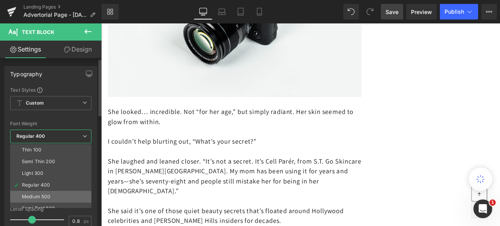
click at [45, 194] on div "Medium 500" at bounding box center [36, 196] width 28 height 5
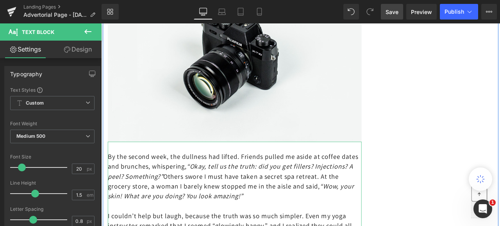
scroll to position [2069, 0]
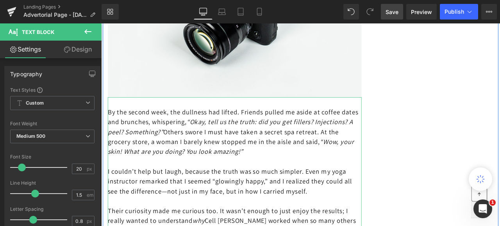
click at [233, 174] on p "By the second week, the dullness had lifted. Friends pulled me aside at coffee …" at bounding box center [259, 152] width 301 height 59
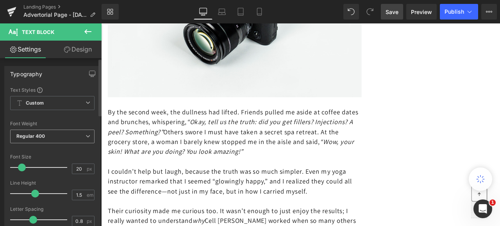
click at [85, 137] on icon at bounding box center [87, 136] width 5 height 5
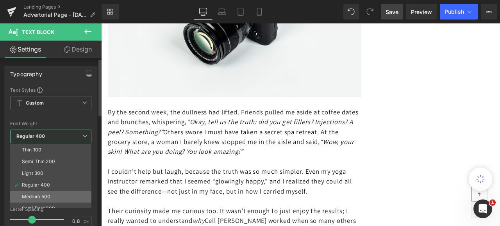
click at [47, 194] on div "Medium 500" at bounding box center [36, 196] width 28 height 5
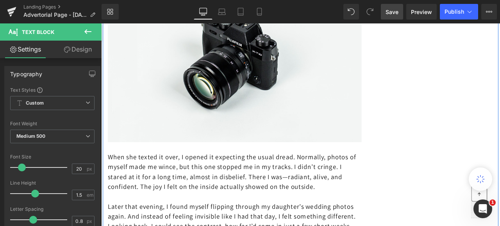
scroll to position [2810, 0]
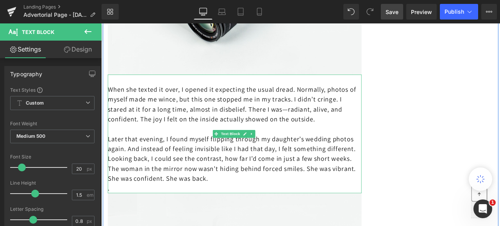
click at [236, 142] on p "When she texted it over, I opened it expecting the usual dread. Normally, photo…" at bounding box center [259, 119] width 301 height 47
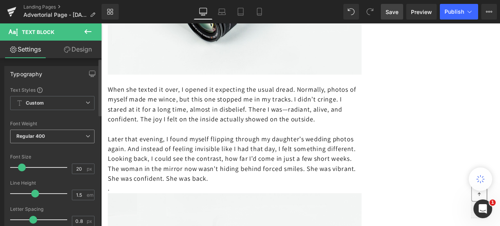
click at [85, 135] on icon at bounding box center [87, 136] width 5 height 5
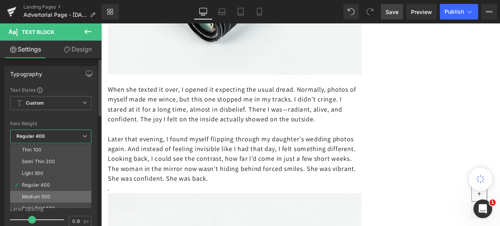
click at [49, 197] on div "Medium 500" at bounding box center [36, 196] width 28 height 5
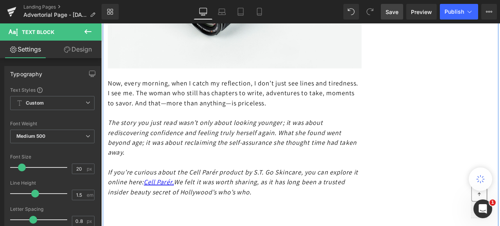
scroll to position [3161, 0]
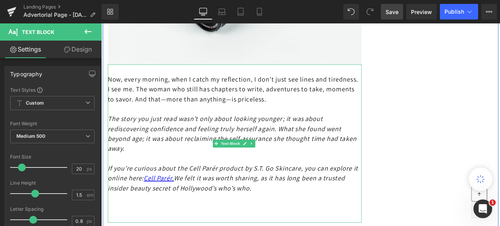
click at [231, 119] on p "Now, every morning, when I catch my reflection, I don’t just see lines and tire…" at bounding box center [259, 101] width 301 height 35
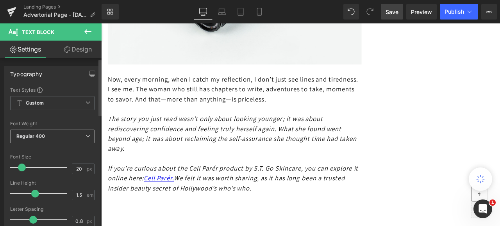
click at [85, 135] on icon at bounding box center [87, 136] width 5 height 5
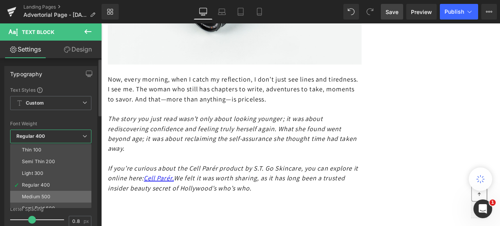
click at [37, 194] on div "Medium 500" at bounding box center [36, 196] width 28 height 5
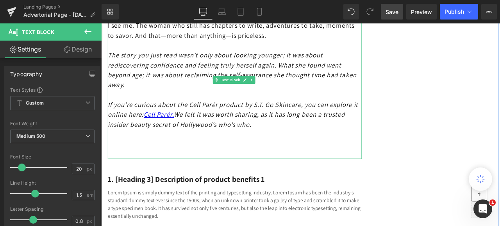
scroll to position [3239, 0]
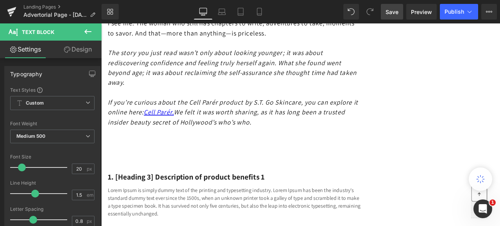
click at [391, 11] on span "Save" at bounding box center [391, 12] width 13 height 8
click at [421, 11] on span "Preview" at bounding box center [421, 12] width 21 height 8
click at [417, 11] on span "Preview" at bounding box center [421, 12] width 21 height 8
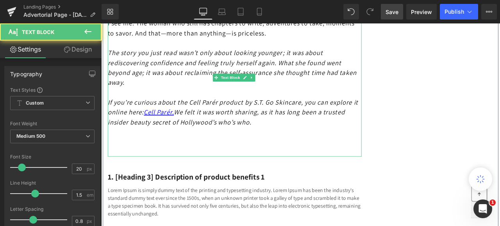
click at [193, 100] on p "The story you just read wasn’t only about looking younger; it was about redisco…" at bounding box center [259, 76] width 301 height 47
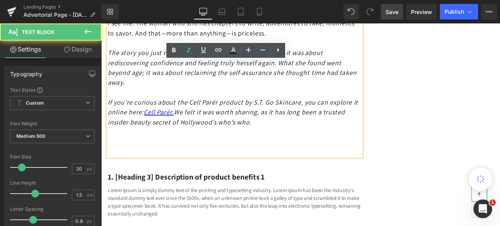
click at [160, 146] on icon "If you’re curious about the Cell Parér product by S.T. Go Skincare, you can exp…" at bounding box center [257, 129] width 297 height 34
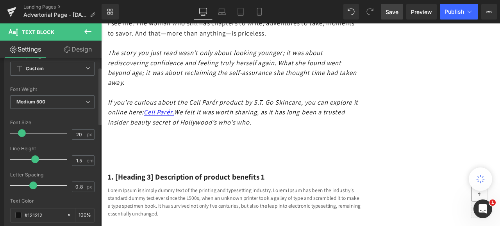
scroll to position [39, 0]
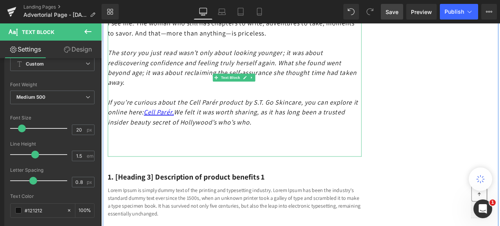
click at [445, 130] on div "When I Finally Stopped Hiding… Heading Years of self-doubt melted away in one o…" at bounding box center [337, 220] width 468 height 6729
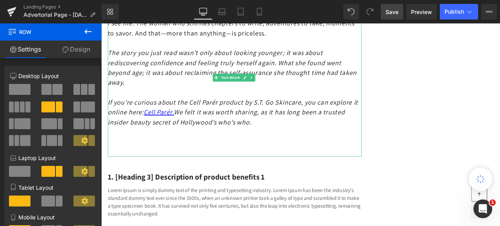
drag, startPoint x: 393, startPoint y: 9, endPoint x: 323, endPoint y: 26, distance: 72.2
click at [393, 9] on span "Save" at bounding box center [391, 12] width 13 height 8
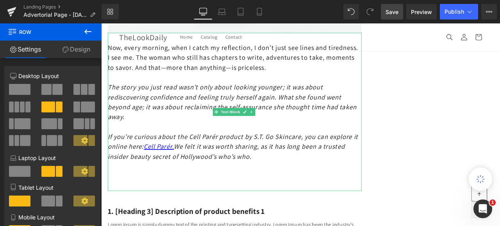
scroll to position [3161, 0]
